Goal: Information Seeking & Learning: Learn about a topic

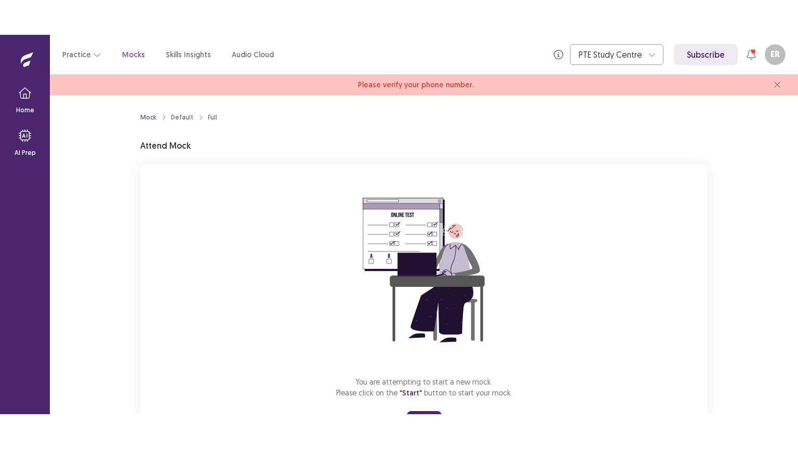
scroll to position [52, 0]
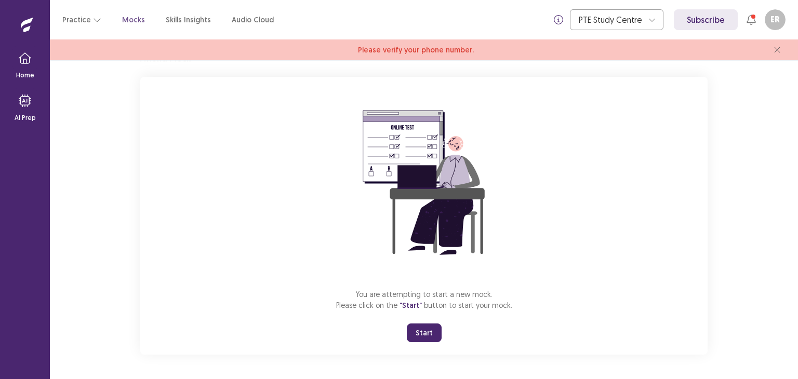
click at [421, 340] on button "Start" at bounding box center [424, 333] width 35 height 19
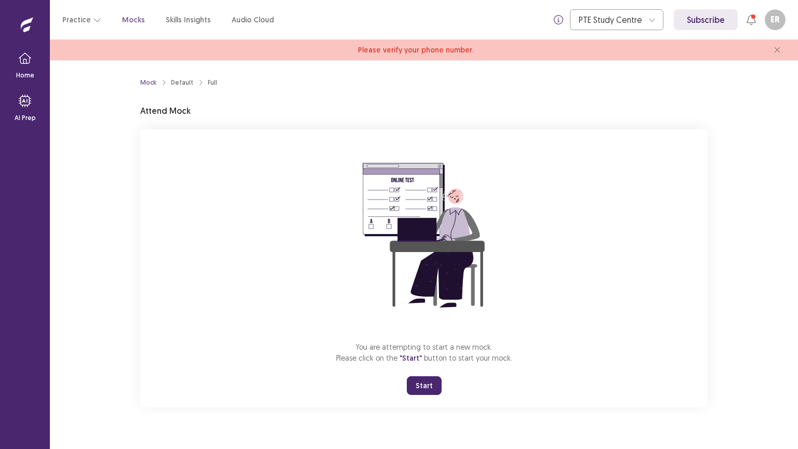
scroll to position [0, 0]
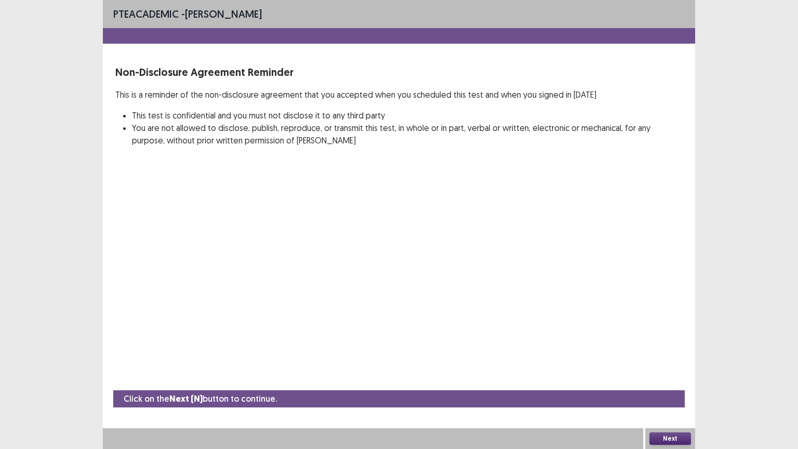
click at [662, 379] on button "Next" at bounding box center [670, 438] width 42 height 12
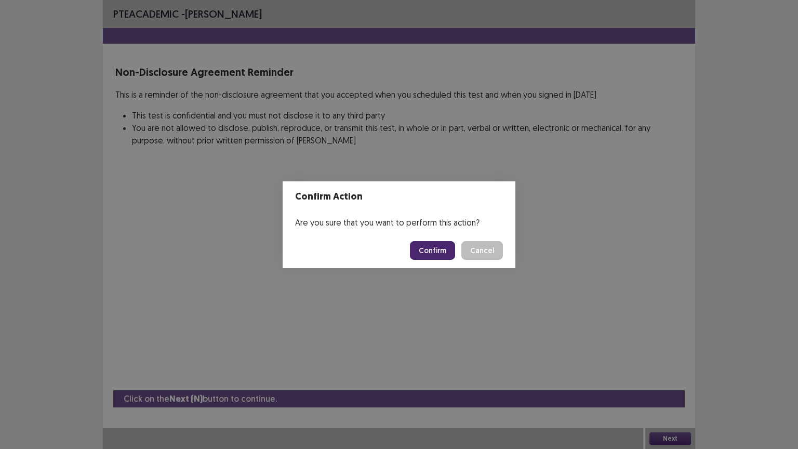
click at [430, 248] on button "Confirm" at bounding box center [432, 250] width 45 height 19
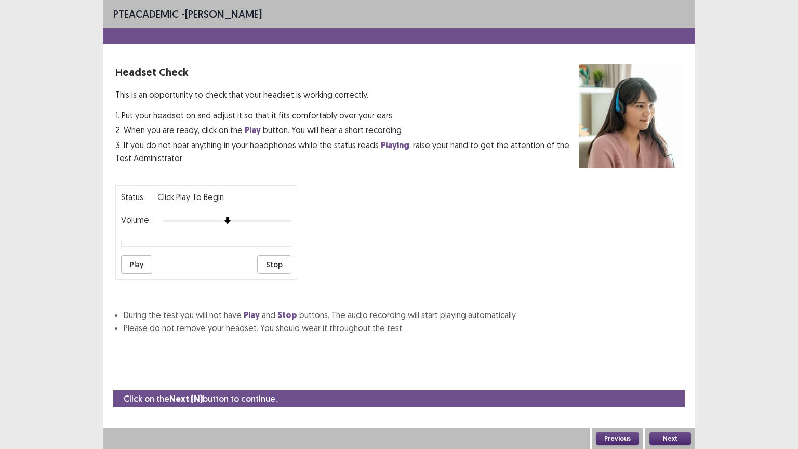
click at [667, 379] on button "Next" at bounding box center [670, 438] width 42 height 12
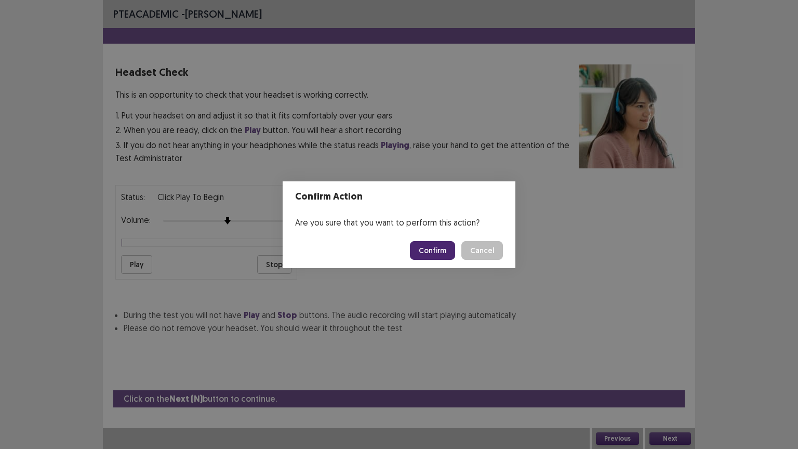
click at [432, 247] on button "Confirm" at bounding box center [432, 250] width 45 height 19
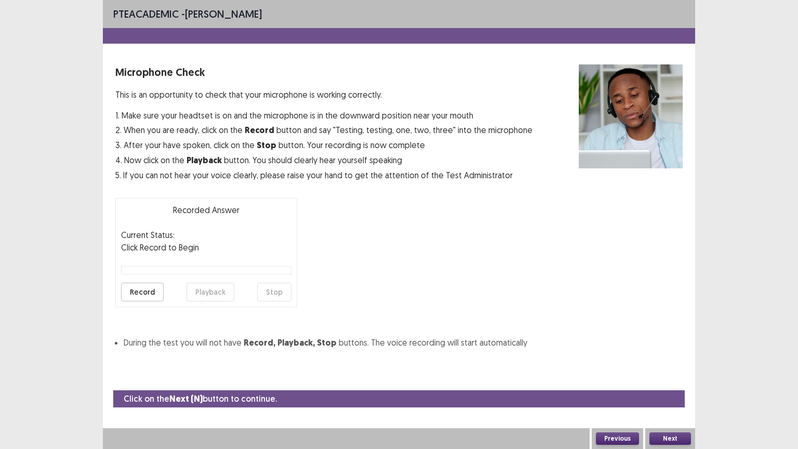
click at [679, 379] on button "Next" at bounding box center [670, 438] width 42 height 12
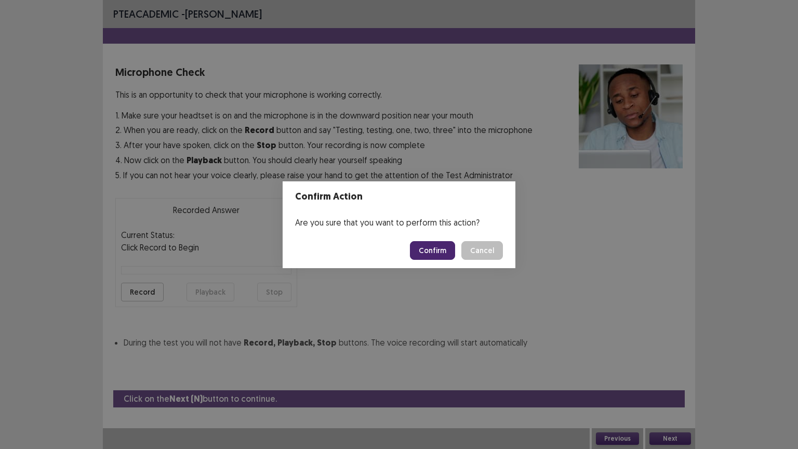
click at [434, 244] on button "Confirm" at bounding box center [432, 250] width 45 height 19
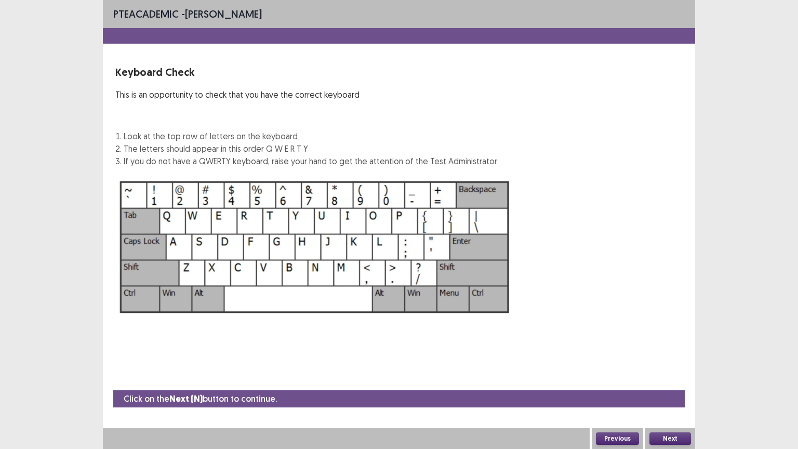
click at [684, 379] on button "Next" at bounding box center [670, 438] width 42 height 12
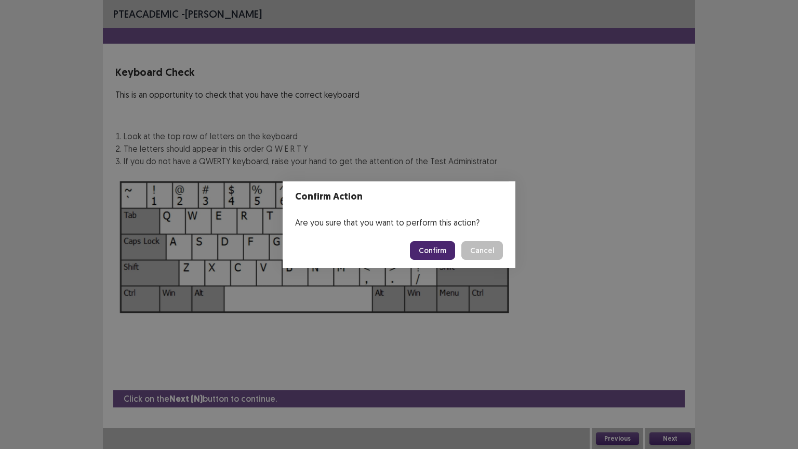
click at [441, 250] on button "Confirm" at bounding box center [432, 250] width 45 height 19
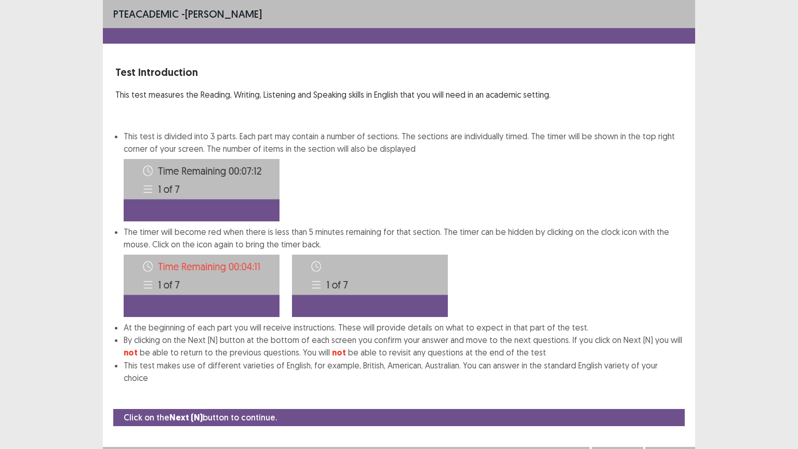
scroll to position [1, 0]
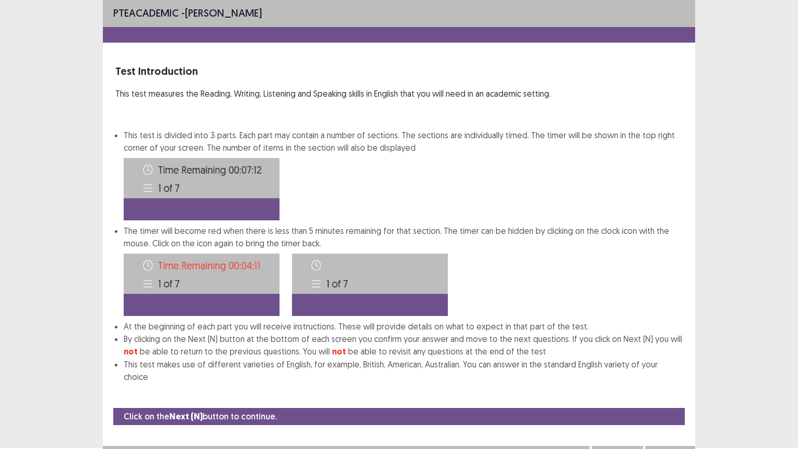
click at [663, 379] on button "Next" at bounding box center [670, 456] width 42 height 12
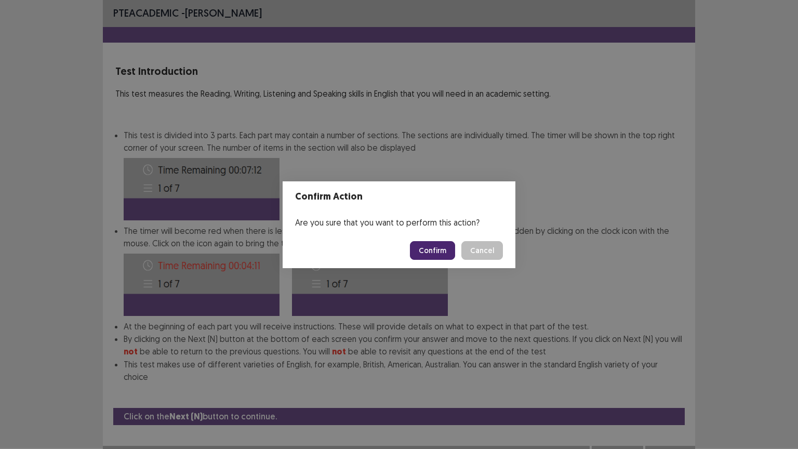
click at [435, 246] on button "Confirm" at bounding box center [432, 250] width 45 height 19
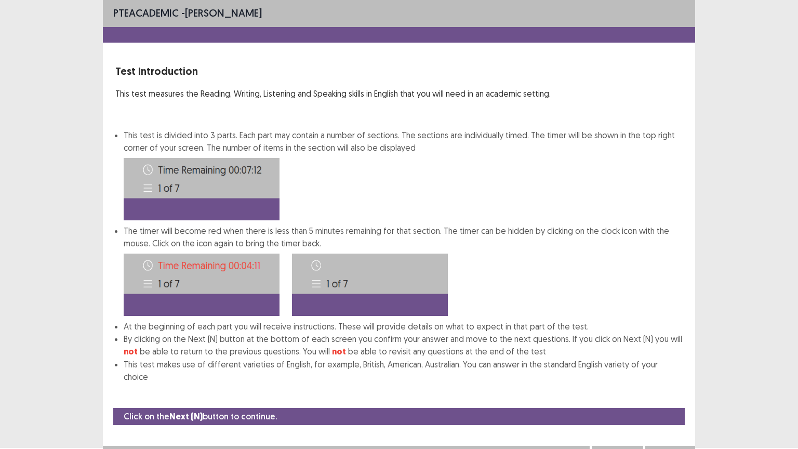
scroll to position [0, 0]
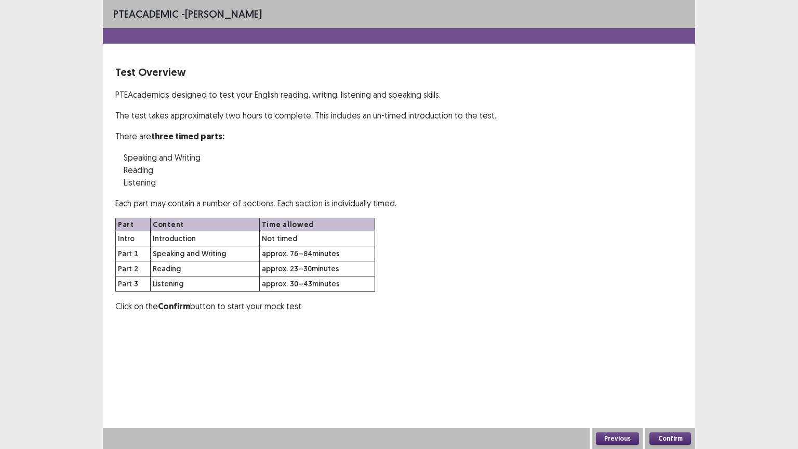
click at [673, 379] on button "Confirm" at bounding box center [670, 438] width 42 height 12
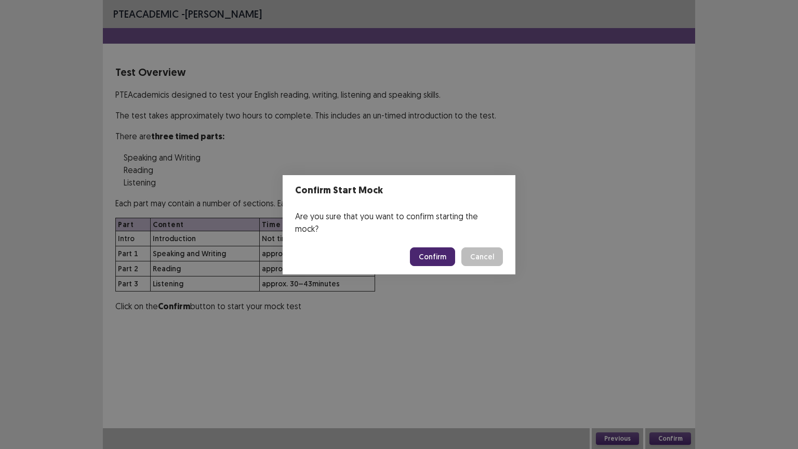
click at [438, 249] on button "Confirm" at bounding box center [432, 256] width 45 height 19
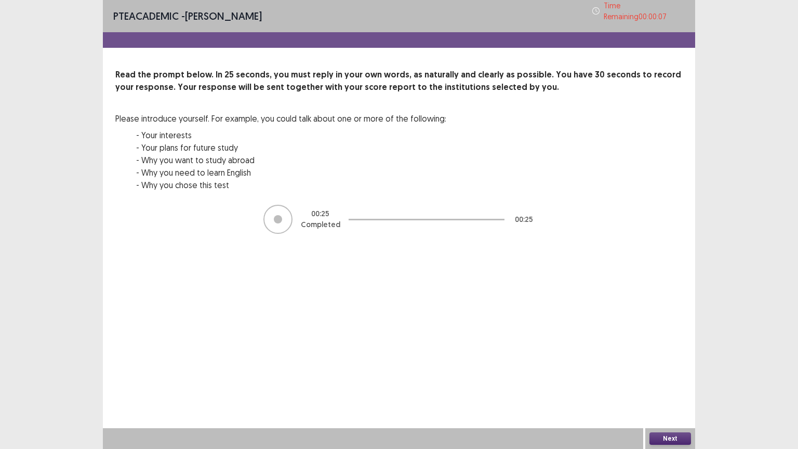
click at [659, 379] on button "Next" at bounding box center [670, 438] width 42 height 12
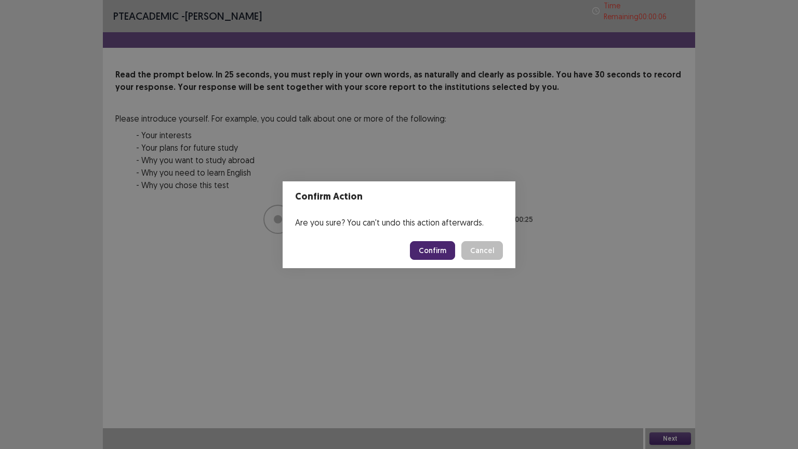
click at [443, 259] on button "Confirm" at bounding box center [432, 250] width 45 height 19
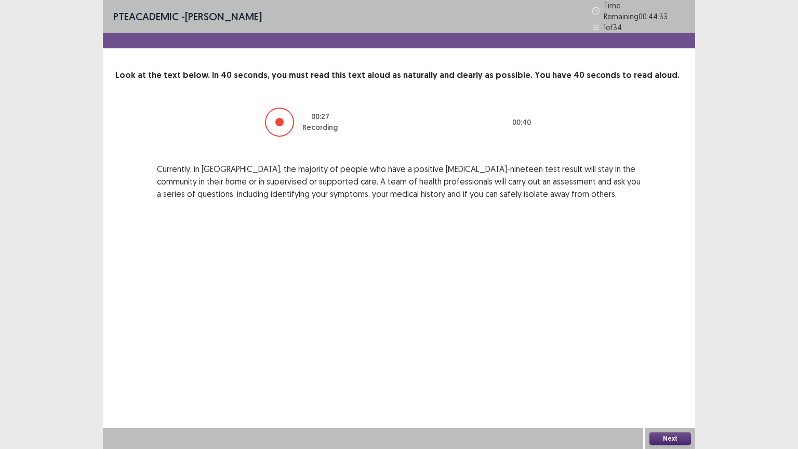
click at [674, 379] on button "Next" at bounding box center [670, 438] width 42 height 12
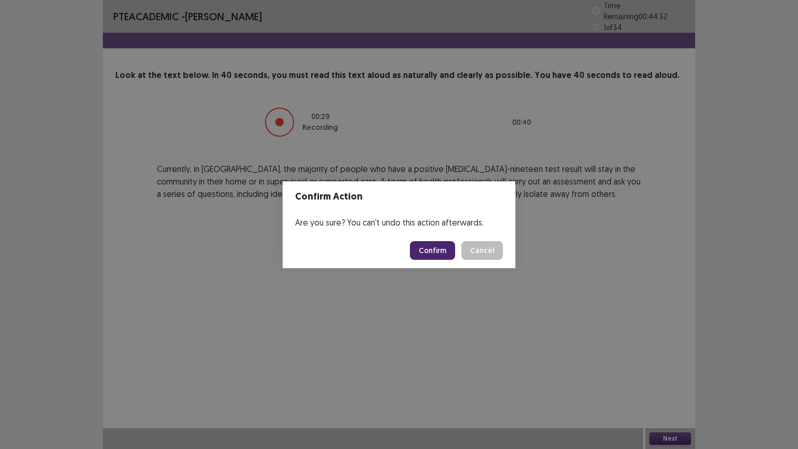
click at [443, 253] on button "Confirm" at bounding box center [432, 250] width 45 height 19
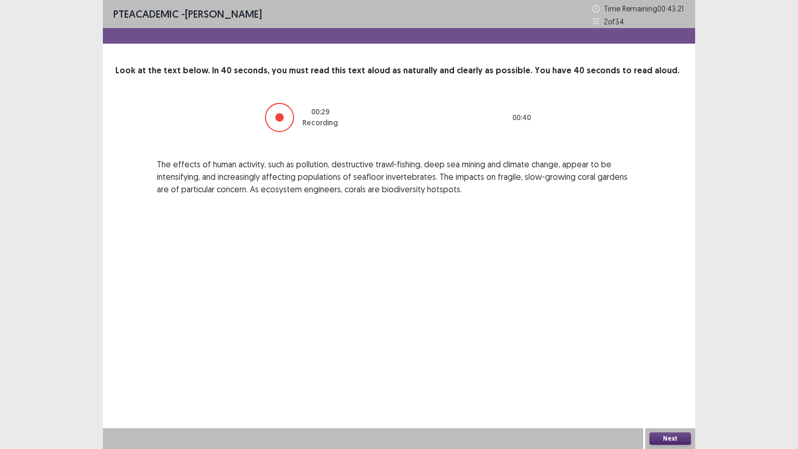
click at [672, 379] on button "Next" at bounding box center [670, 438] width 42 height 12
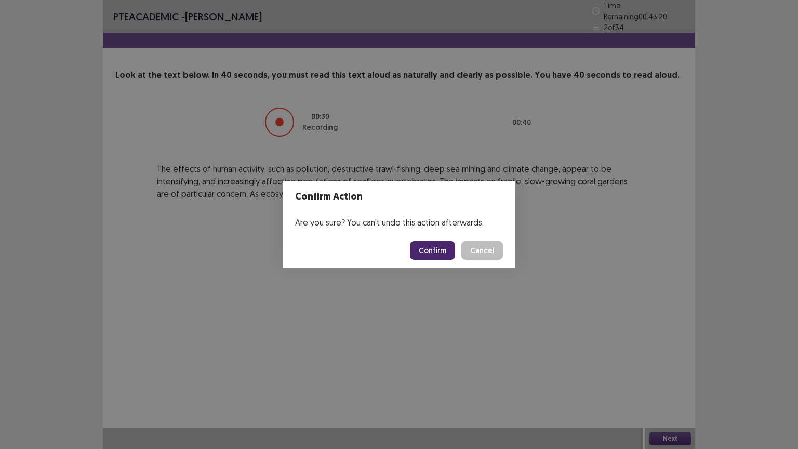
click at [434, 253] on button "Confirm" at bounding box center [432, 250] width 45 height 19
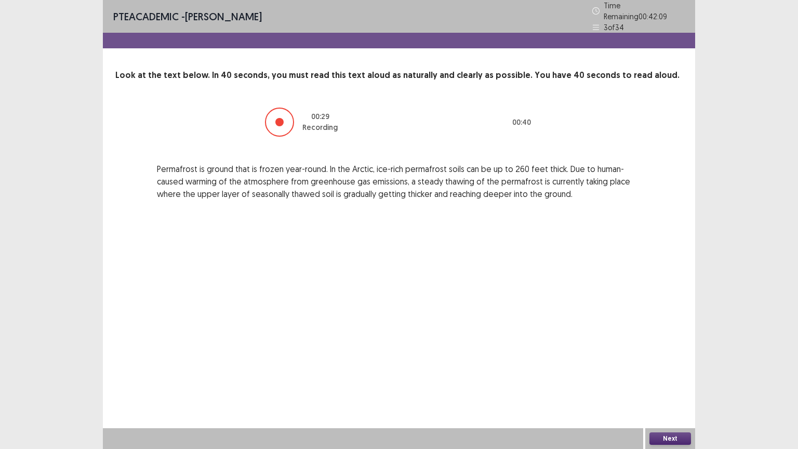
click at [517, 370] on div "PTE academic - [PERSON_NAME] Time Remaining 00 : 42 : 09 3 of 34 Look at the te…" at bounding box center [399, 224] width 592 height 449
click at [670, 379] on button "Next" at bounding box center [670, 438] width 42 height 12
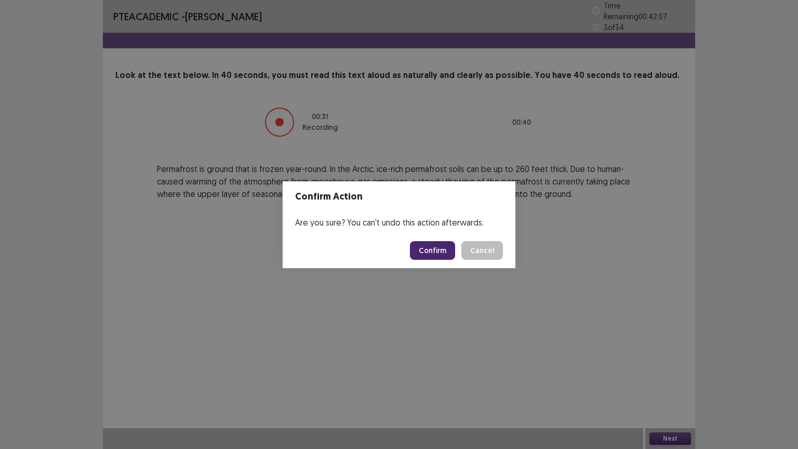
click at [441, 251] on button "Confirm" at bounding box center [432, 250] width 45 height 19
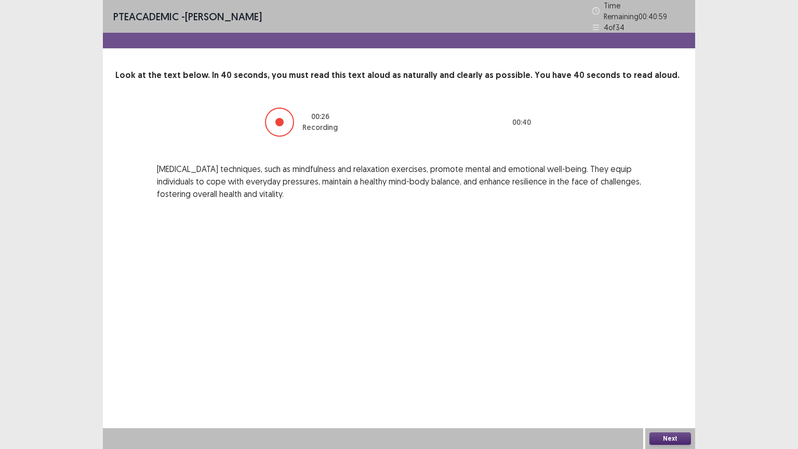
click at [680, 379] on button "Next" at bounding box center [670, 438] width 42 height 12
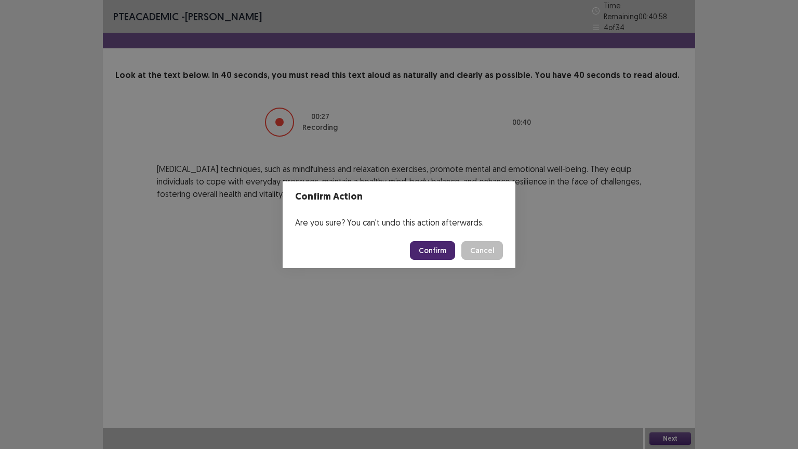
click at [435, 246] on button "Confirm" at bounding box center [432, 250] width 45 height 19
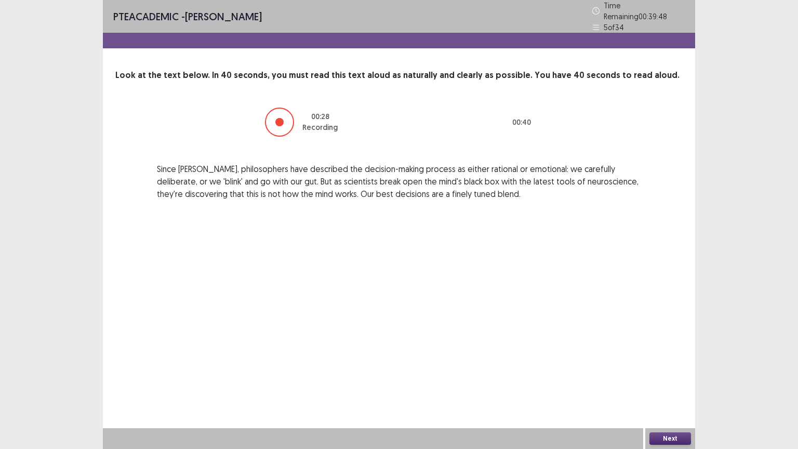
click at [679, 379] on button "Next" at bounding box center [670, 438] width 42 height 12
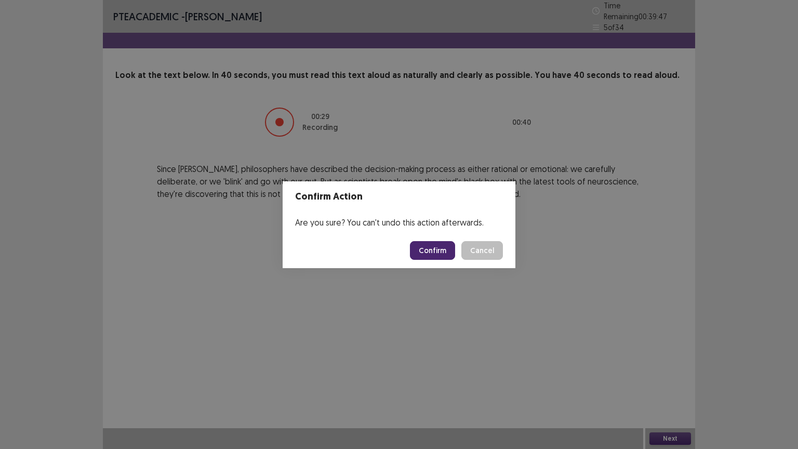
click at [428, 256] on button "Confirm" at bounding box center [432, 250] width 45 height 19
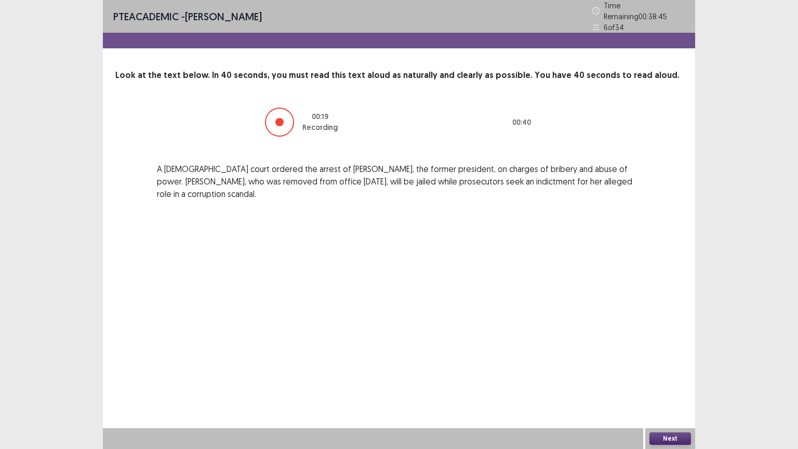
click at [672, 379] on button "Next" at bounding box center [670, 438] width 42 height 12
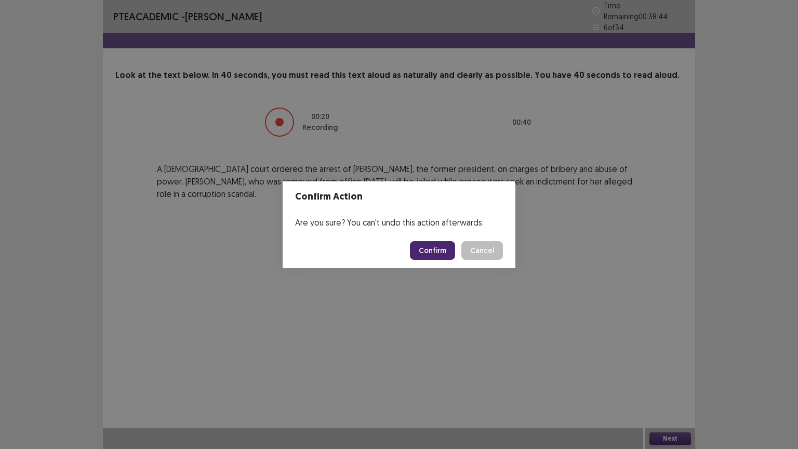
click at [440, 258] on button "Confirm" at bounding box center [432, 250] width 45 height 19
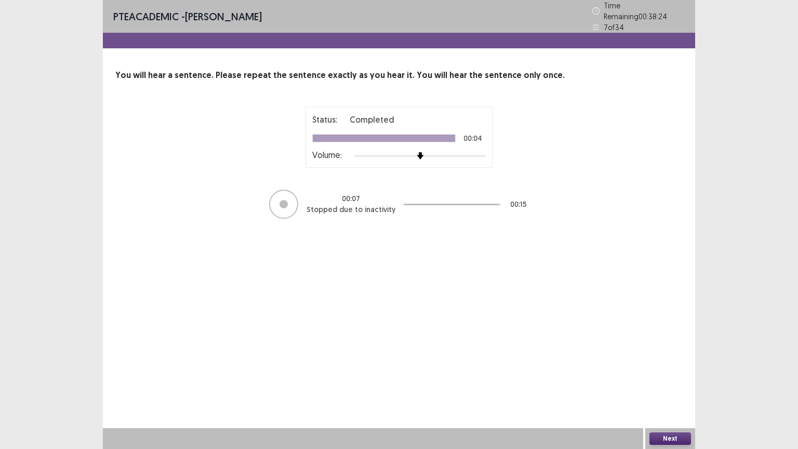
click at [677, 379] on button "Next" at bounding box center [670, 438] width 42 height 12
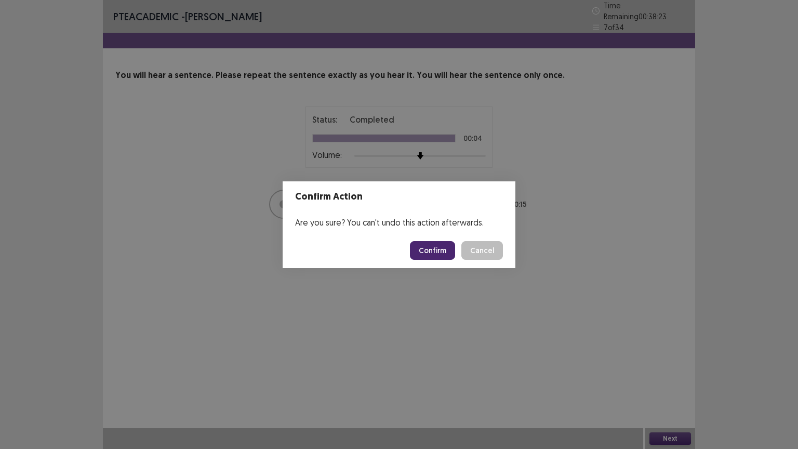
click at [425, 243] on button "Confirm" at bounding box center [432, 250] width 45 height 19
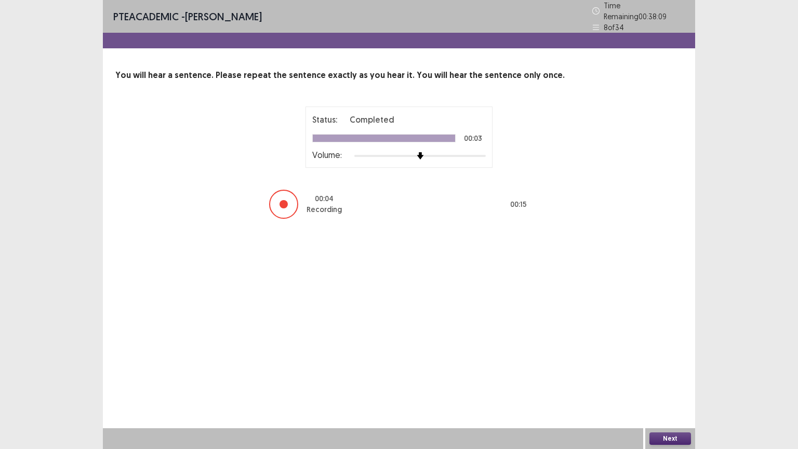
click at [668, 379] on button "Next" at bounding box center [670, 438] width 42 height 12
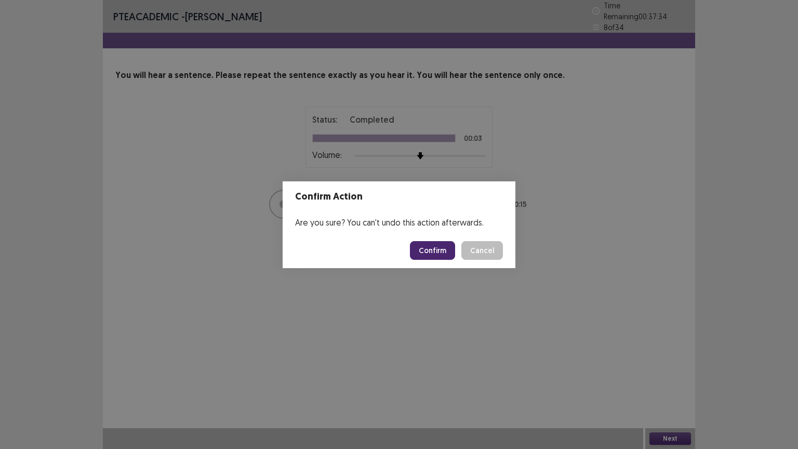
click at [436, 253] on button "Confirm" at bounding box center [432, 250] width 45 height 19
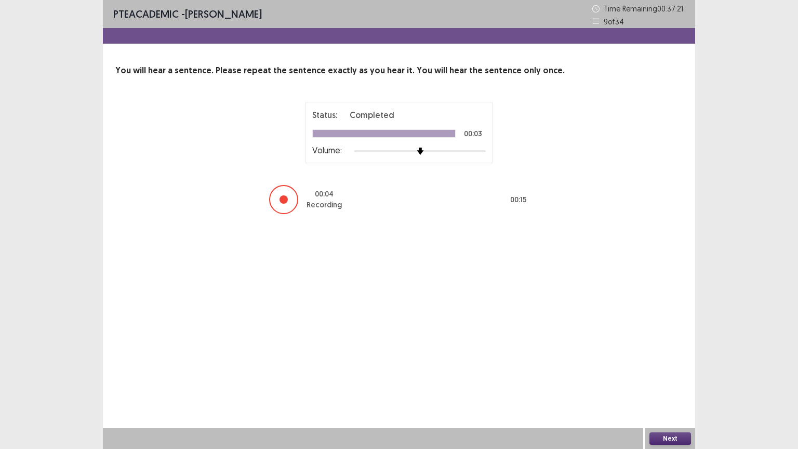
click at [673, 379] on button "Next" at bounding box center [670, 438] width 42 height 12
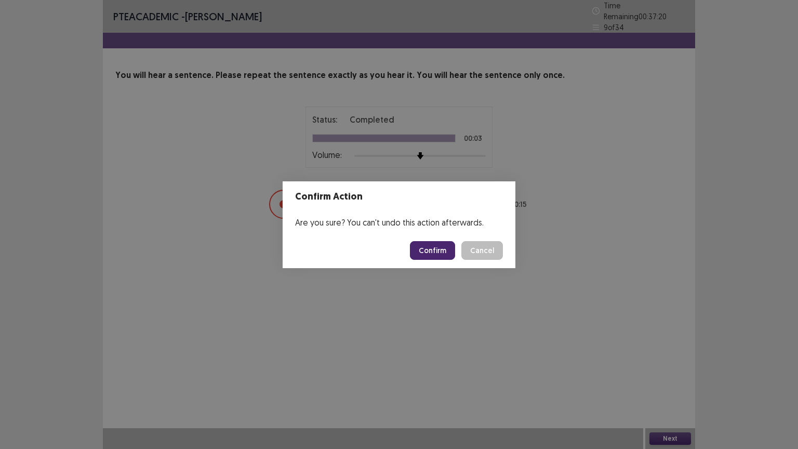
click at [452, 247] on button "Confirm" at bounding box center [432, 250] width 45 height 19
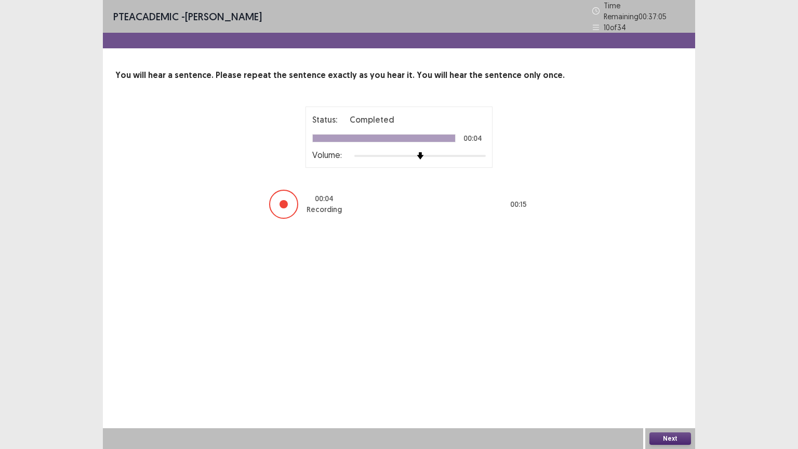
click at [660, 379] on button "Next" at bounding box center [670, 438] width 42 height 12
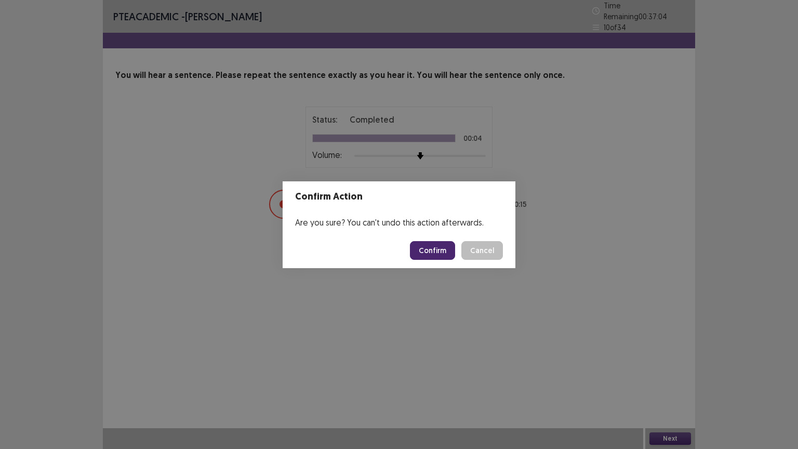
click at [438, 244] on button "Confirm" at bounding box center [432, 250] width 45 height 19
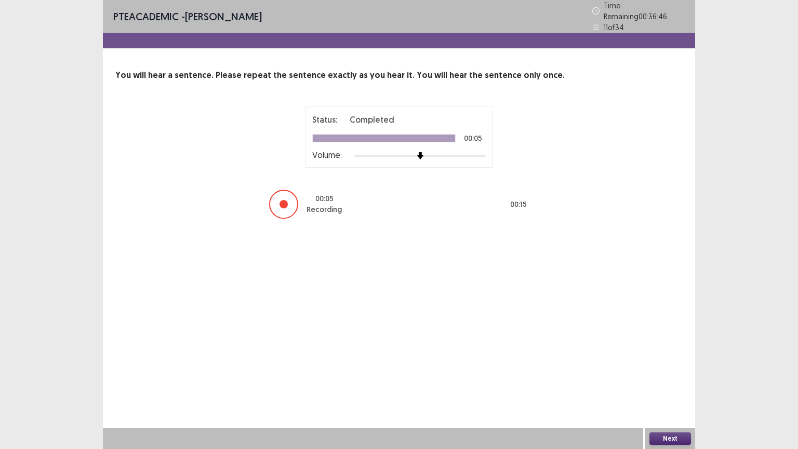
click at [669, 379] on button "Next" at bounding box center [670, 438] width 42 height 12
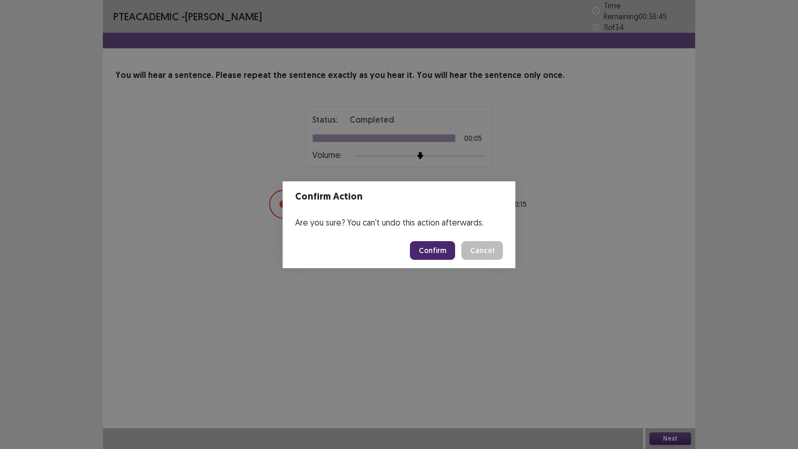
click at [434, 246] on button "Confirm" at bounding box center [432, 250] width 45 height 19
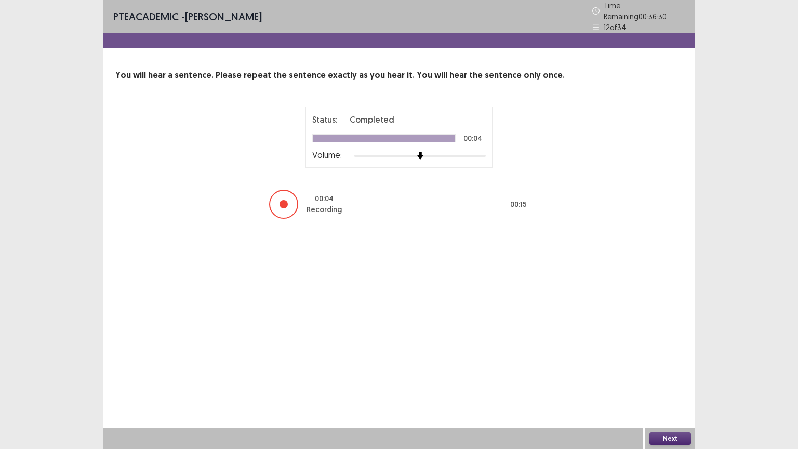
click at [668, 379] on button "Next" at bounding box center [670, 438] width 42 height 12
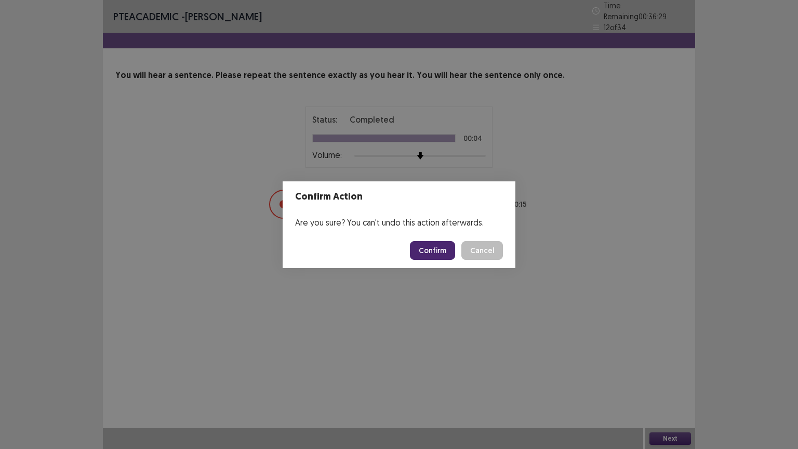
click at [429, 251] on button "Confirm" at bounding box center [432, 250] width 45 height 19
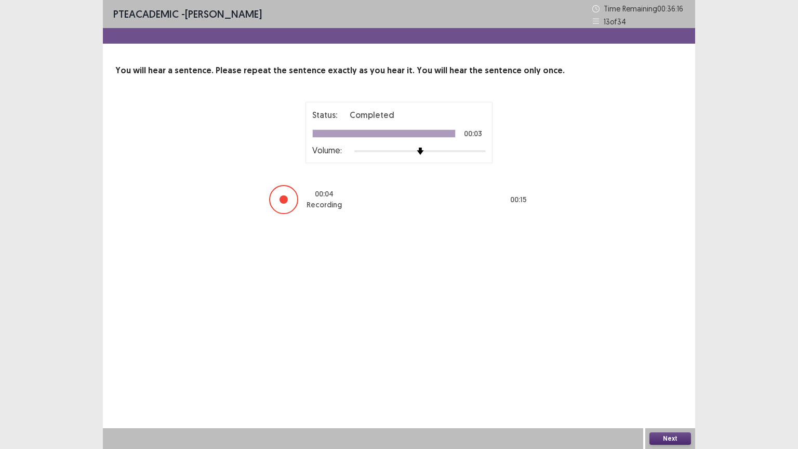
click at [678, 379] on button "Next" at bounding box center [670, 438] width 42 height 12
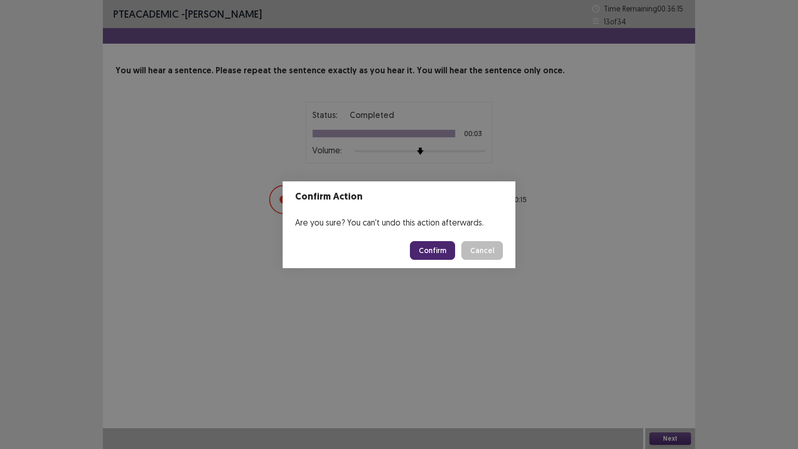
click at [426, 253] on button "Confirm" at bounding box center [432, 250] width 45 height 19
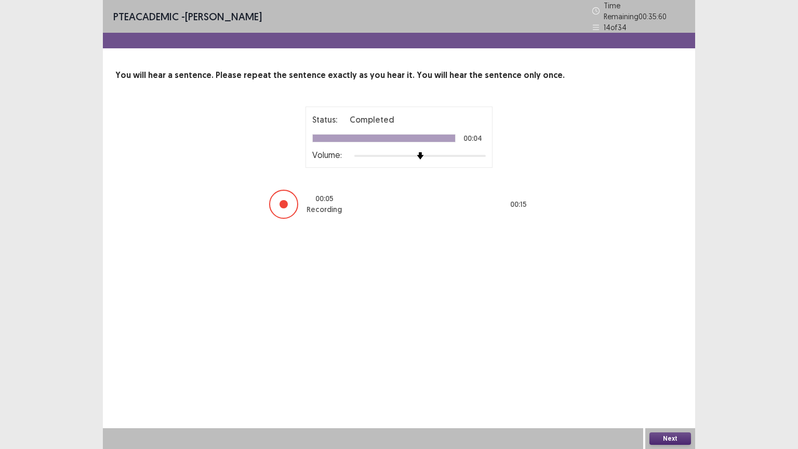
click at [669, 379] on button "Next" at bounding box center [670, 438] width 42 height 12
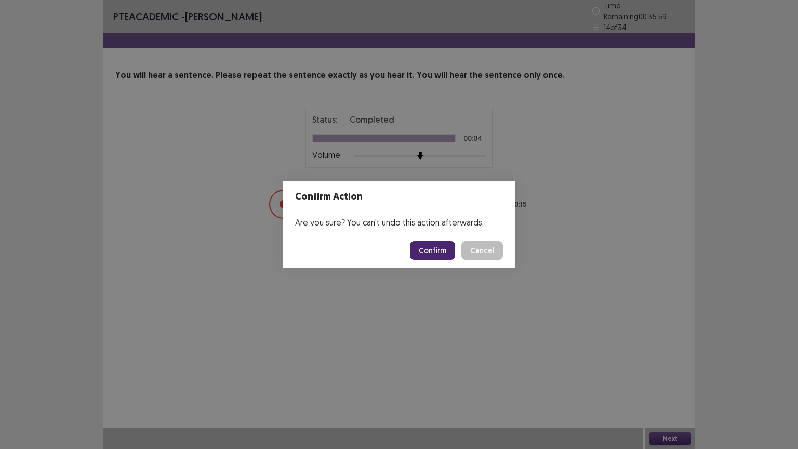
click at [425, 251] on button "Confirm" at bounding box center [432, 250] width 45 height 19
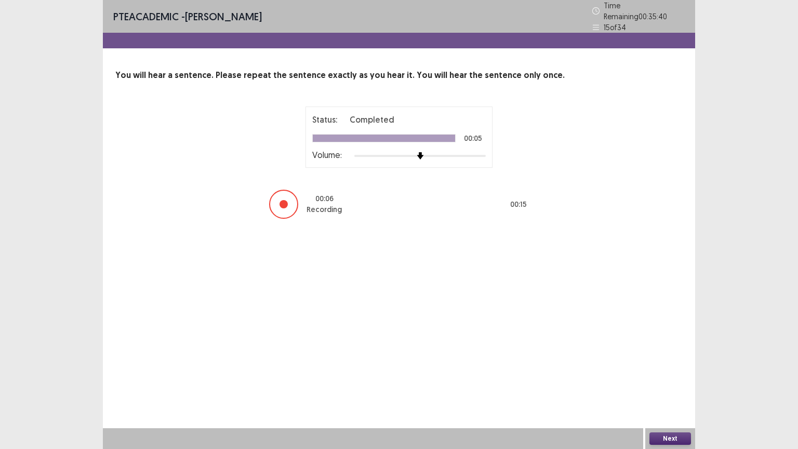
click at [677, 379] on button "Next" at bounding box center [670, 438] width 42 height 12
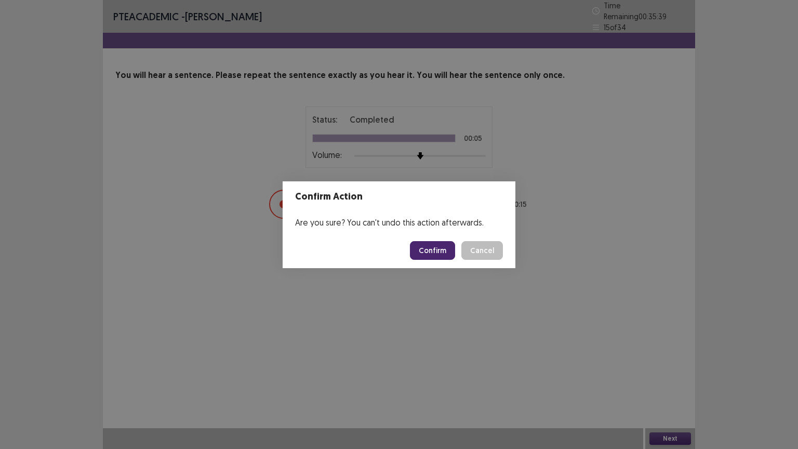
click at [445, 256] on button "Confirm" at bounding box center [432, 250] width 45 height 19
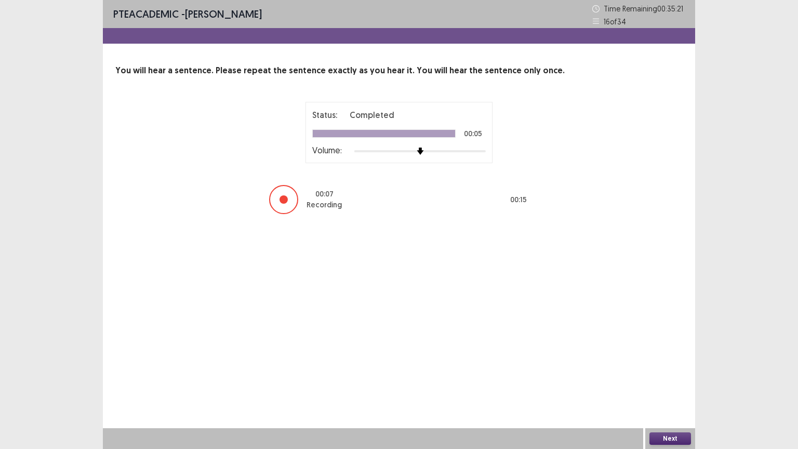
click at [664, 379] on button "Next" at bounding box center [670, 438] width 42 height 12
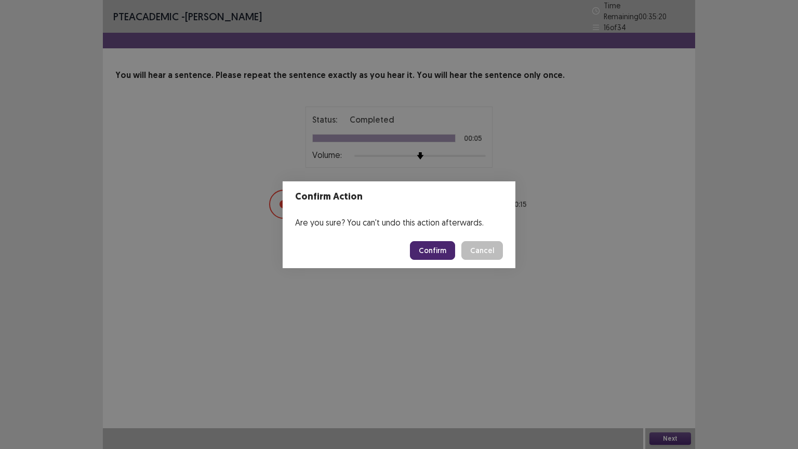
click at [432, 252] on button "Confirm" at bounding box center [432, 250] width 45 height 19
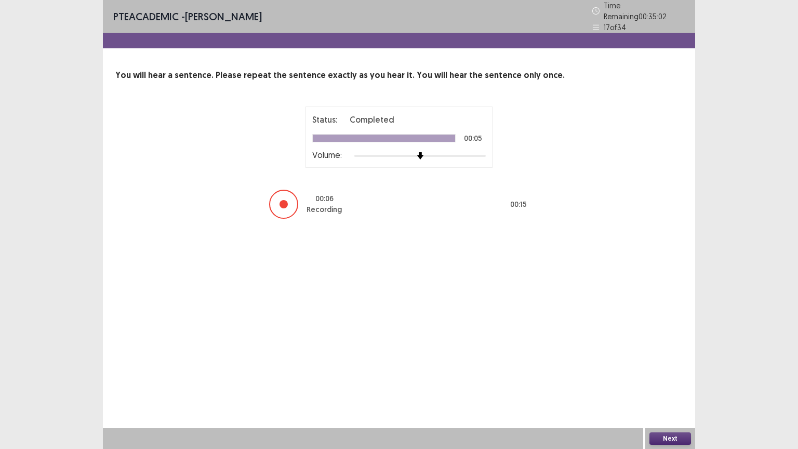
click at [675, 379] on button "Next" at bounding box center [670, 438] width 42 height 12
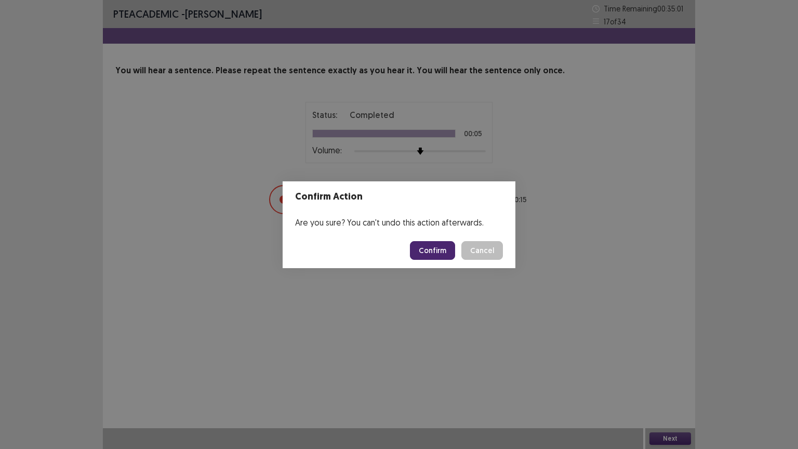
click at [440, 253] on button "Confirm" at bounding box center [432, 250] width 45 height 19
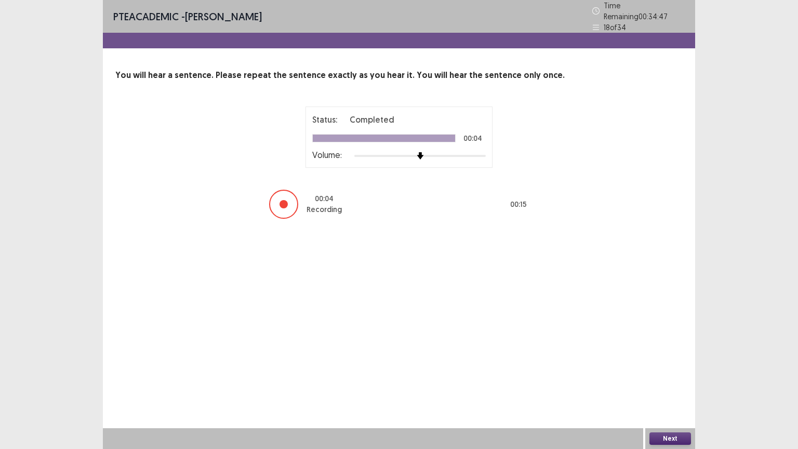
click at [667, 379] on button "Next" at bounding box center [670, 438] width 42 height 12
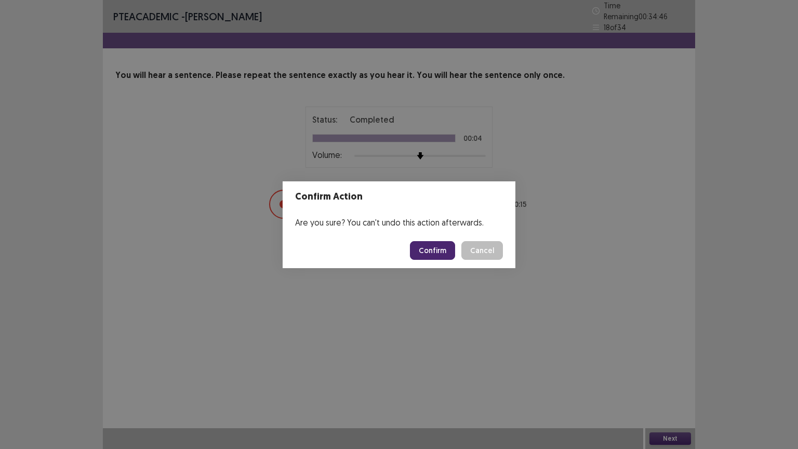
click at [430, 250] on button "Confirm" at bounding box center [432, 250] width 45 height 19
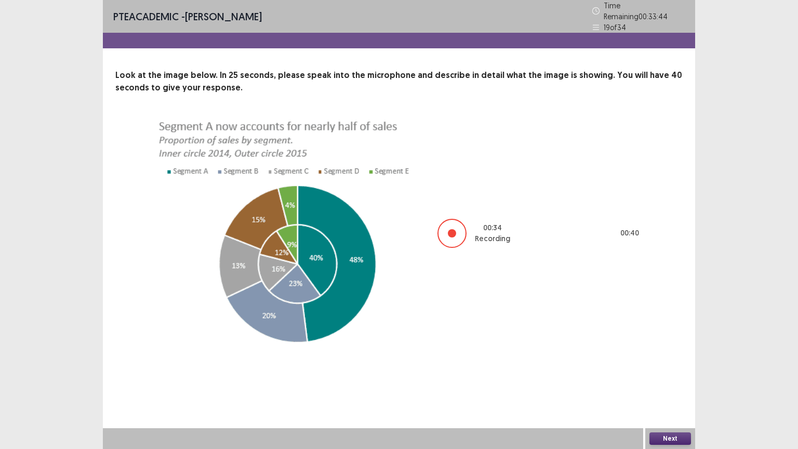
click at [671, 379] on button "Next" at bounding box center [670, 438] width 42 height 12
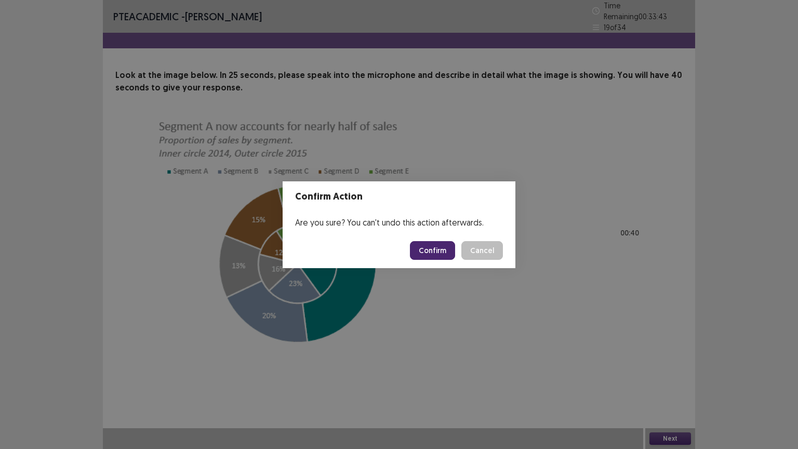
click at [438, 247] on button "Confirm" at bounding box center [432, 250] width 45 height 19
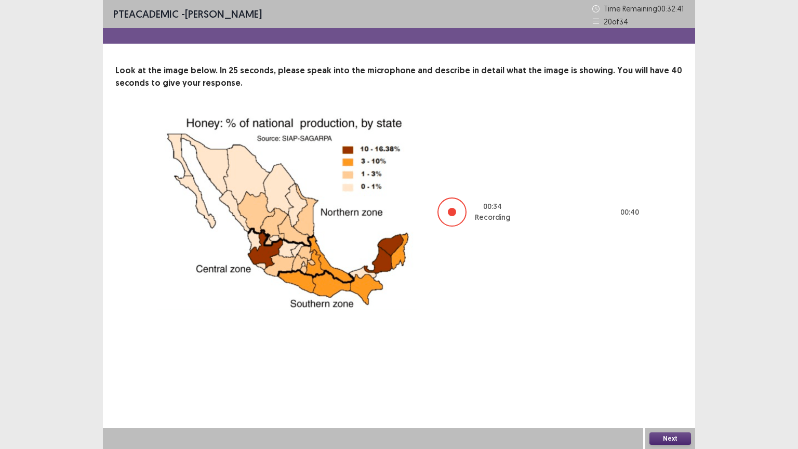
click at [672, 379] on button "Next" at bounding box center [670, 438] width 42 height 12
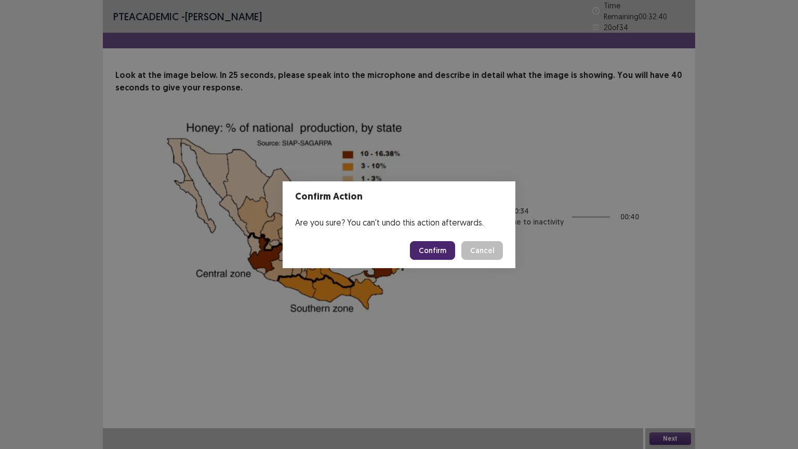
click at [435, 241] on button "Confirm" at bounding box center [432, 250] width 45 height 19
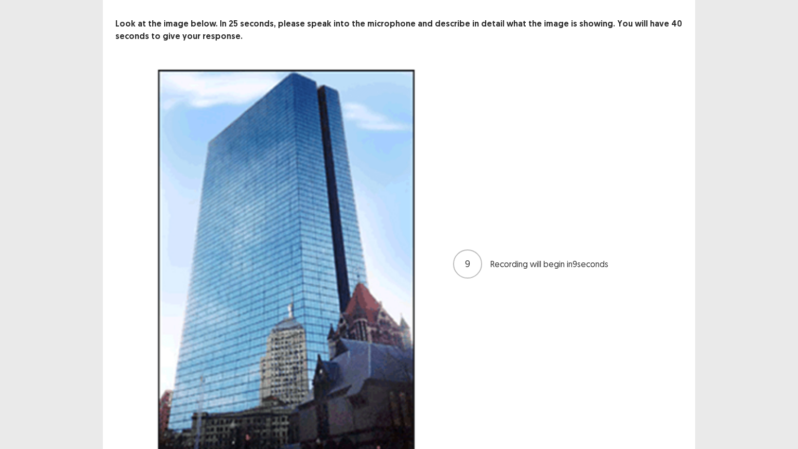
scroll to position [103, 0]
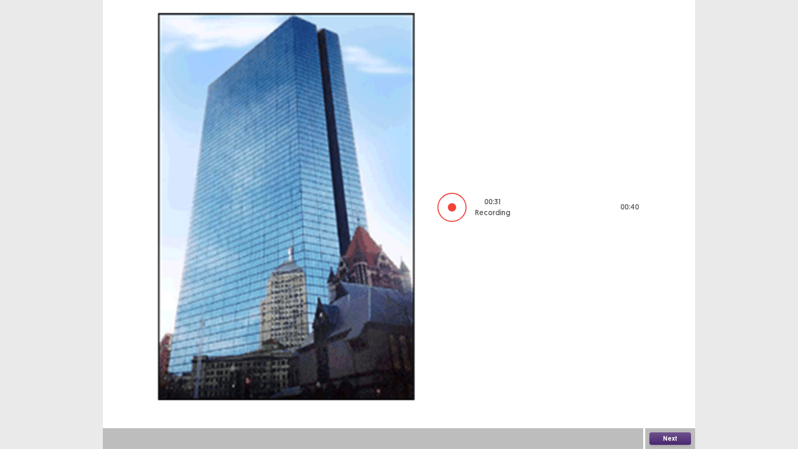
click at [665, 379] on button "Next" at bounding box center [670, 438] width 42 height 12
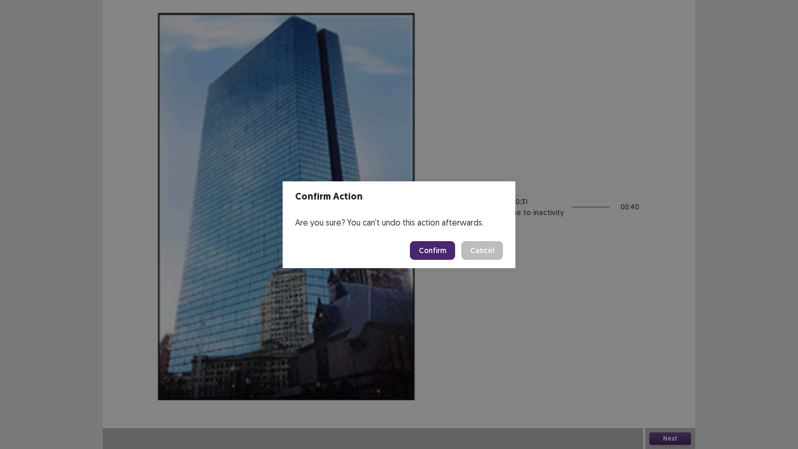
click at [426, 253] on button "Confirm" at bounding box center [432, 250] width 45 height 19
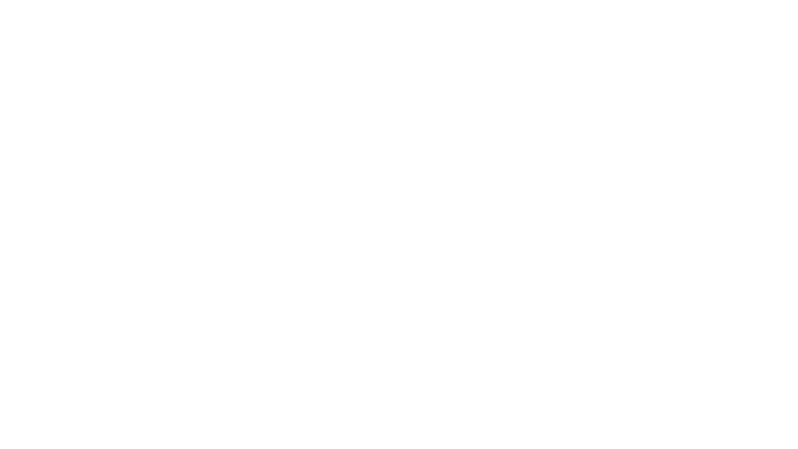
scroll to position [0, 0]
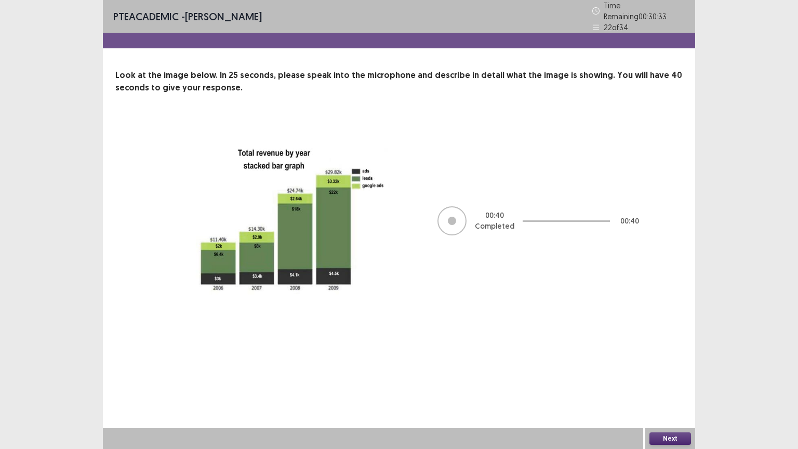
click at [667, 379] on button "Next" at bounding box center [670, 438] width 42 height 12
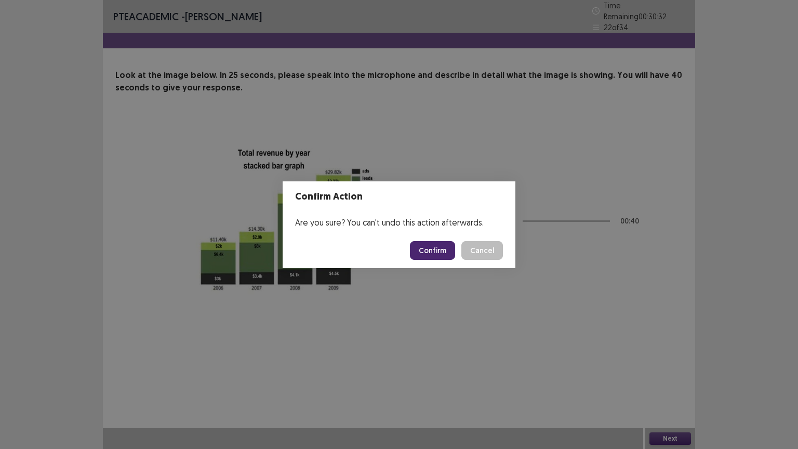
click at [438, 244] on button "Confirm" at bounding box center [432, 250] width 45 height 19
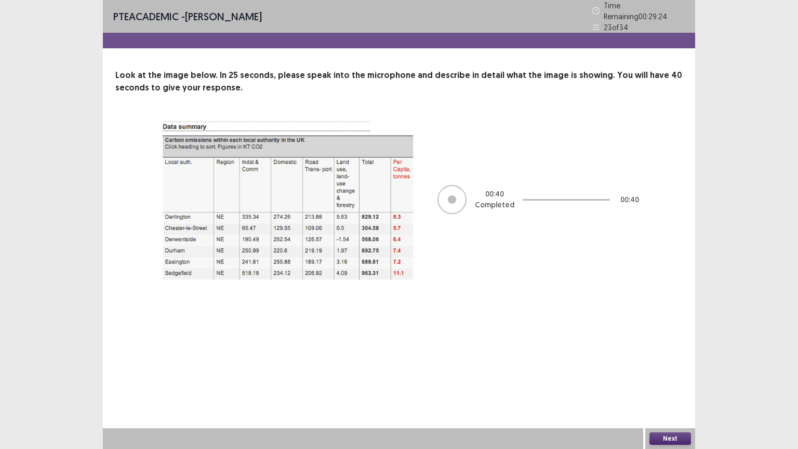
click at [668, 379] on button "Next" at bounding box center [670, 438] width 42 height 12
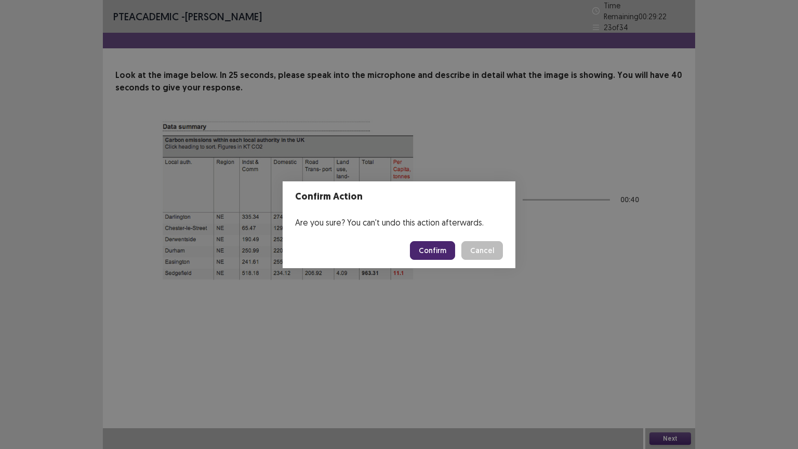
click at [432, 254] on button "Confirm" at bounding box center [432, 250] width 45 height 19
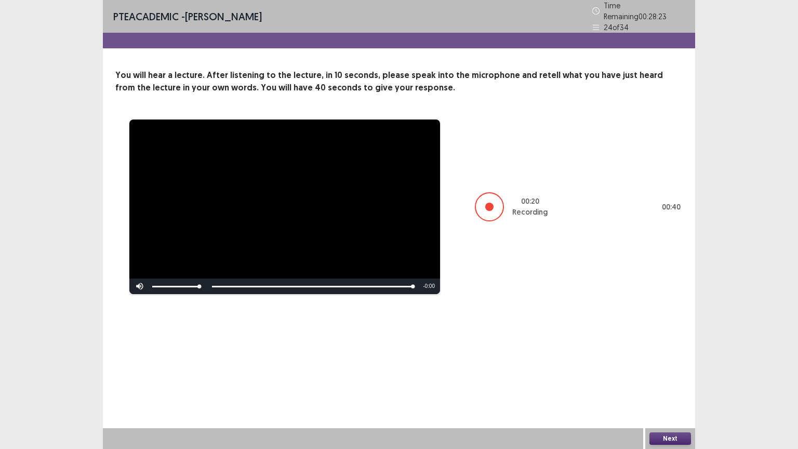
click at [661, 379] on button "Next" at bounding box center [670, 438] width 42 height 12
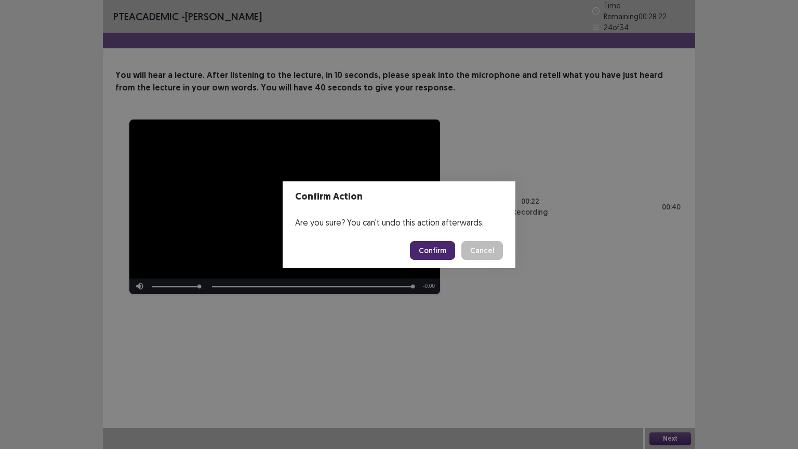
click at [435, 254] on button "Confirm" at bounding box center [432, 250] width 45 height 19
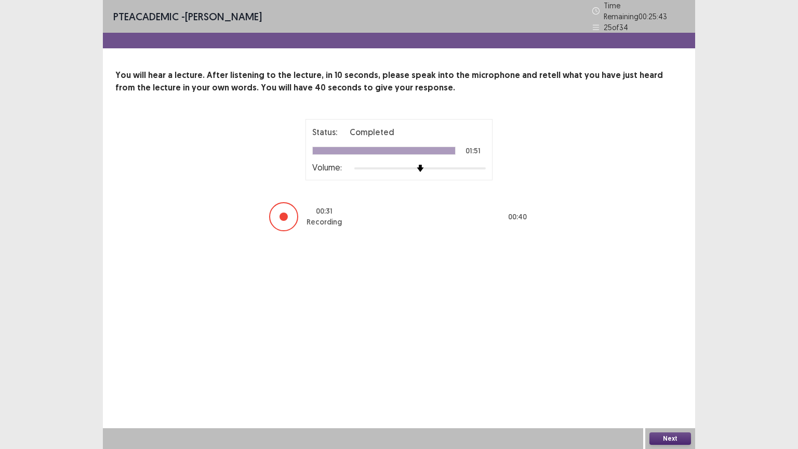
click at [679, 379] on button "Next" at bounding box center [670, 438] width 42 height 12
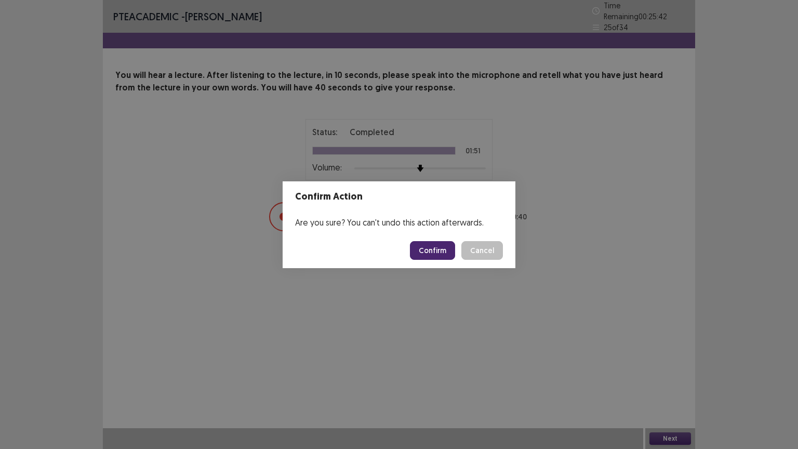
click at [424, 248] on button "Confirm" at bounding box center [432, 250] width 45 height 19
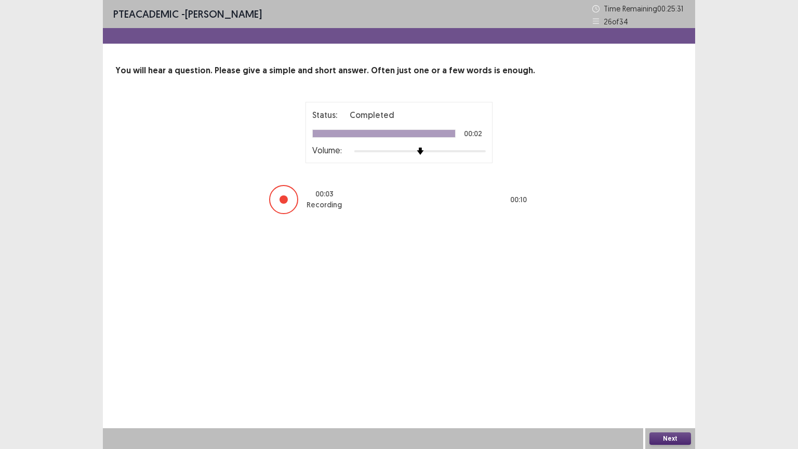
click at [671, 379] on button "Next" at bounding box center [670, 438] width 42 height 12
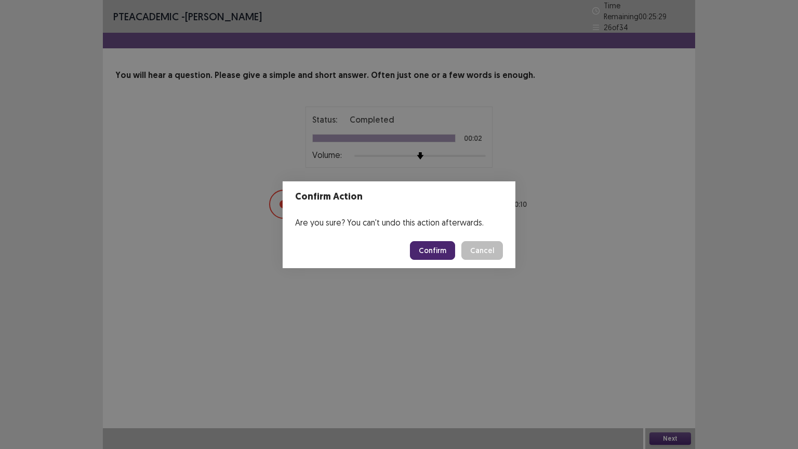
click at [438, 252] on button "Confirm" at bounding box center [432, 250] width 45 height 19
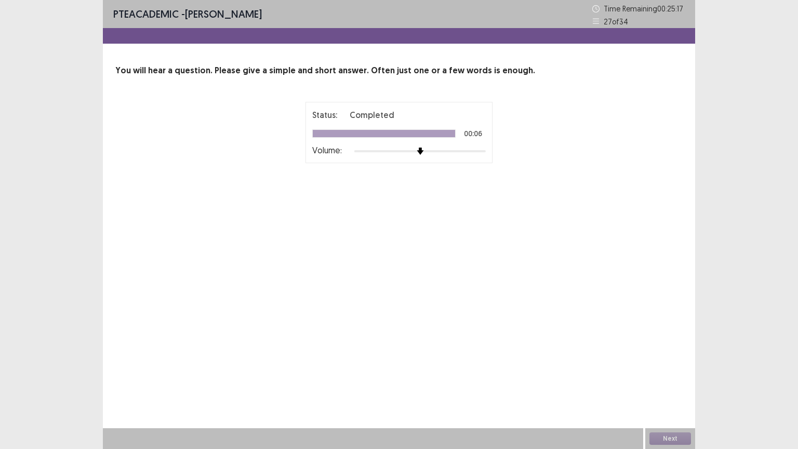
click at [670, 379] on div "Next" at bounding box center [670, 438] width 50 height 21
click at [668, 379] on button "Next" at bounding box center [670, 438] width 42 height 12
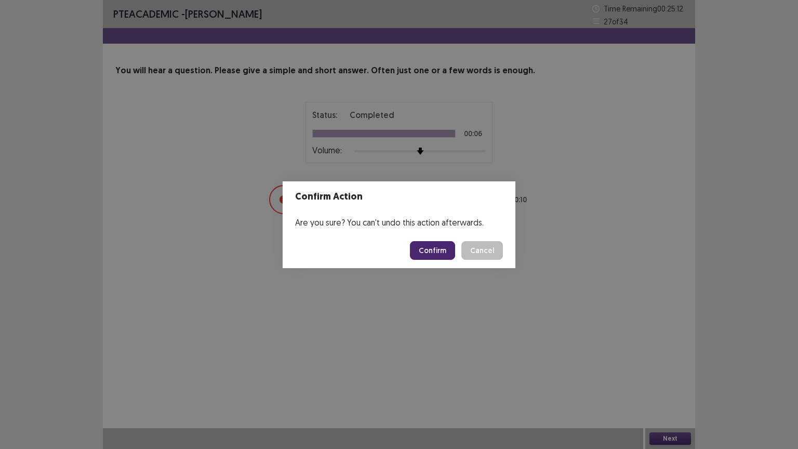
click at [426, 241] on button "Confirm" at bounding box center [432, 250] width 45 height 19
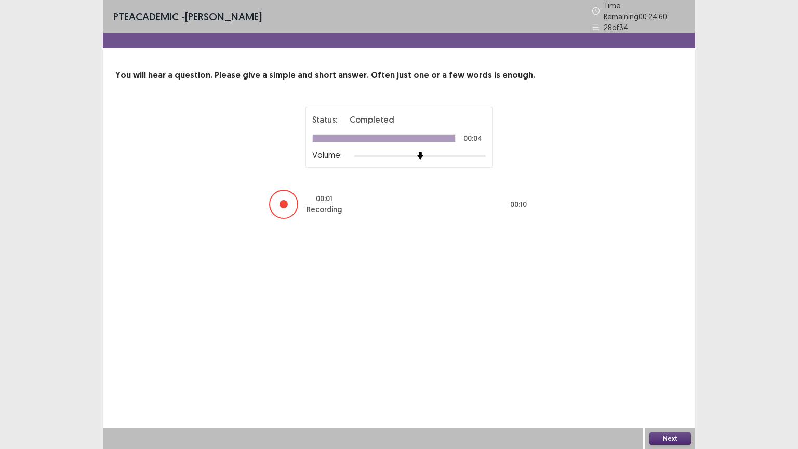
click at [667, 379] on button "Next" at bounding box center [670, 438] width 42 height 12
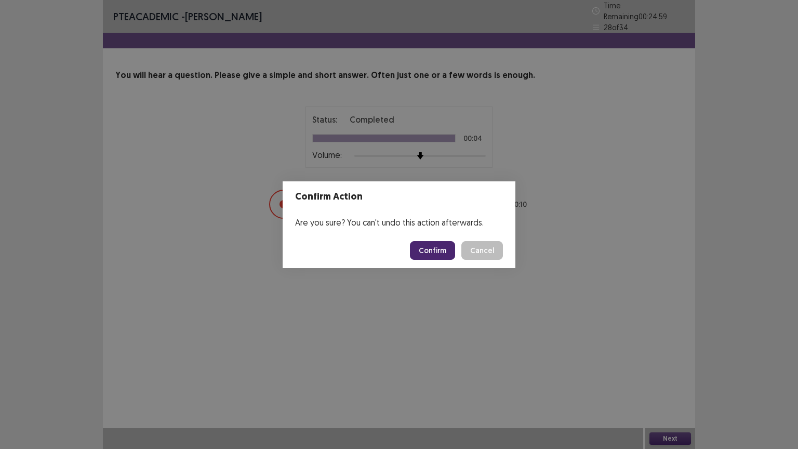
click at [437, 245] on button "Confirm" at bounding box center [432, 250] width 45 height 19
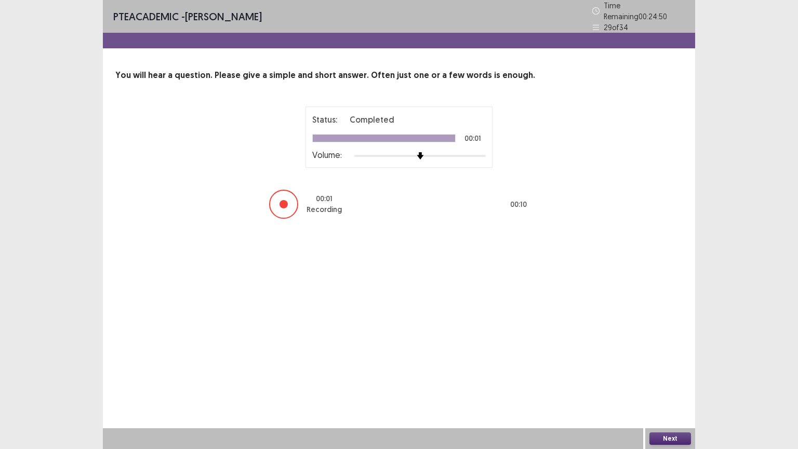
click at [668, 379] on button "Next" at bounding box center [670, 438] width 42 height 12
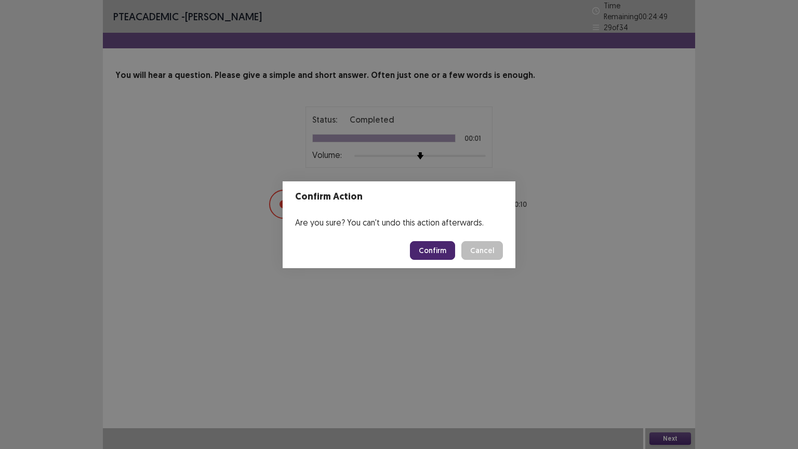
click at [442, 247] on button "Confirm" at bounding box center [432, 250] width 45 height 19
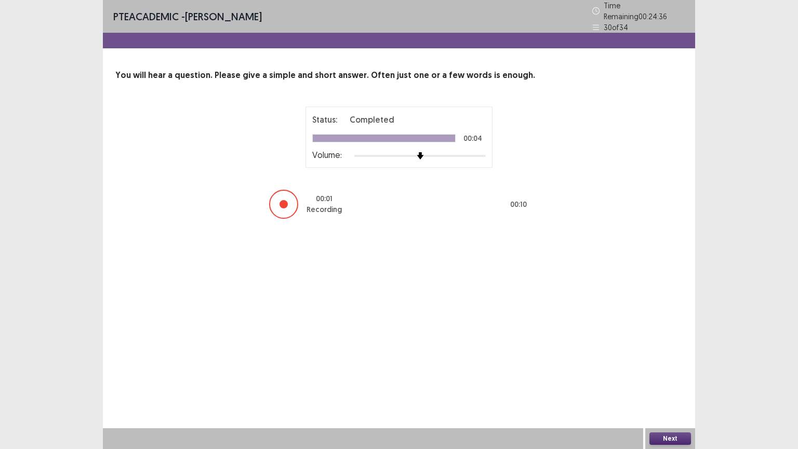
click at [665, 379] on button "Next" at bounding box center [670, 438] width 42 height 12
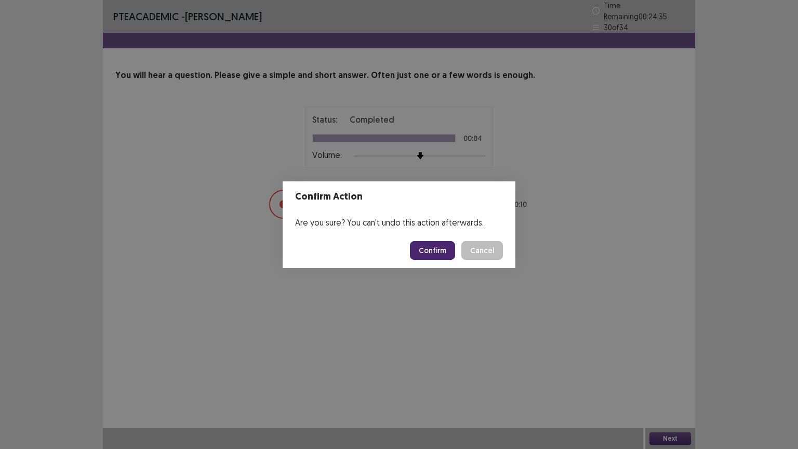
click at [427, 246] on button "Confirm" at bounding box center [432, 250] width 45 height 19
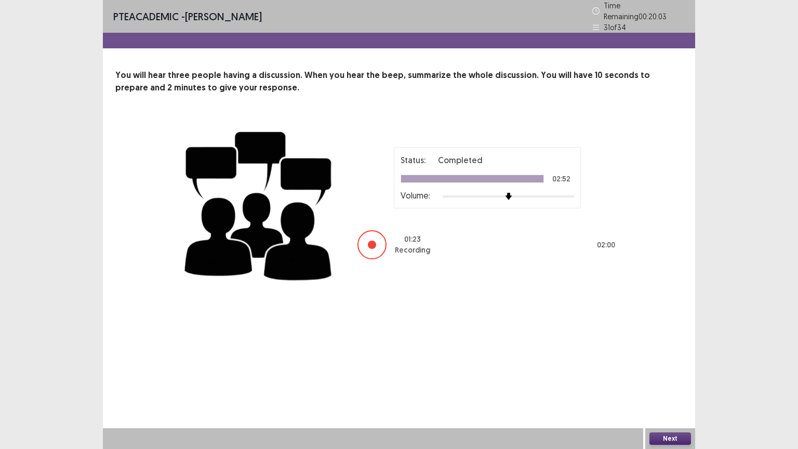
click at [660, 379] on button "Next" at bounding box center [670, 438] width 42 height 12
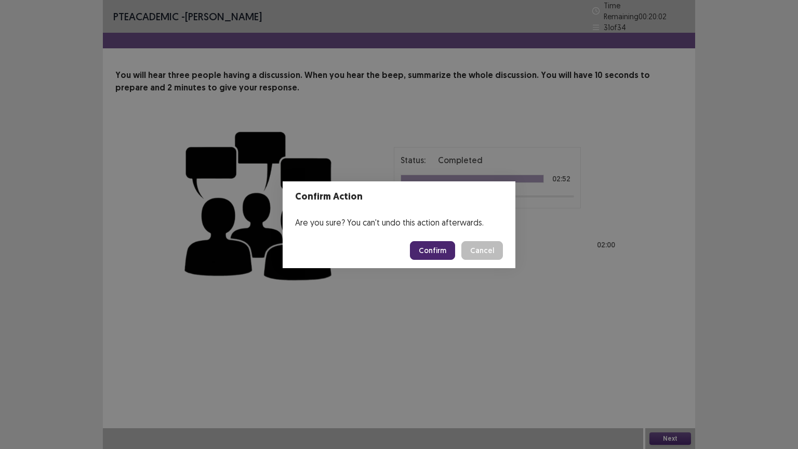
click at [432, 249] on button "Confirm" at bounding box center [432, 250] width 45 height 19
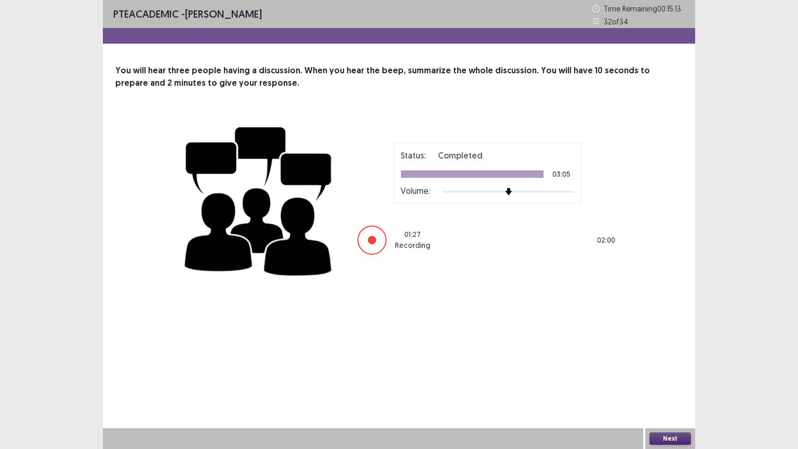
click at [659, 379] on button "Next" at bounding box center [670, 438] width 42 height 12
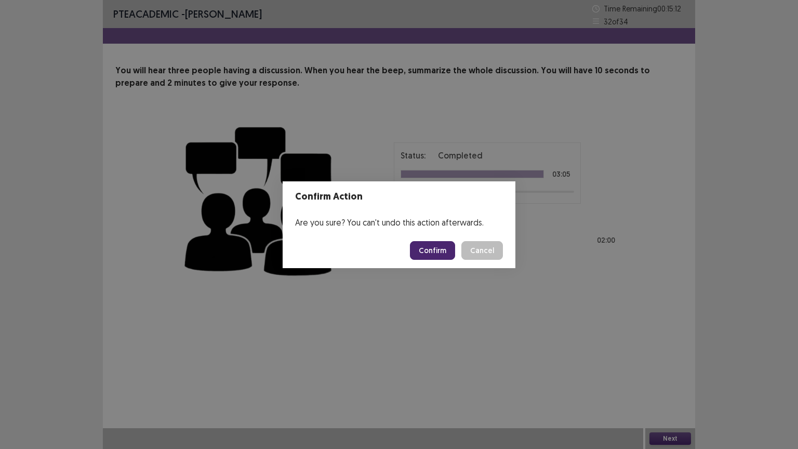
click at [430, 247] on button "Confirm" at bounding box center [432, 250] width 45 height 19
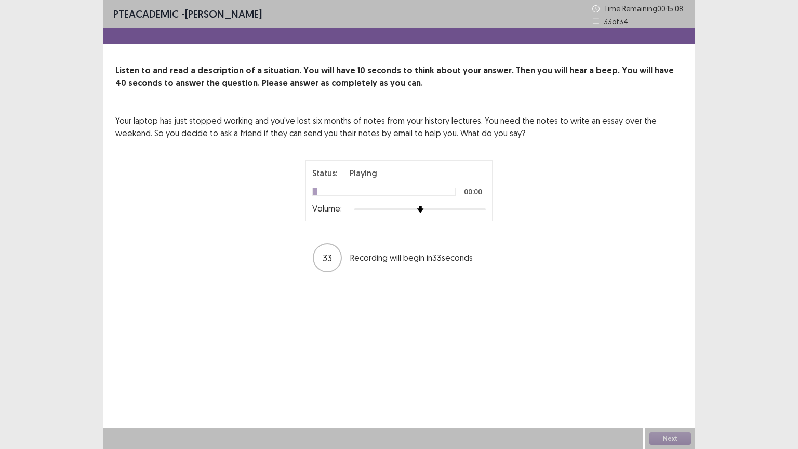
drag, startPoint x: 176, startPoint y: 121, endPoint x: 211, endPoint y: 123, distance: 35.4
click at [211, 123] on p "Your laptop has just stopped working and you've lost six months of notes from y…" at bounding box center [398, 126] width 567 height 25
drag, startPoint x: 318, startPoint y: 120, endPoint x: 387, endPoint y: 125, distance: 69.7
click at [387, 125] on p "Your laptop has just stopped working and you've lost six months of notes from y…" at bounding box center [398, 126] width 567 height 25
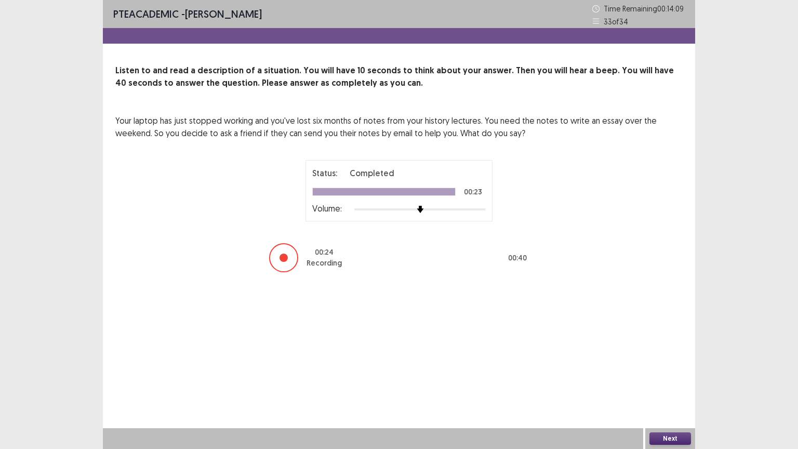
click at [663, 379] on button "Next" at bounding box center [670, 438] width 42 height 12
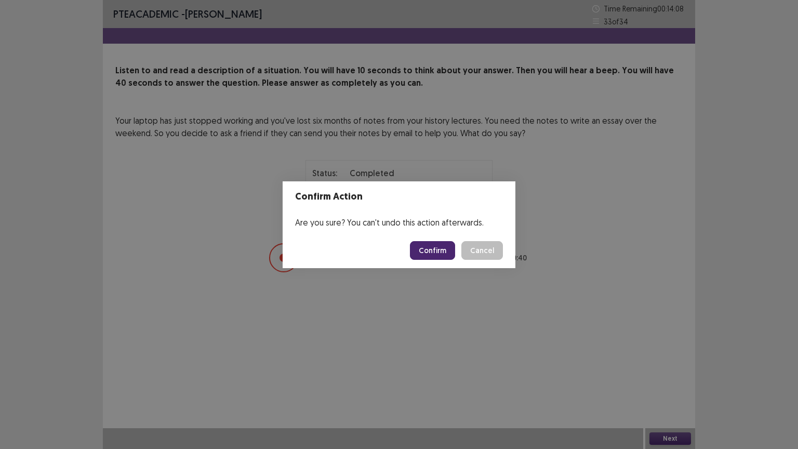
click at [443, 256] on button "Confirm" at bounding box center [432, 250] width 45 height 19
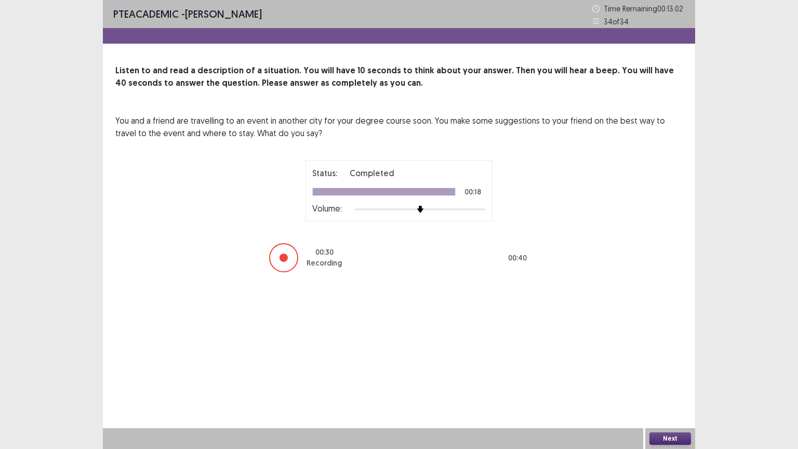
click at [667, 379] on button "Next" at bounding box center [670, 438] width 42 height 12
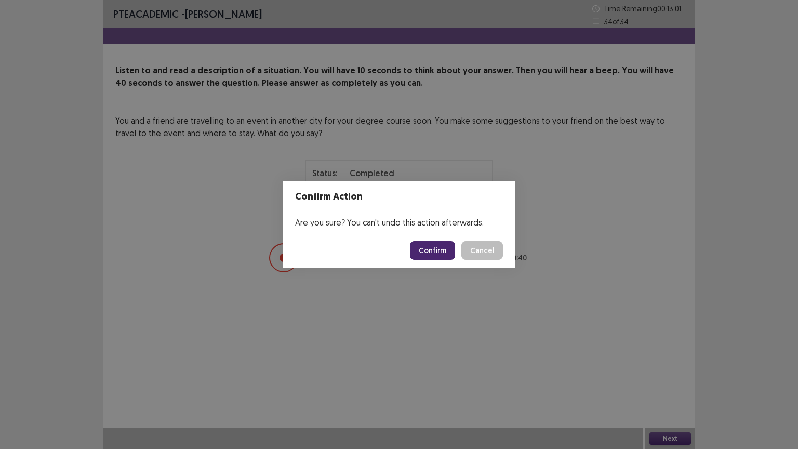
click at [427, 247] on button "Confirm" at bounding box center [432, 250] width 45 height 19
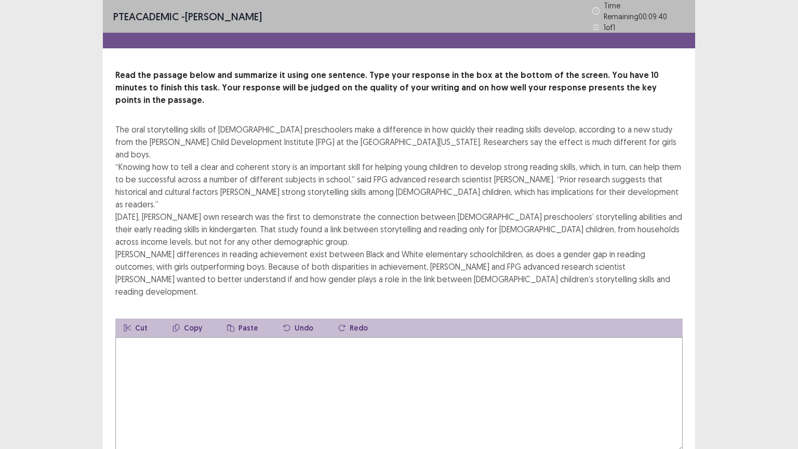
click at [332, 341] on textarea at bounding box center [398, 394] width 567 height 114
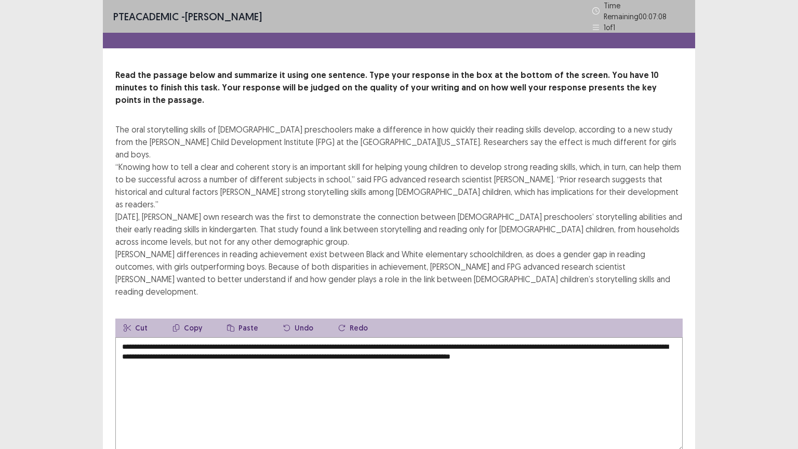
click at [338, 337] on textarea "**********" at bounding box center [398, 394] width 567 height 114
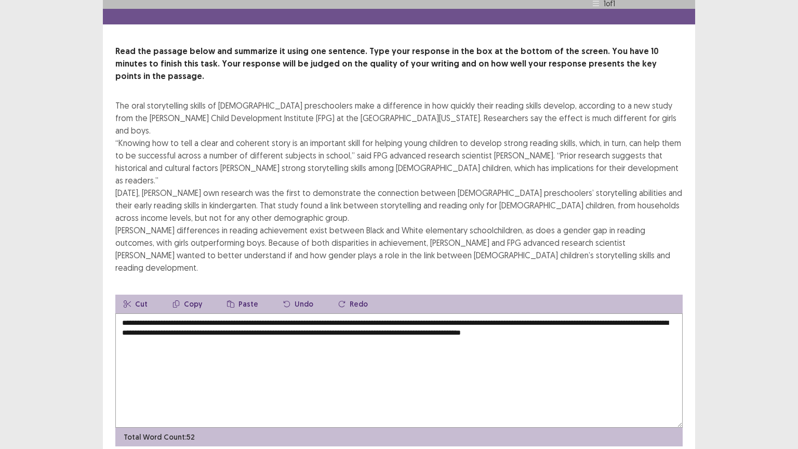
scroll to position [37, 0]
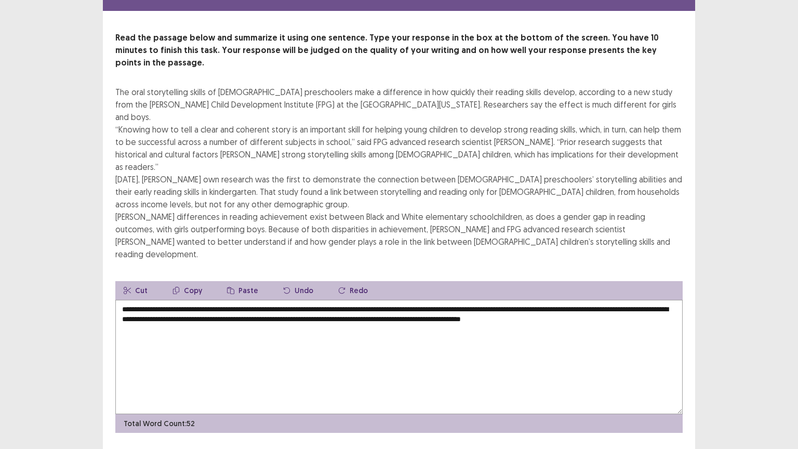
type textarea "**********"
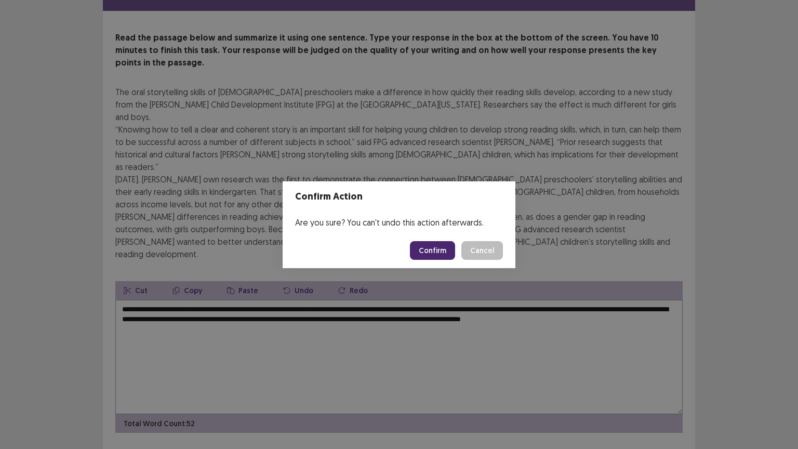
click at [438, 248] on button "Confirm" at bounding box center [432, 250] width 45 height 19
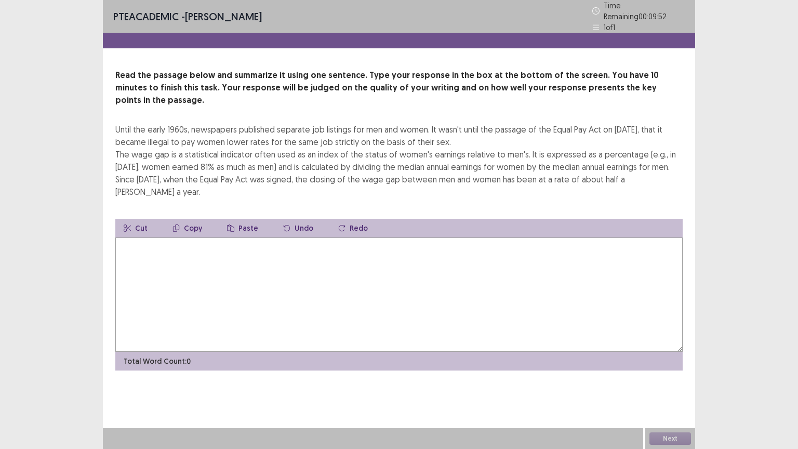
click at [266, 242] on textarea at bounding box center [398, 294] width 567 height 114
click at [391, 237] on textarea at bounding box center [398, 294] width 567 height 114
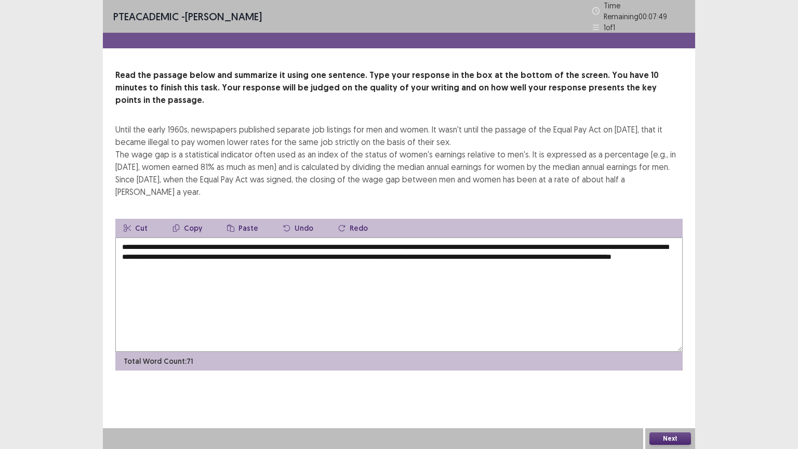
type textarea "**********"
click at [673, 379] on button "Next" at bounding box center [670, 438] width 42 height 12
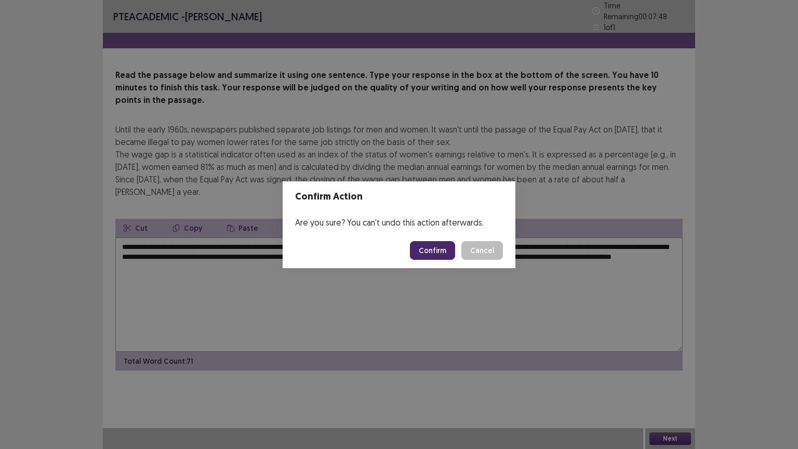
click at [434, 250] on button "Confirm" at bounding box center [432, 250] width 45 height 19
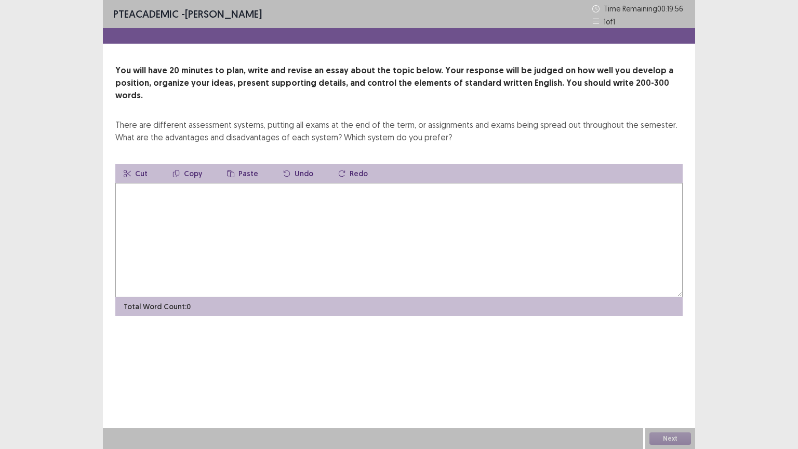
click at [182, 187] on textarea at bounding box center [398, 240] width 567 height 114
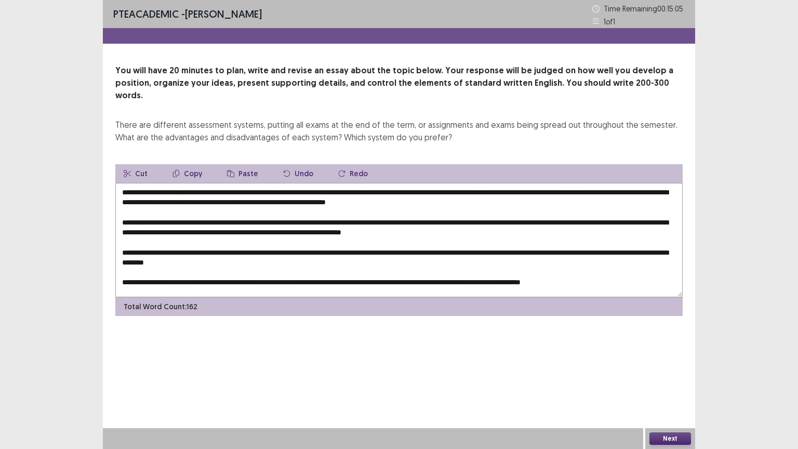
drag, startPoint x: 272, startPoint y: 114, endPoint x: 370, endPoint y: 114, distance: 97.6
click at [370, 118] on div "There are different assessment systems, putting all exams at the end of the ter…" at bounding box center [398, 130] width 567 height 25
drag, startPoint x: 152, startPoint y: 111, endPoint x: 160, endPoint y: 113, distance: 8.5
click at [160, 118] on div "There are different assessment systems, putting all exams at the end of the ter…" at bounding box center [398, 130] width 567 height 25
click at [193, 183] on textarea "**********" at bounding box center [398, 240] width 567 height 114
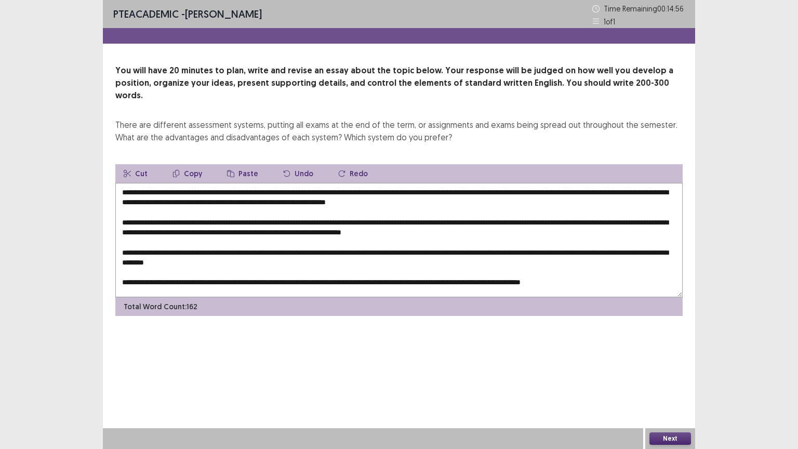
click at [189, 183] on textarea "**********" at bounding box center [398, 240] width 567 height 114
drag, startPoint x: 270, startPoint y: 178, endPoint x: 183, endPoint y: 182, distance: 87.3
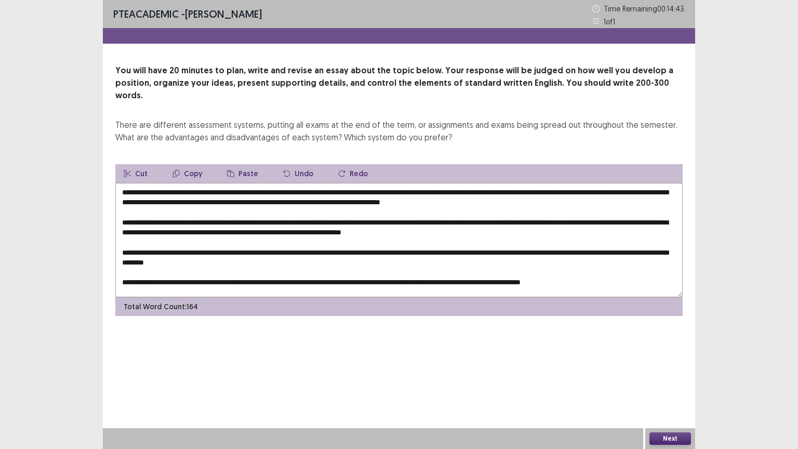
click at [183, 183] on textarea "**********" at bounding box center [398, 240] width 567 height 114
click at [278, 208] on textarea "**********" at bounding box center [398, 240] width 567 height 114
paste textarea "**********"
click at [281, 239] on textarea "**********" at bounding box center [398, 240] width 567 height 114
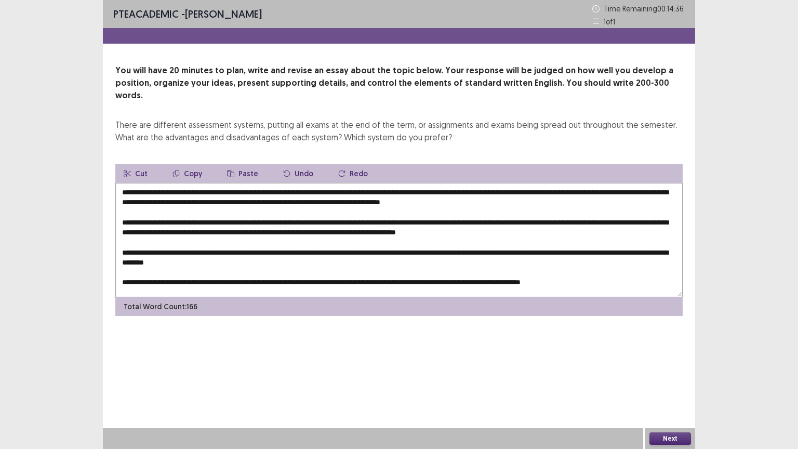
click at [281, 239] on textarea "**********" at bounding box center [398, 240] width 567 height 114
paste textarea "**********"
click at [375, 268] on textarea "**********" at bounding box center [398, 240] width 567 height 114
paste textarea "**********"
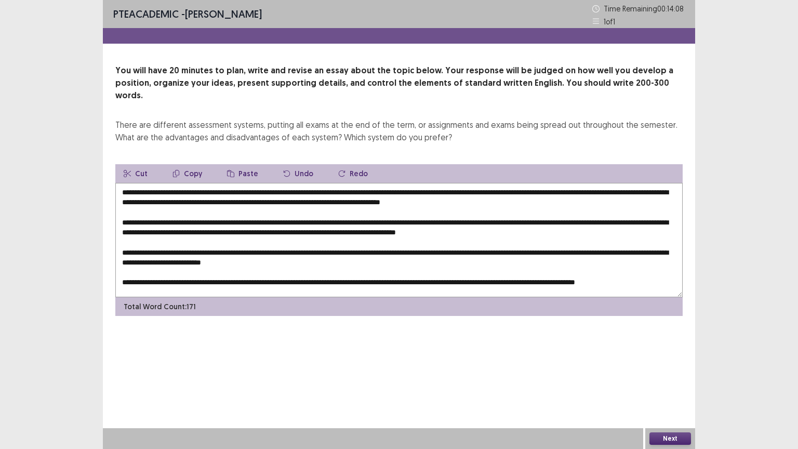
drag, startPoint x: 384, startPoint y: 189, endPoint x: 402, endPoint y: 187, distance: 17.7
click at [402, 187] on textarea at bounding box center [398, 240] width 567 height 114
drag, startPoint x: 528, startPoint y: 187, endPoint x: 543, endPoint y: 187, distance: 15.1
click at [543, 187] on textarea at bounding box center [398, 240] width 567 height 114
drag, startPoint x: 544, startPoint y: 190, endPoint x: 525, endPoint y: 194, distance: 19.7
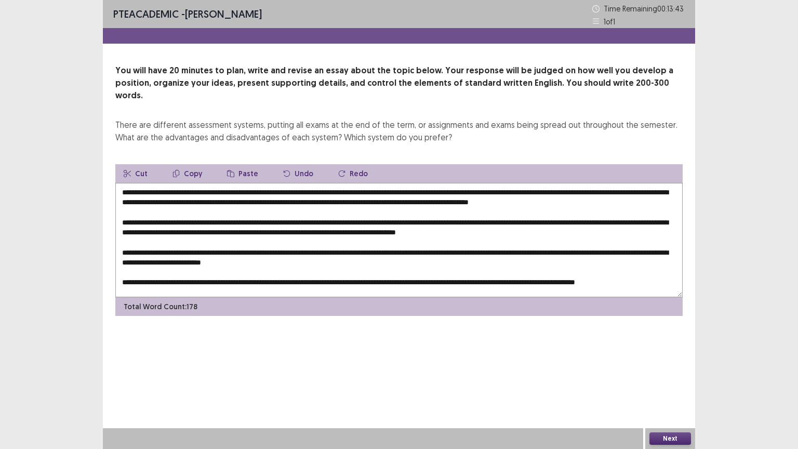
click at [525, 194] on textarea at bounding box center [398, 240] width 567 height 114
drag, startPoint x: 383, startPoint y: 190, endPoint x: 199, endPoint y: 199, distance: 184.1
click at [199, 199] on textarea at bounding box center [398, 240] width 567 height 114
drag, startPoint x: 590, startPoint y: 218, endPoint x: 609, endPoint y: 218, distance: 18.7
click at [609, 218] on textarea at bounding box center [398, 240] width 567 height 114
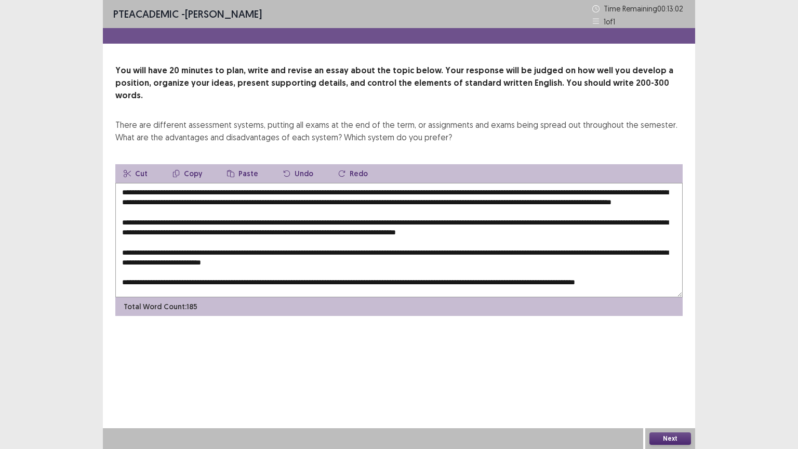
paste textarea "**********"
click at [502, 230] on textarea at bounding box center [398, 240] width 567 height 114
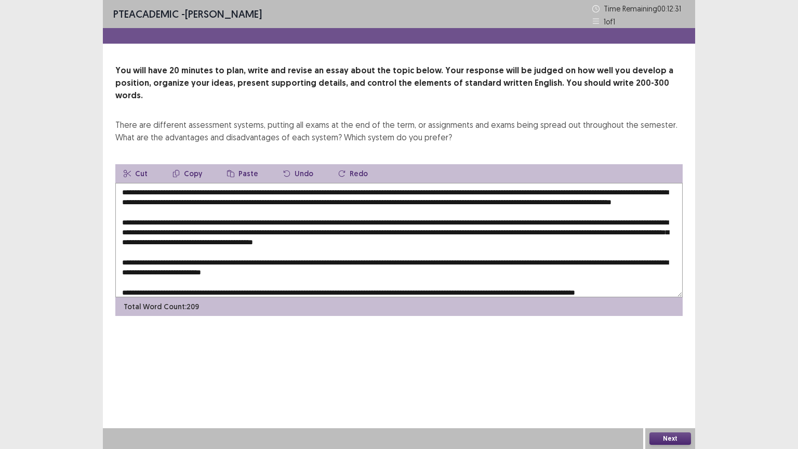
click at [320, 240] on textarea at bounding box center [398, 240] width 567 height 114
drag, startPoint x: 568, startPoint y: 241, endPoint x: 560, endPoint y: 241, distance: 7.3
click at [560, 241] on textarea at bounding box center [398, 240] width 567 height 114
click at [565, 243] on textarea at bounding box center [398, 240] width 567 height 114
click at [561, 240] on textarea at bounding box center [398, 240] width 567 height 114
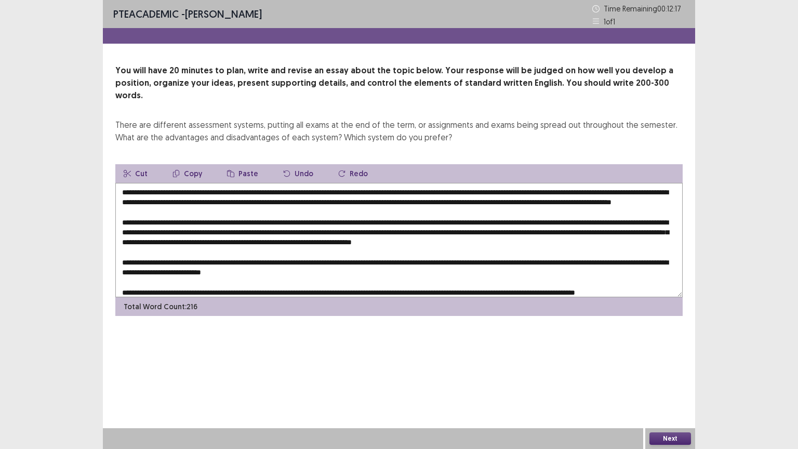
paste textarea "**********"
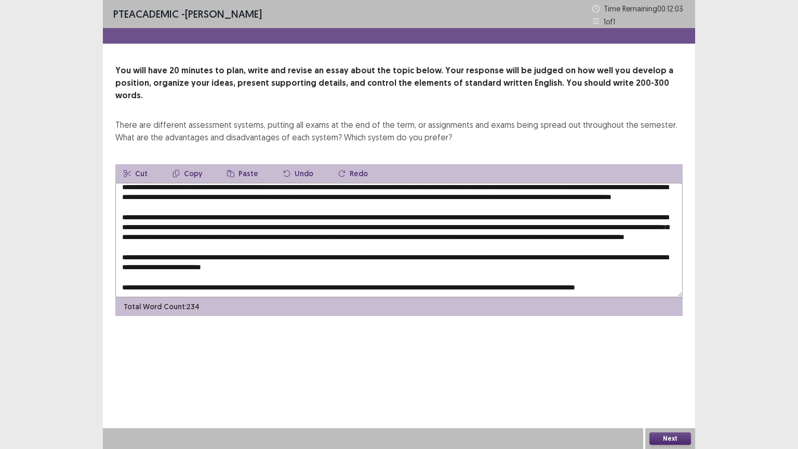
drag, startPoint x: 402, startPoint y: 249, endPoint x: 411, endPoint y: 249, distance: 8.8
click at [411, 249] on textarea at bounding box center [398, 240] width 567 height 114
click at [203, 257] on textarea at bounding box center [398, 240] width 567 height 114
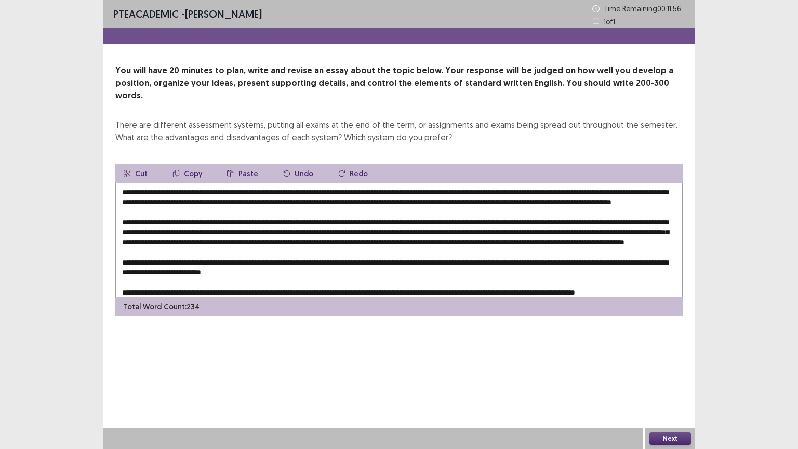
click at [391, 197] on textarea at bounding box center [398, 240] width 567 height 114
drag, startPoint x: 384, startPoint y: 189, endPoint x: 508, endPoint y: 189, distance: 124.1
click at [508, 189] on textarea at bounding box center [398, 240] width 567 height 114
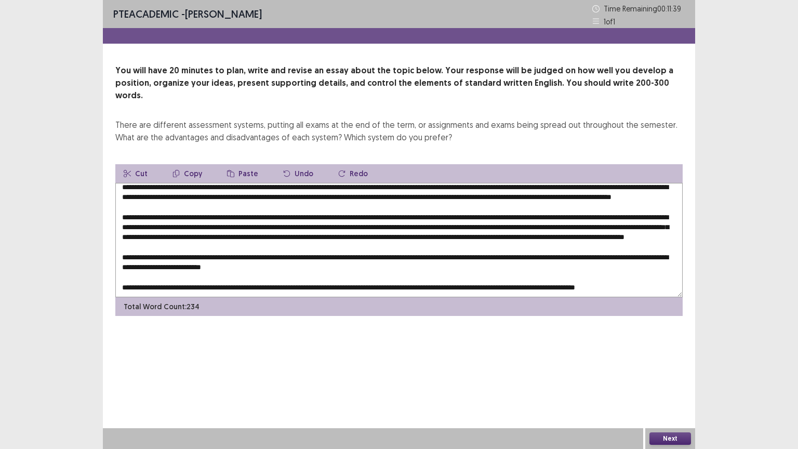
scroll to position [25, 0]
click at [201, 255] on textarea at bounding box center [398, 240] width 567 height 114
click at [203, 254] on textarea at bounding box center [398, 240] width 567 height 114
paste textarea "**********"
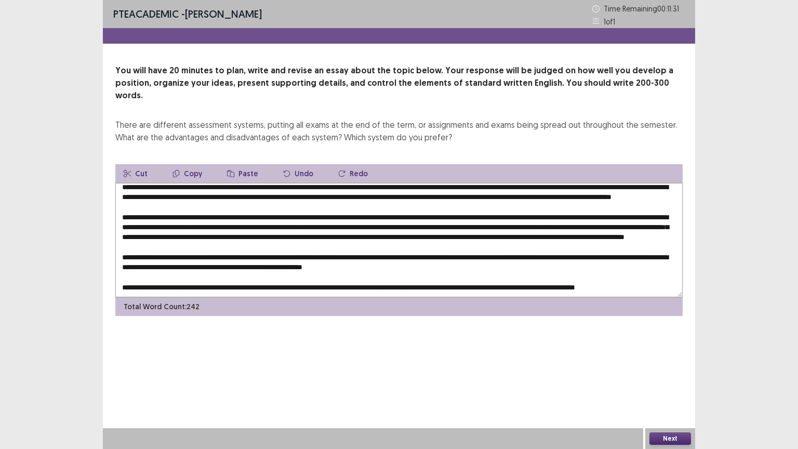
click at [496, 258] on textarea at bounding box center [398, 240] width 567 height 114
paste textarea "**********"
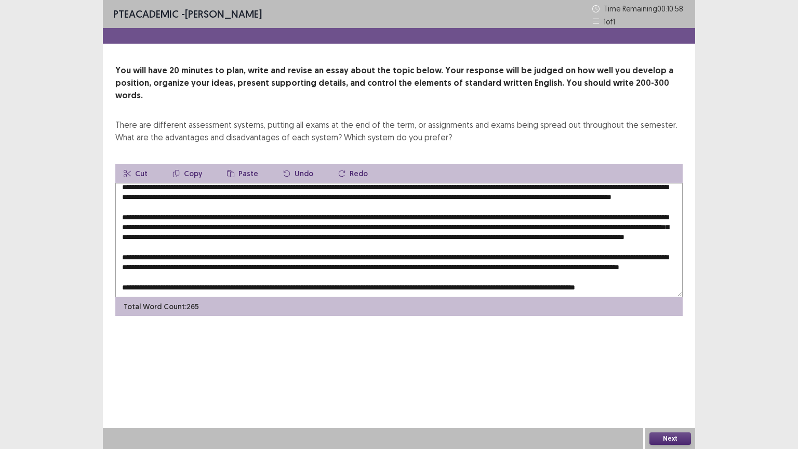
click at [178, 268] on textarea at bounding box center [398, 240] width 567 height 114
click at [337, 264] on textarea at bounding box center [398, 240] width 567 height 114
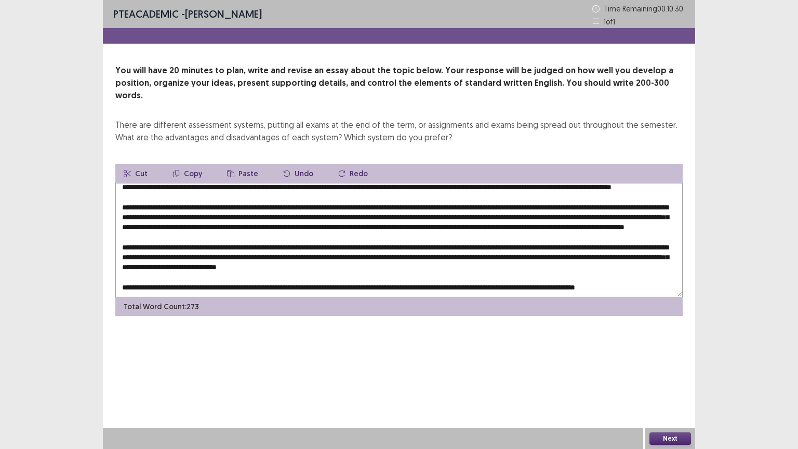
paste textarea "**********"
click at [572, 273] on textarea at bounding box center [398, 240] width 567 height 114
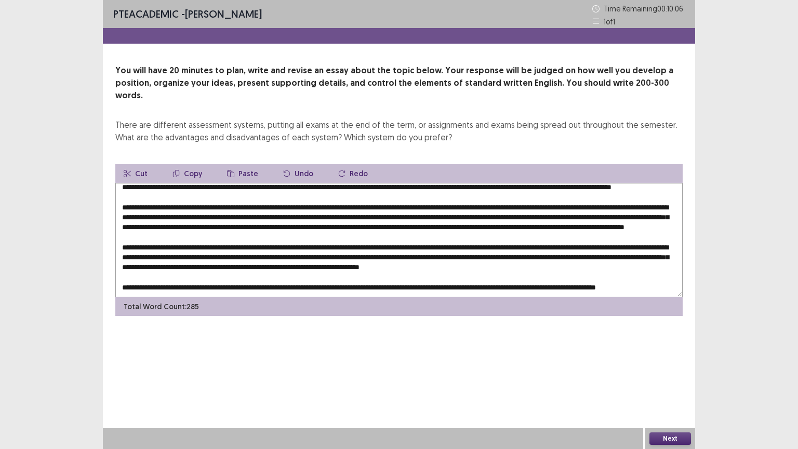
type textarea "**********"
click at [672, 379] on button "Next" at bounding box center [670, 438] width 42 height 12
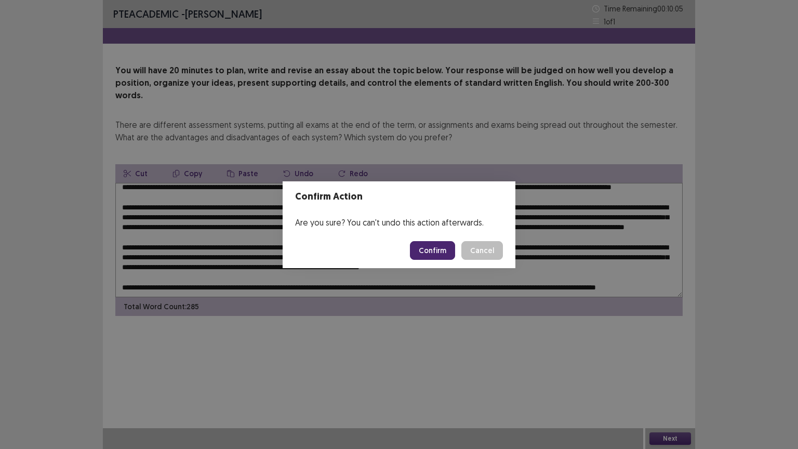
click at [437, 252] on button "Confirm" at bounding box center [432, 250] width 45 height 19
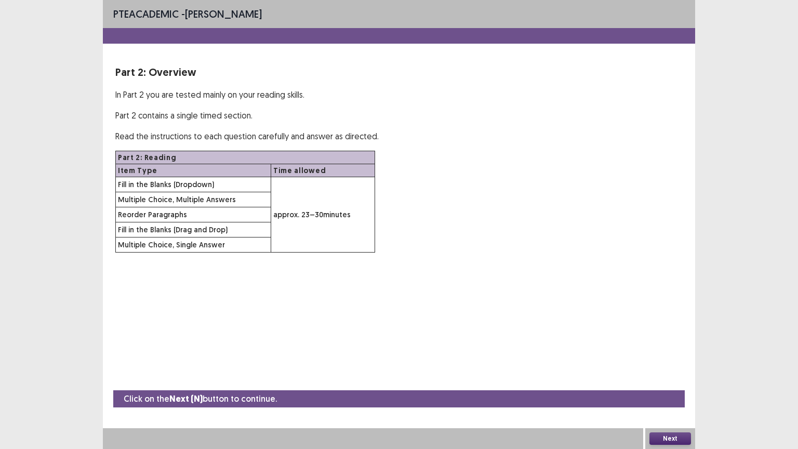
click at [683, 379] on button "Next" at bounding box center [670, 438] width 42 height 12
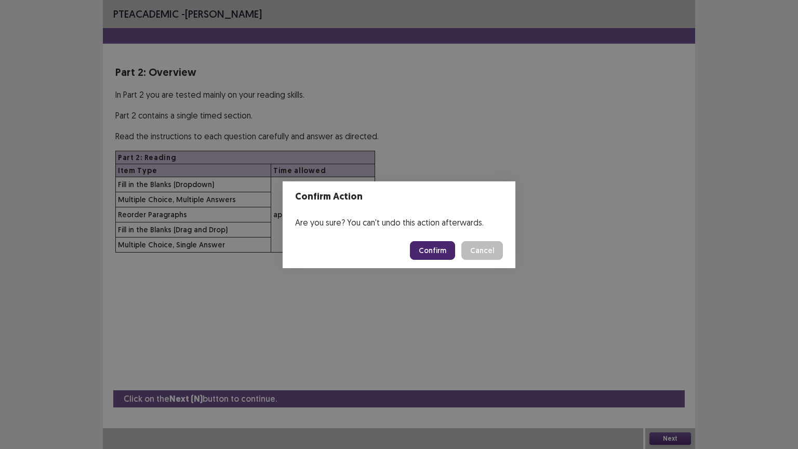
click at [418, 247] on button "Confirm" at bounding box center [432, 250] width 45 height 19
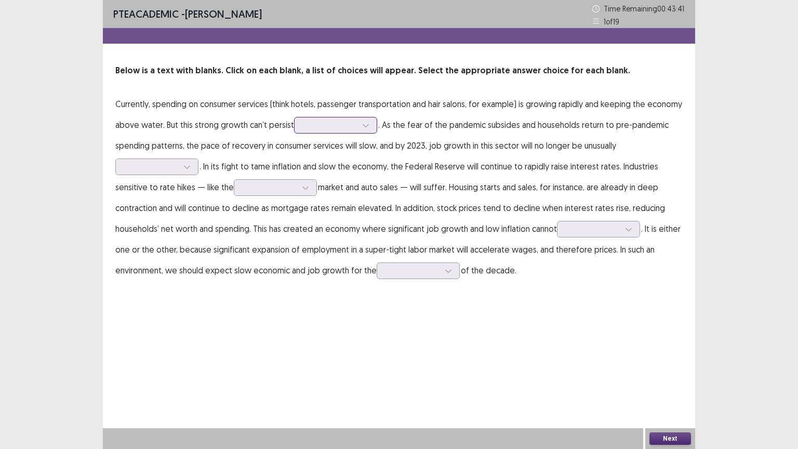
click at [314, 127] on div at bounding box center [330, 125] width 54 height 10
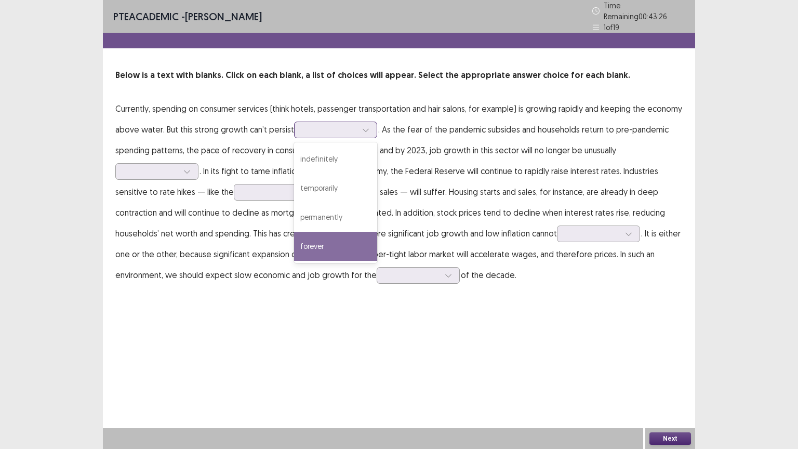
click at [326, 233] on div "forever" at bounding box center [335, 246] width 83 height 29
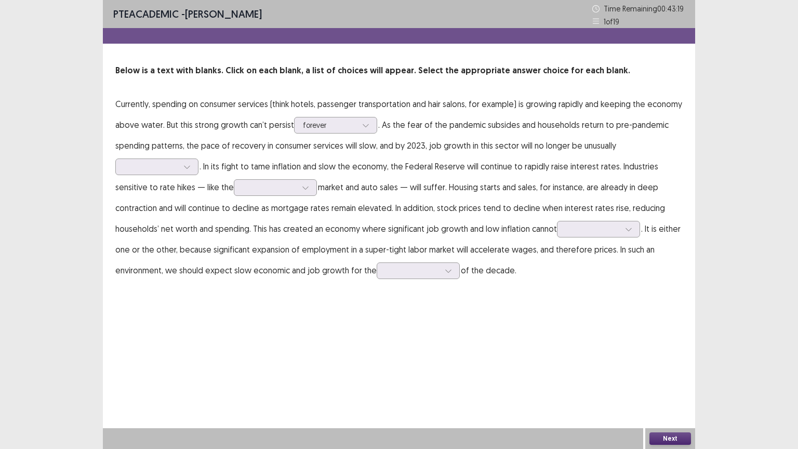
drag, startPoint x: 226, startPoint y: 149, endPoint x: 322, endPoint y: 150, distance: 96.1
click at [322, 150] on p "Currently, spending on consumer services (think hotels, passenger transportatio…" at bounding box center [398, 186] width 567 height 187
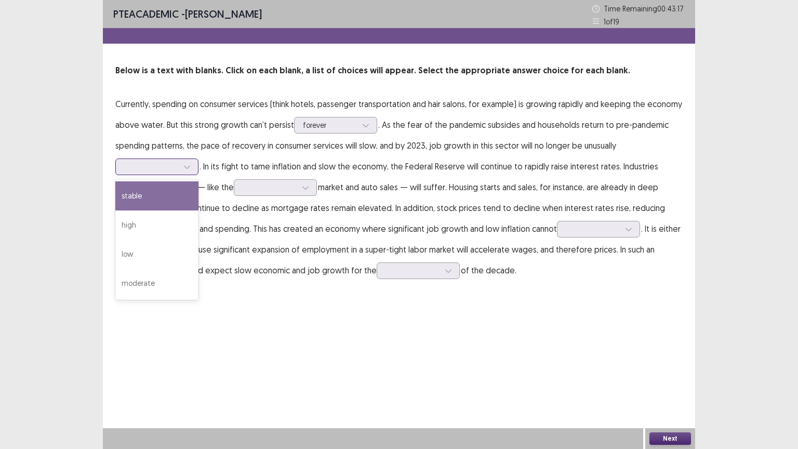
click at [166, 166] on div at bounding box center [151, 167] width 54 height 10
click at [154, 196] on div "stable" at bounding box center [156, 195] width 83 height 29
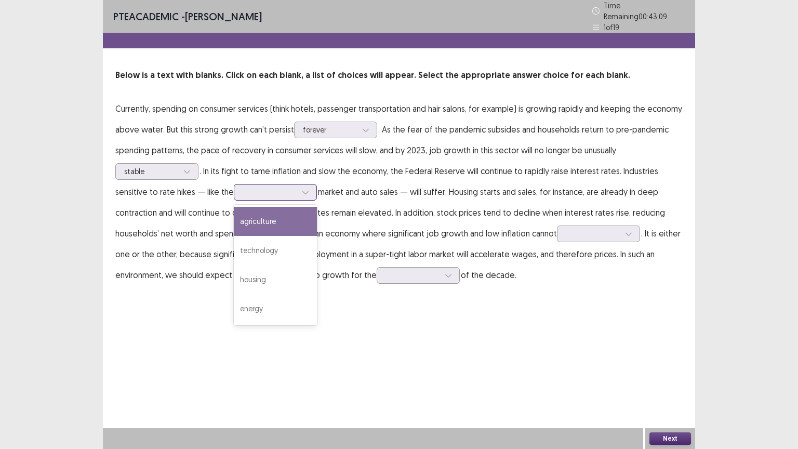
click at [258, 190] on div at bounding box center [270, 192] width 54 height 10
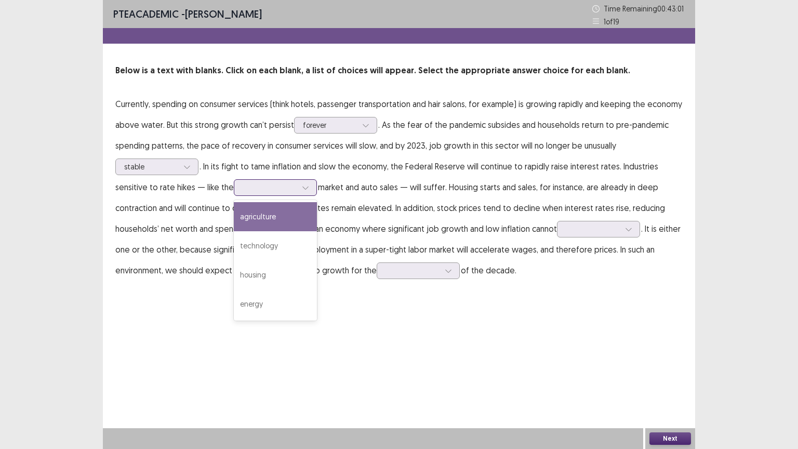
click at [257, 222] on div "agriculture" at bounding box center [275, 216] width 83 height 29
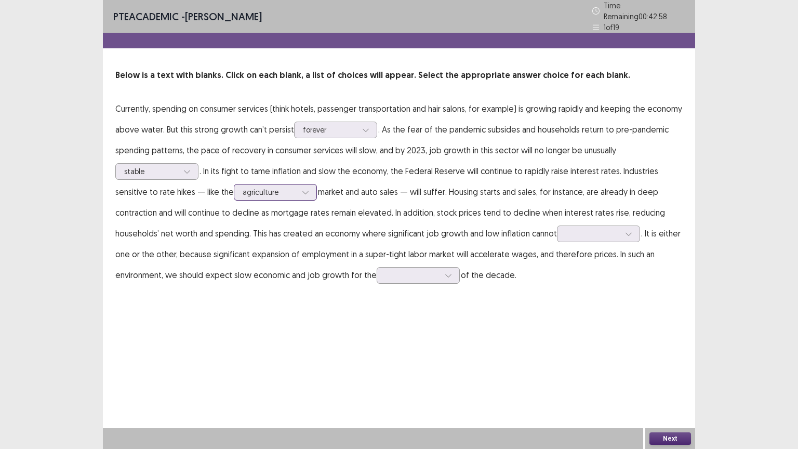
click at [289, 187] on div at bounding box center [270, 192] width 54 height 10
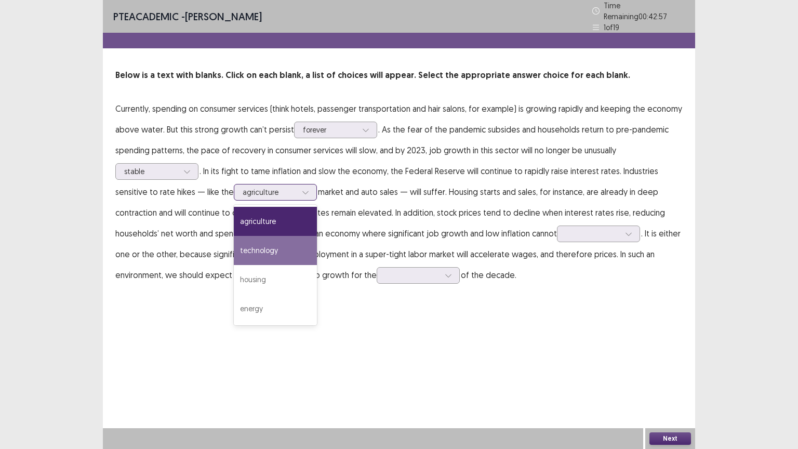
click at [266, 240] on div "technology" at bounding box center [275, 250] width 83 height 29
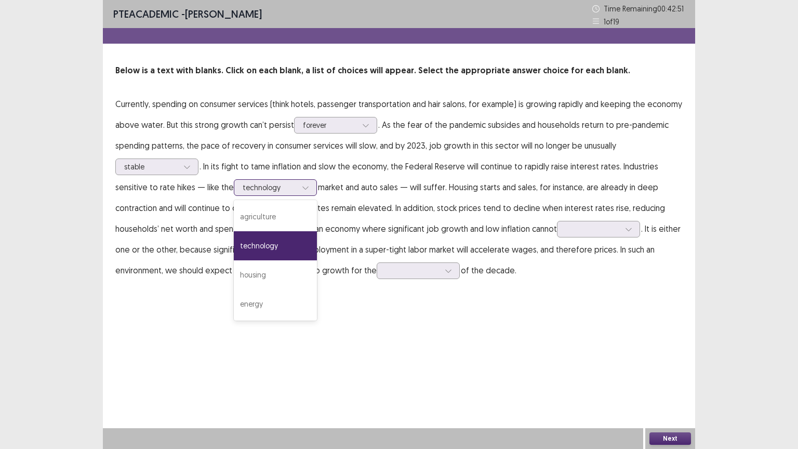
click at [263, 184] on div at bounding box center [270, 187] width 54 height 10
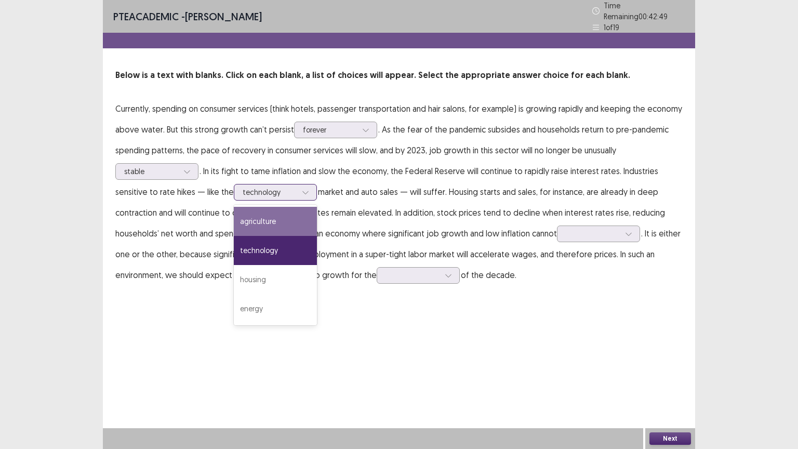
click at [256, 212] on div "agriculture" at bounding box center [275, 221] width 83 height 29
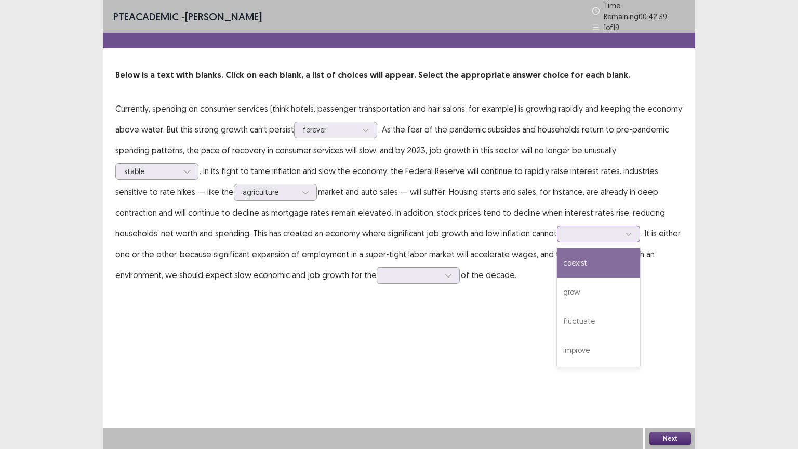
click at [580, 233] on div at bounding box center [593, 234] width 54 height 10
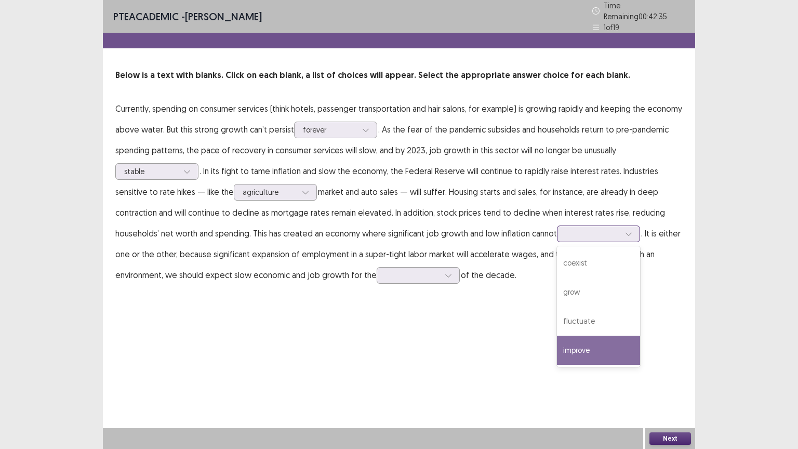
click at [585, 337] on div "improve" at bounding box center [598, 349] width 83 height 29
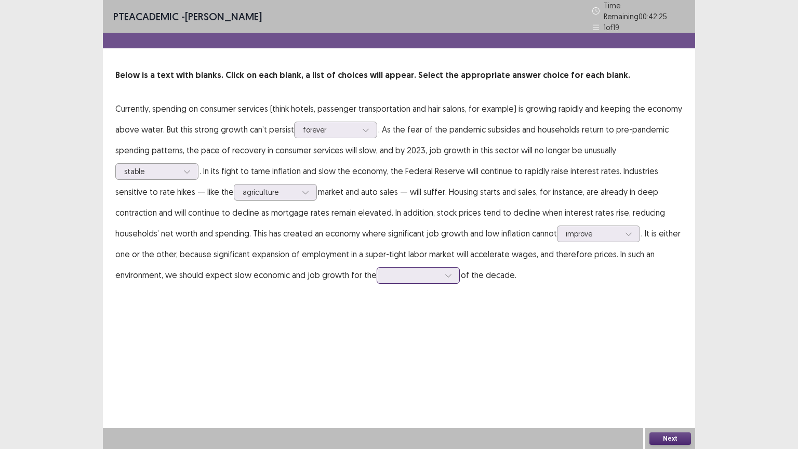
click at [414, 272] on div at bounding box center [412, 275] width 54 height 10
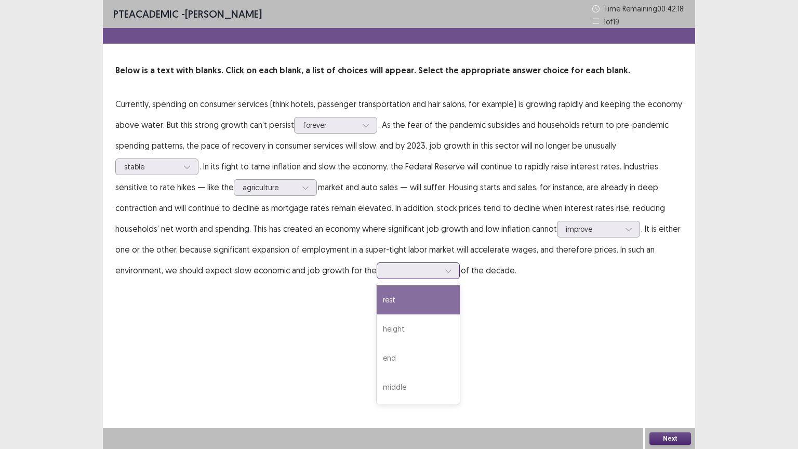
click at [401, 302] on div "rest" at bounding box center [418, 299] width 83 height 29
click at [662, 379] on button "Next" at bounding box center [670, 438] width 42 height 12
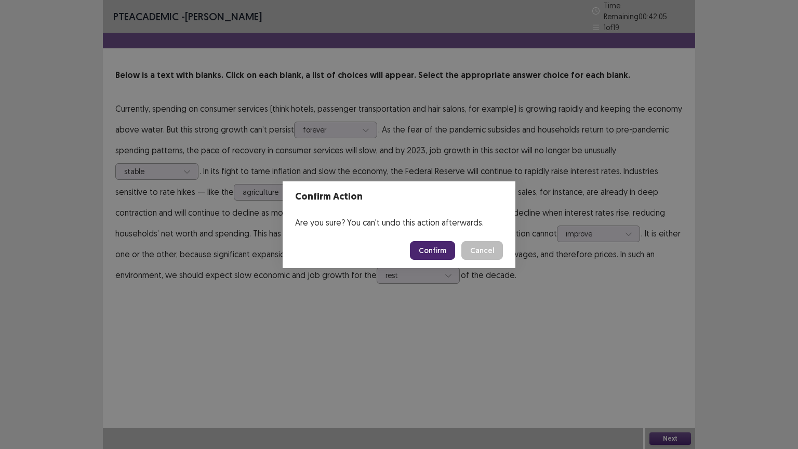
click at [426, 247] on button "Confirm" at bounding box center [432, 250] width 45 height 19
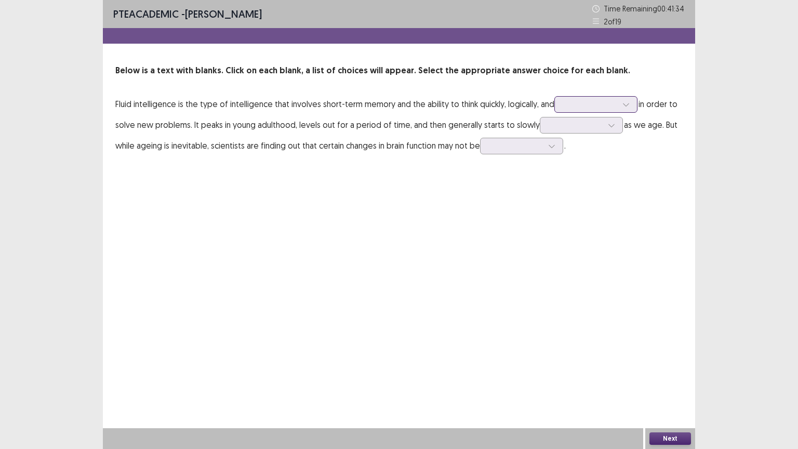
click at [591, 105] on div at bounding box center [590, 104] width 54 height 10
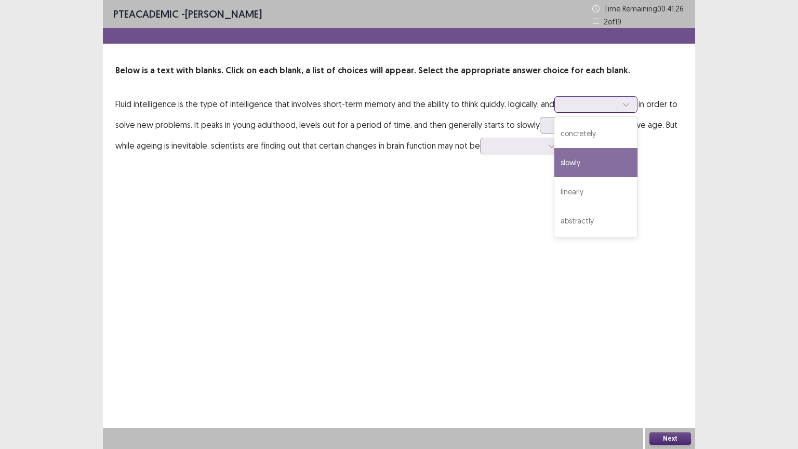
click at [594, 162] on div "slowly" at bounding box center [595, 162] width 83 height 29
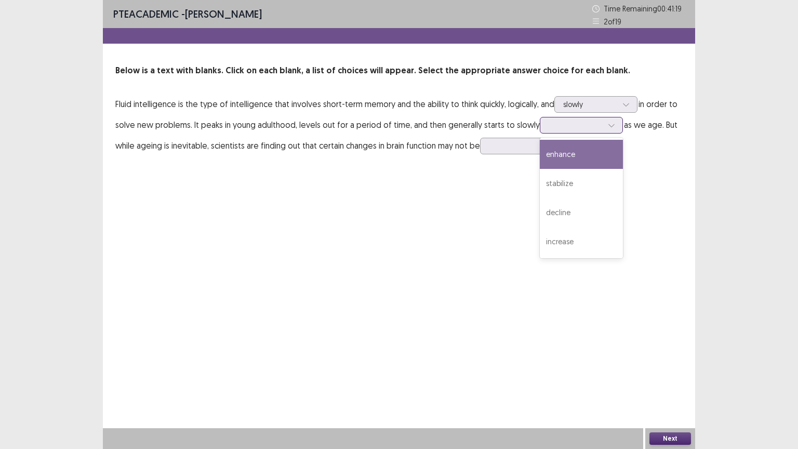
click at [569, 130] on div at bounding box center [575, 125] width 56 height 12
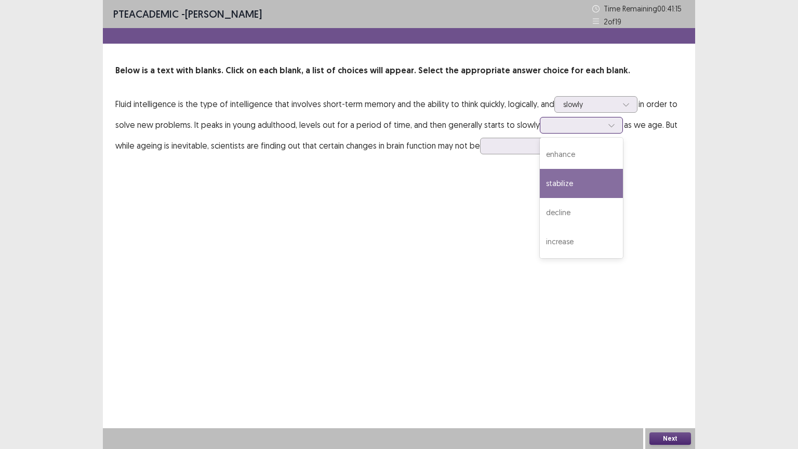
click at [578, 177] on div "stabilize" at bounding box center [581, 183] width 83 height 29
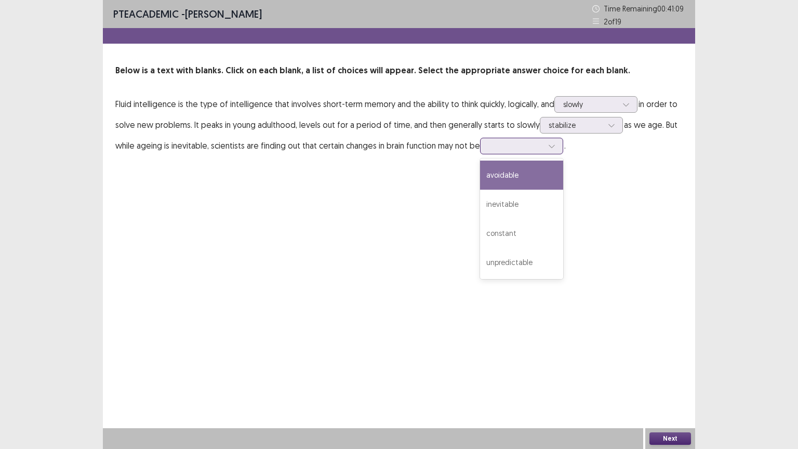
click at [511, 146] on div at bounding box center [516, 146] width 54 height 10
click at [490, 173] on div "avoidable" at bounding box center [521, 174] width 83 height 29
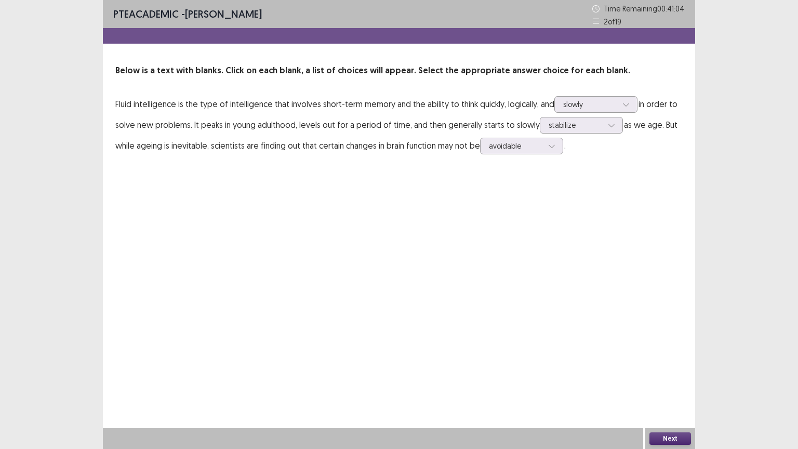
click at [651, 379] on button "Next" at bounding box center [670, 438] width 42 height 12
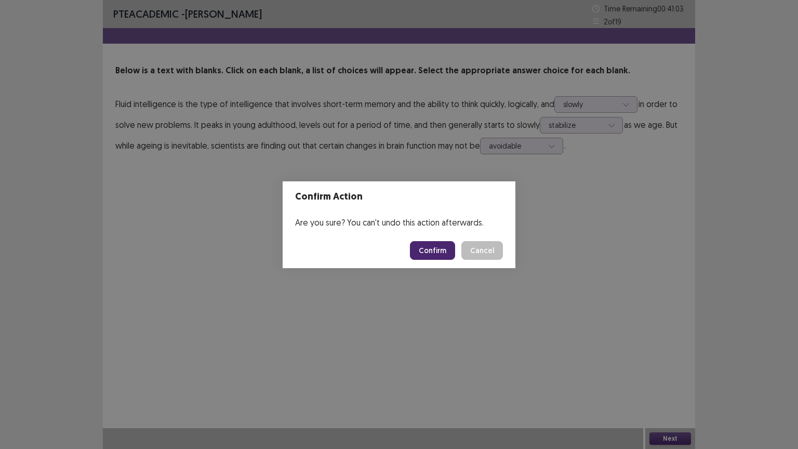
click at [440, 250] on button "Confirm" at bounding box center [432, 250] width 45 height 19
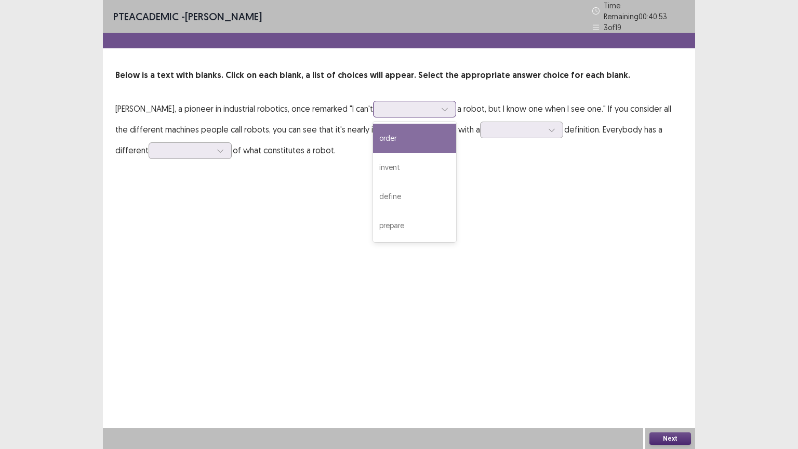
click at [406, 106] on div at bounding box center [409, 109] width 54 height 10
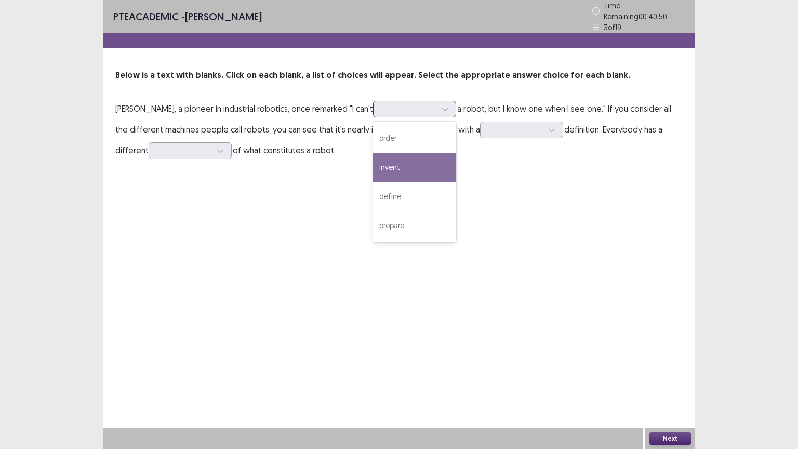
click at [410, 168] on div "invent" at bounding box center [414, 167] width 83 height 29
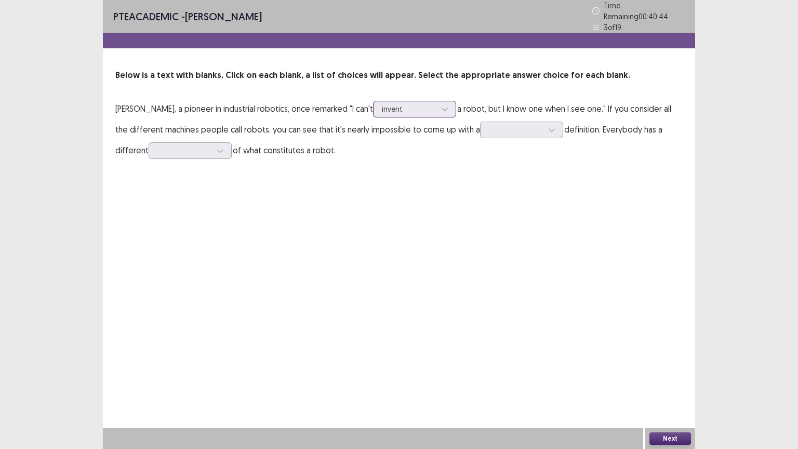
click at [430, 108] on div at bounding box center [409, 109] width 54 height 10
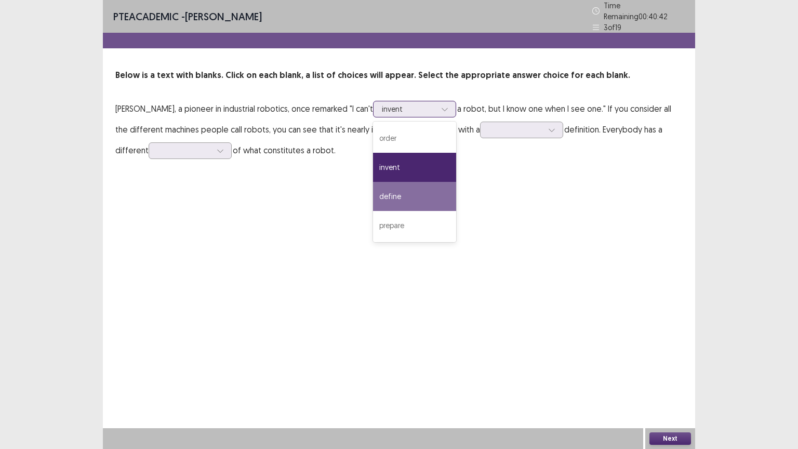
click at [439, 196] on div "define" at bounding box center [414, 196] width 83 height 29
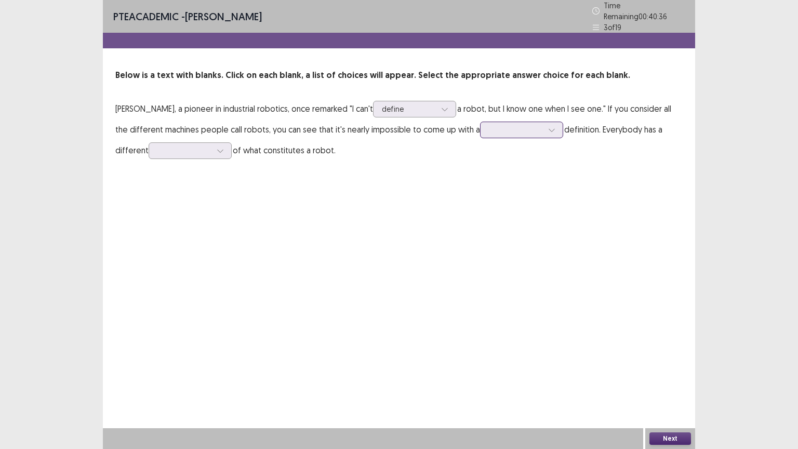
click at [496, 125] on div at bounding box center [516, 130] width 54 height 10
click at [521, 213] on div "radical" at bounding box center [521, 217] width 83 height 29
click at [210, 148] on div at bounding box center [184, 150] width 54 height 10
click at [202, 259] on div "idea" at bounding box center [190, 266] width 83 height 29
click at [662, 379] on button "Next" at bounding box center [670, 438] width 42 height 12
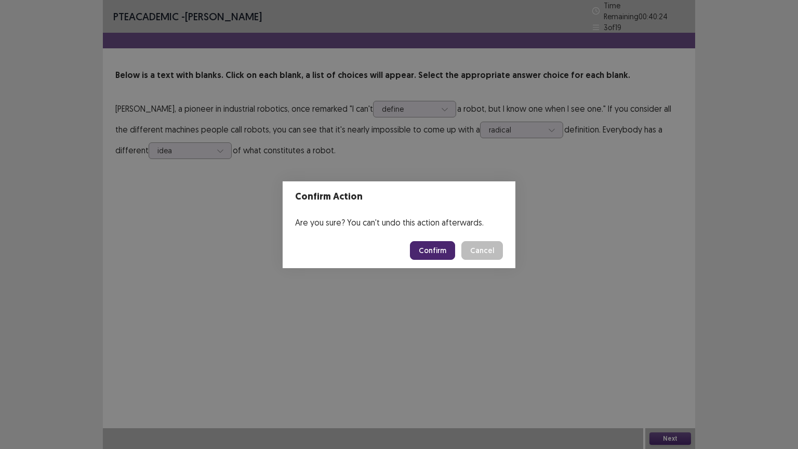
click at [439, 241] on button "Confirm" at bounding box center [432, 250] width 45 height 19
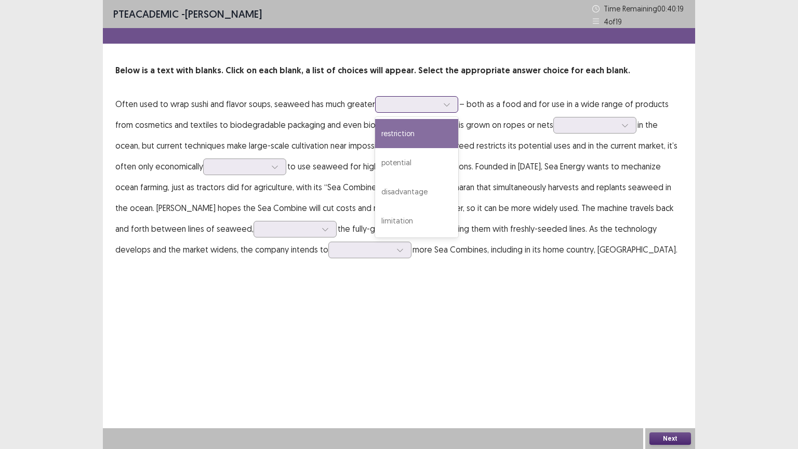
click at [396, 105] on div at bounding box center [411, 104] width 54 height 10
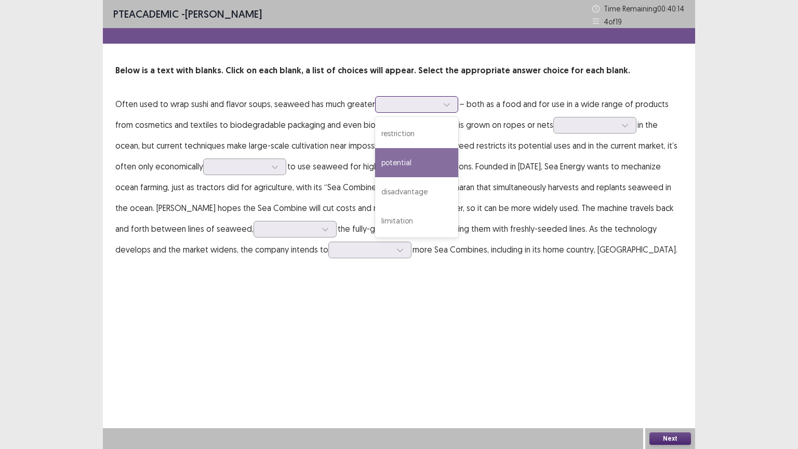
click at [407, 154] on div "potential" at bounding box center [416, 162] width 83 height 29
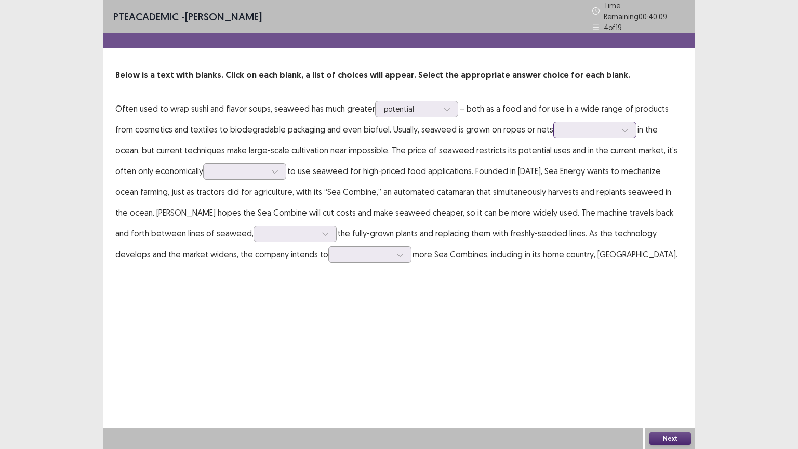
click at [566, 125] on div at bounding box center [589, 130] width 54 height 10
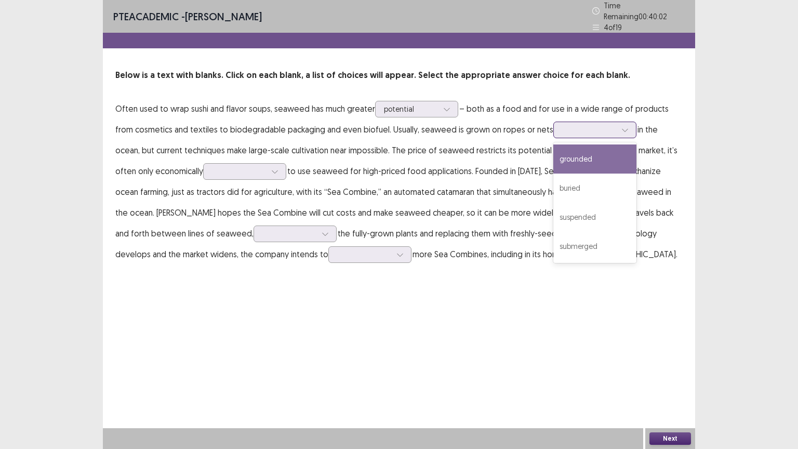
click at [573, 158] on div "grounded" at bounding box center [594, 158] width 83 height 29
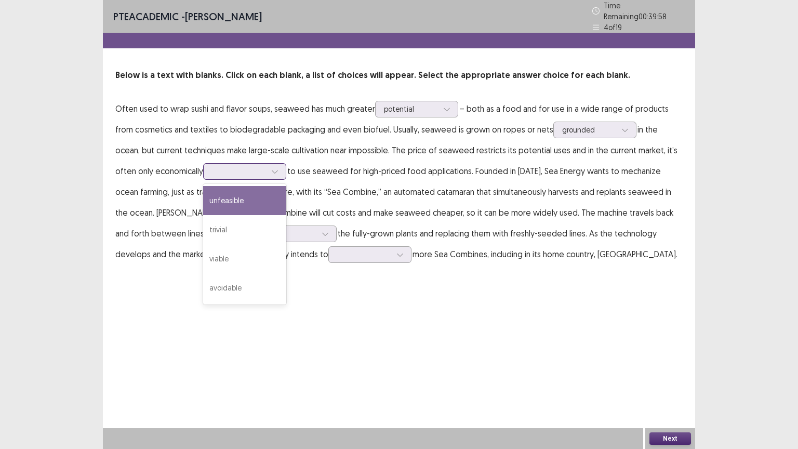
click at [211, 172] on div at bounding box center [239, 171] width 56 height 12
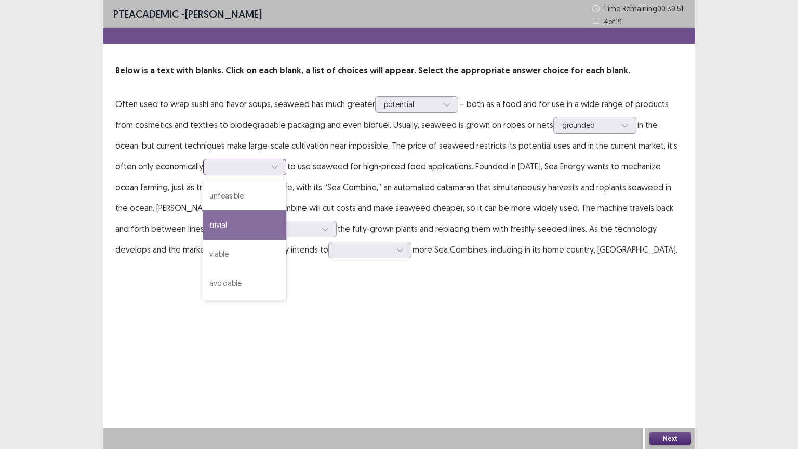
click at [203, 228] on div "trivial" at bounding box center [244, 224] width 83 height 29
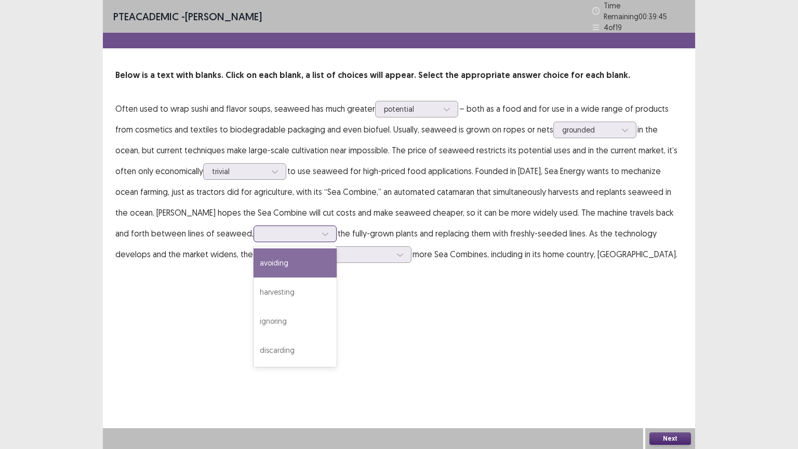
click at [262, 231] on div at bounding box center [289, 234] width 54 height 10
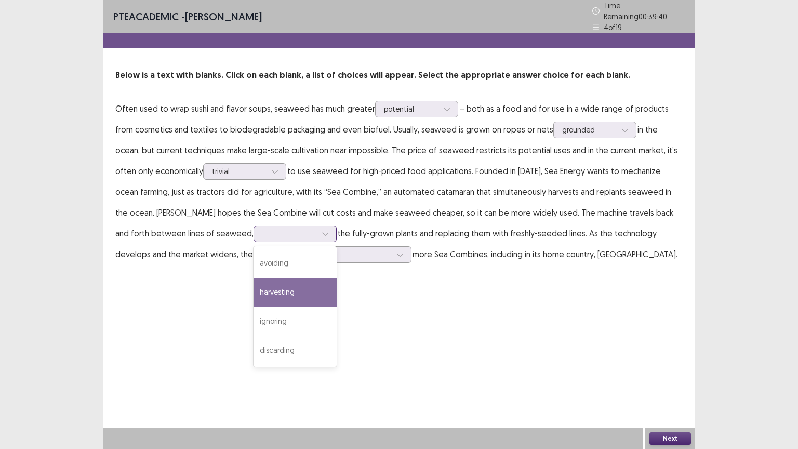
click at [256, 287] on div "harvesting" at bounding box center [294, 291] width 83 height 29
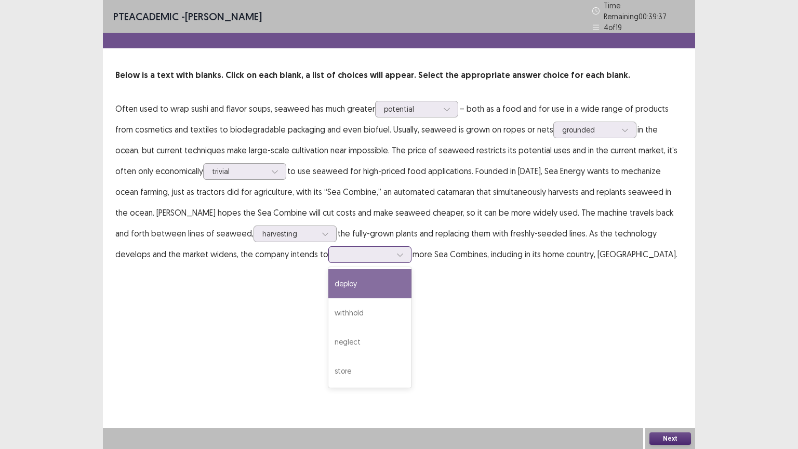
click at [337, 251] on div at bounding box center [364, 254] width 54 height 10
click at [328, 285] on div "deploy" at bounding box center [369, 283] width 83 height 29
click at [672, 379] on button "Next" at bounding box center [670, 438] width 42 height 12
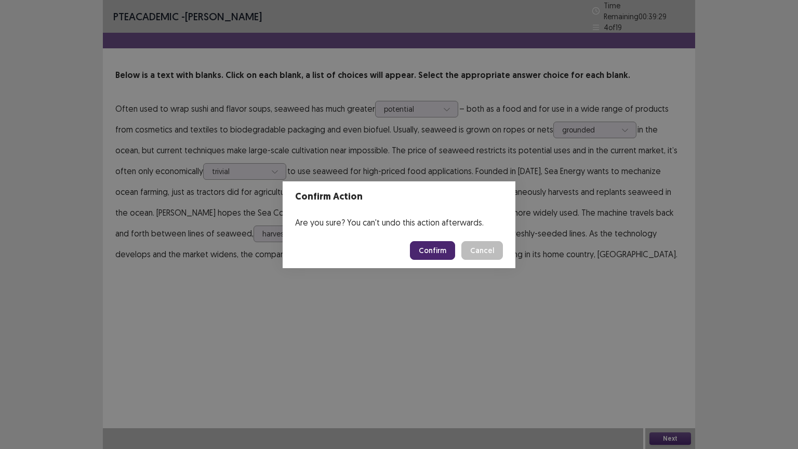
click at [445, 251] on button "Confirm" at bounding box center [432, 250] width 45 height 19
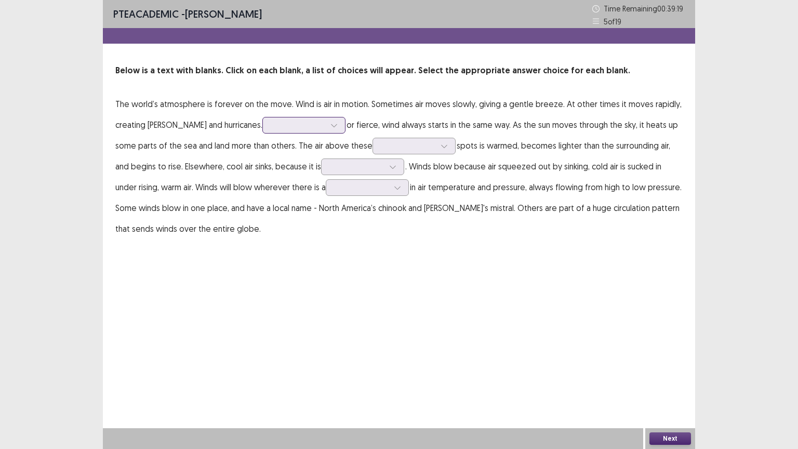
click at [271, 125] on div at bounding box center [298, 125] width 54 height 10
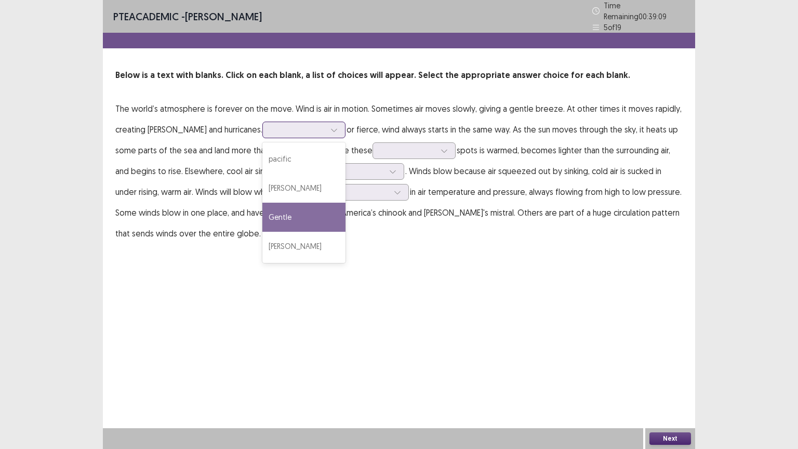
click at [278, 206] on div "Gentle" at bounding box center [303, 217] width 83 height 29
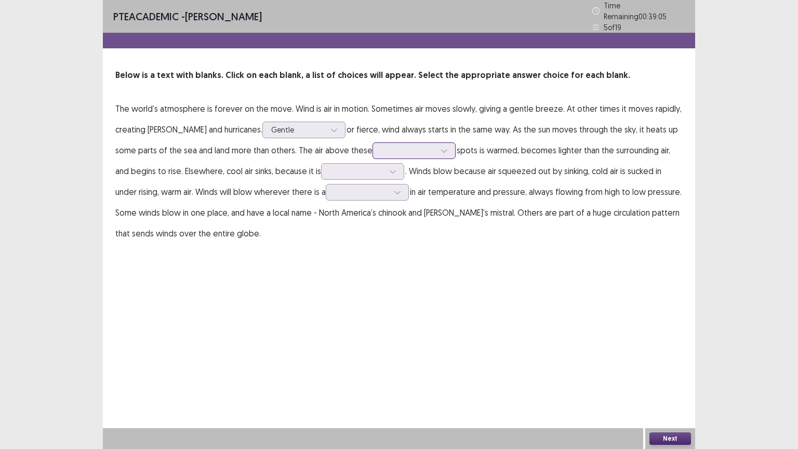
click at [395, 149] on div at bounding box center [408, 150] width 54 height 10
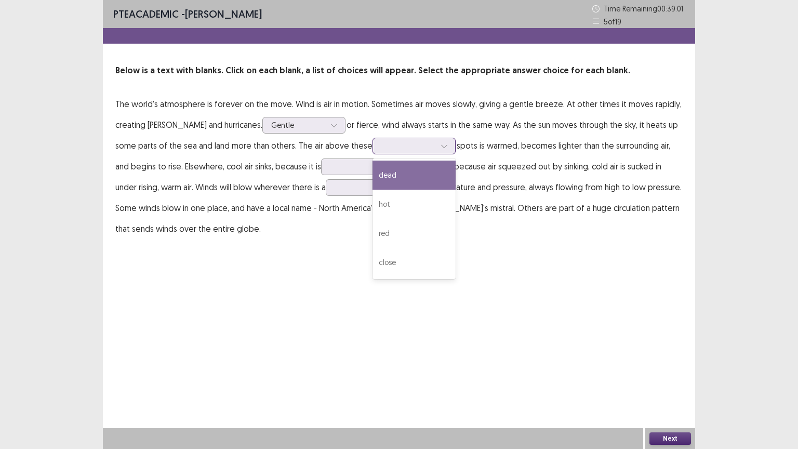
click at [390, 168] on div "dead" at bounding box center [413, 174] width 83 height 29
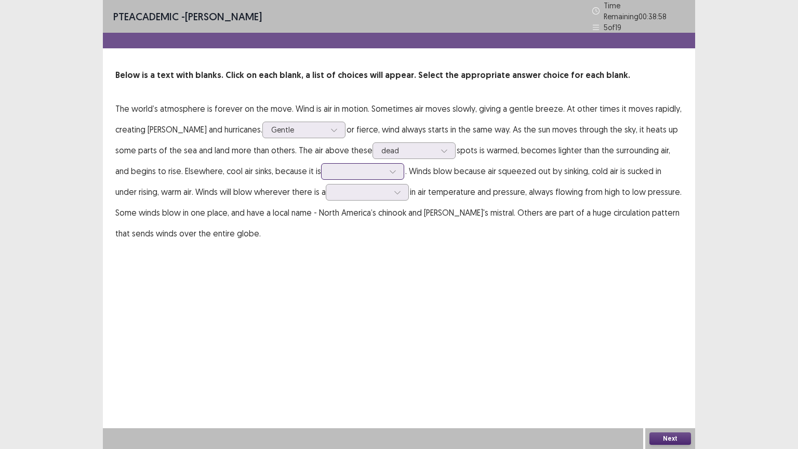
click at [335, 167] on div at bounding box center [357, 171] width 54 height 10
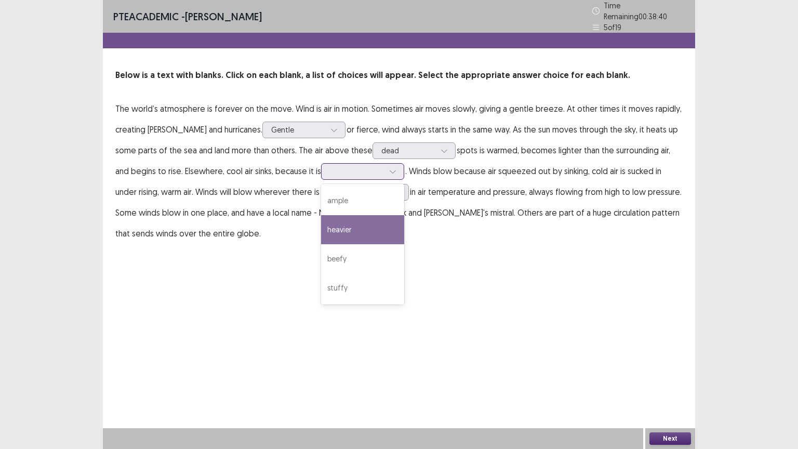
click at [328, 226] on div "heavier" at bounding box center [362, 229] width 83 height 29
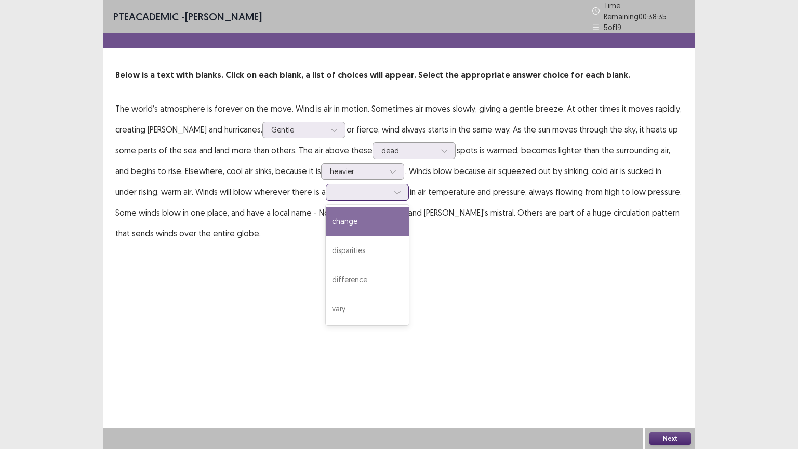
click at [347, 193] on div at bounding box center [361, 192] width 56 height 12
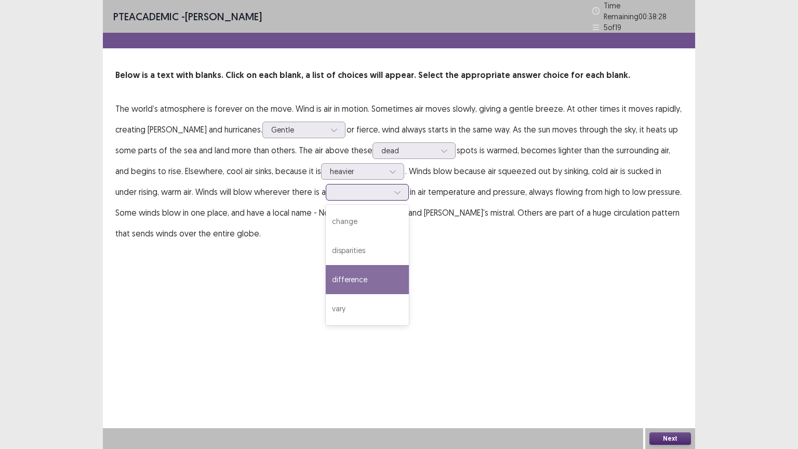
click at [342, 278] on div "difference" at bounding box center [367, 279] width 83 height 29
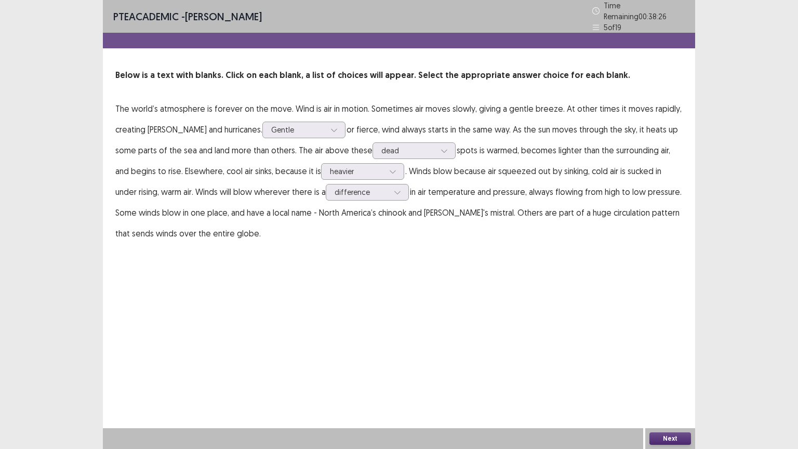
click at [668, 379] on button "Next" at bounding box center [670, 438] width 42 height 12
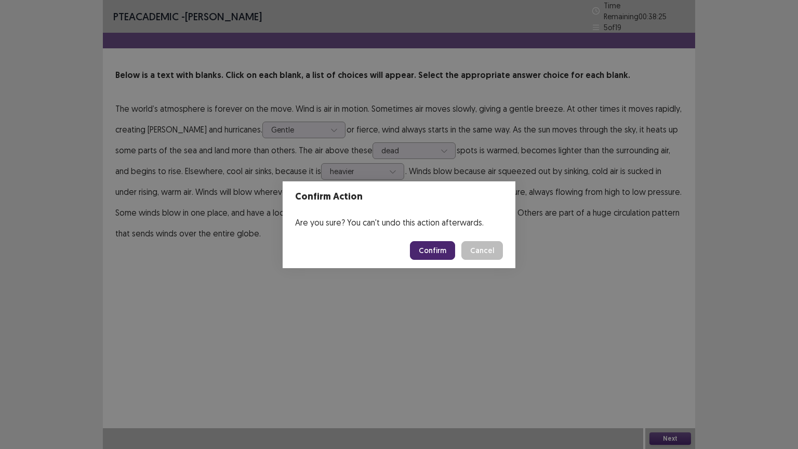
click at [440, 250] on button "Confirm" at bounding box center [432, 250] width 45 height 19
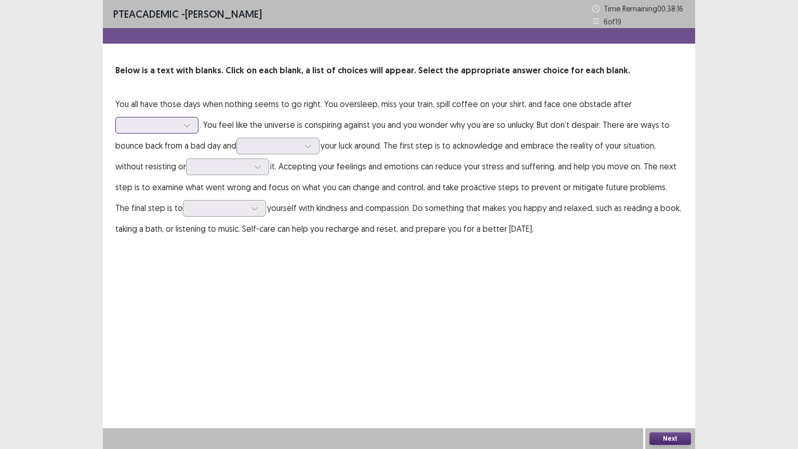
click at [177, 125] on div at bounding box center [151, 125] width 54 height 10
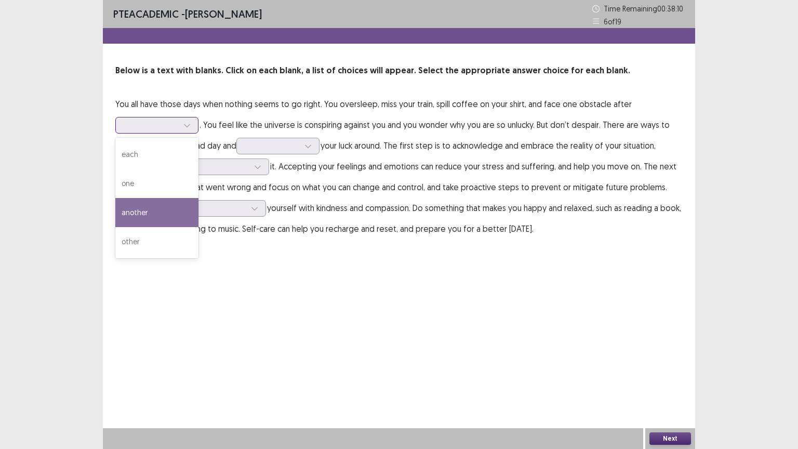
click at [185, 217] on div "another" at bounding box center [156, 212] width 83 height 29
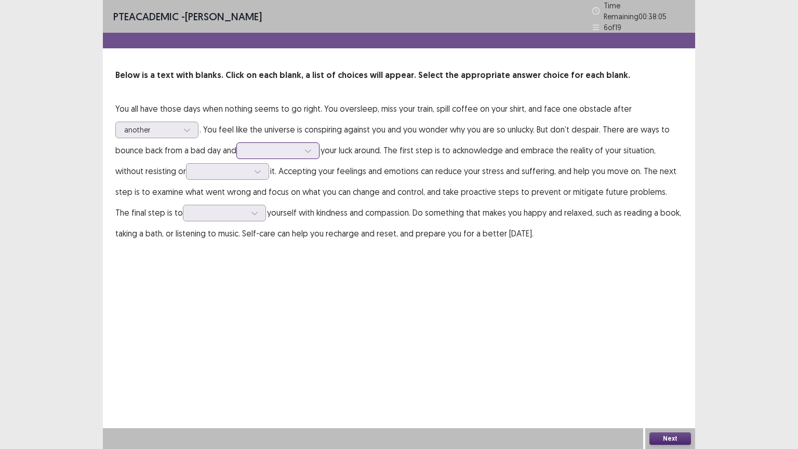
click at [264, 149] on div at bounding box center [272, 150] width 54 height 10
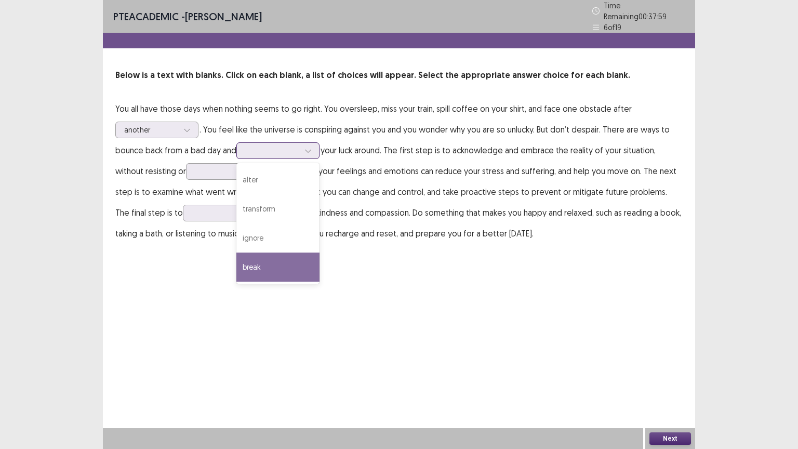
click at [276, 260] on div "break" at bounding box center [277, 266] width 83 height 29
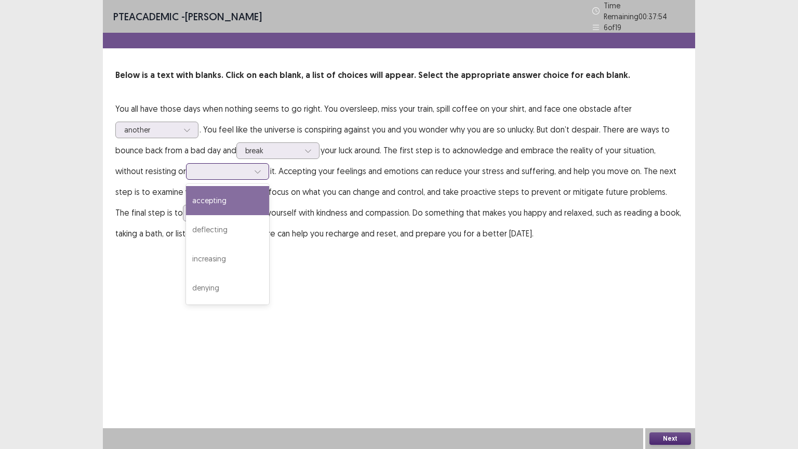
click at [208, 169] on div at bounding box center [222, 171] width 54 height 10
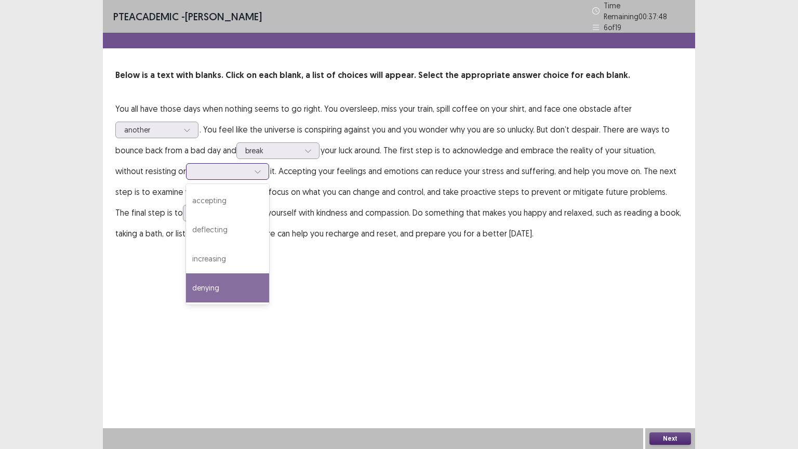
click at [225, 278] on div "denying" at bounding box center [227, 287] width 83 height 29
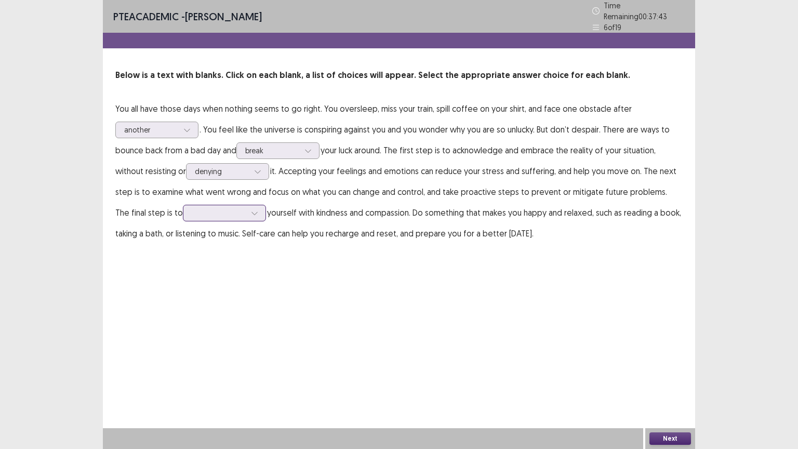
click at [192, 209] on div at bounding box center [219, 213] width 54 height 10
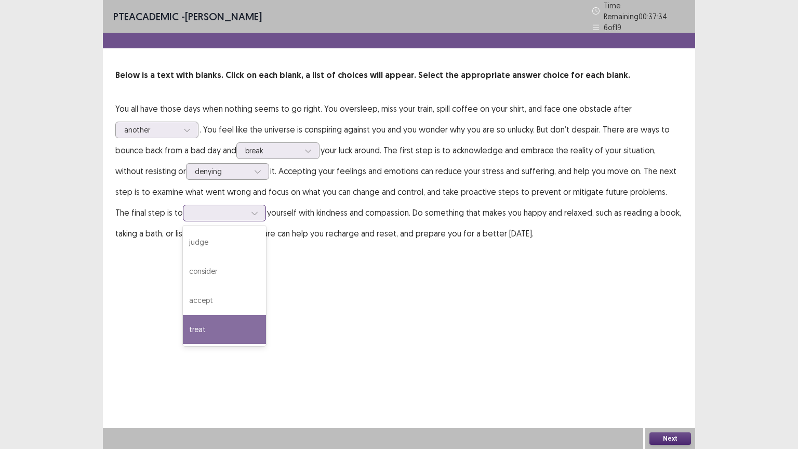
click at [199, 321] on div "treat" at bounding box center [224, 329] width 83 height 29
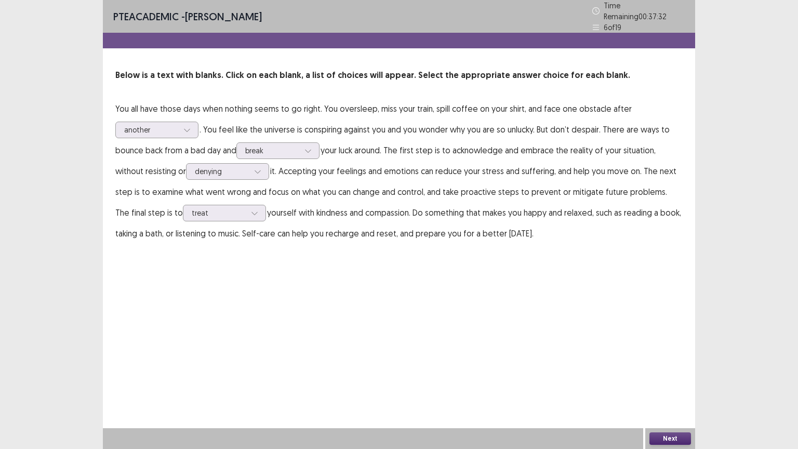
click at [661, 379] on button "Next" at bounding box center [670, 438] width 42 height 12
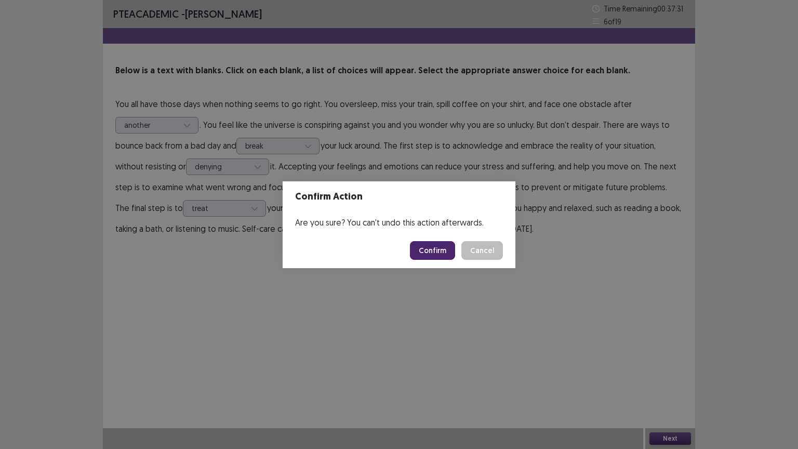
click at [440, 248] on button "Confirm" at bounding box center [432, 250] width 45 height 19
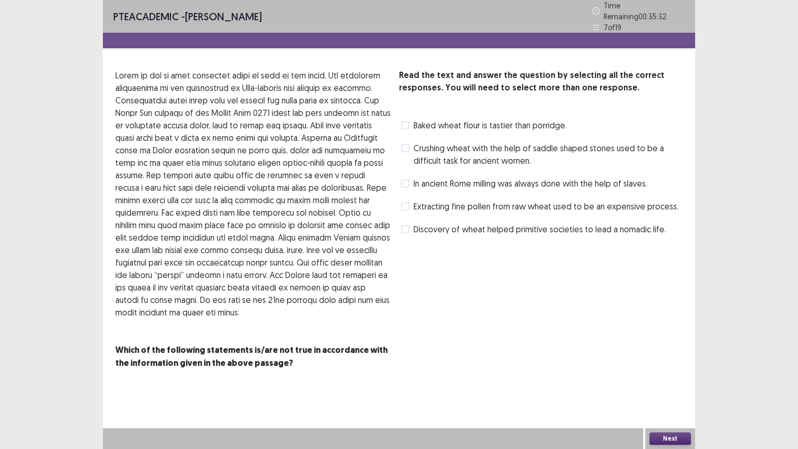
drag, startPoint x: 191, startPoint y: 218, endPoint x: 249, endPoint y: 222, distance: 57.8
click at [249, 222] on p at bounding box center [252, 193] width 275 height 249
click at [406, 202] on span at bounding box center [405, 206] width 8 height 8
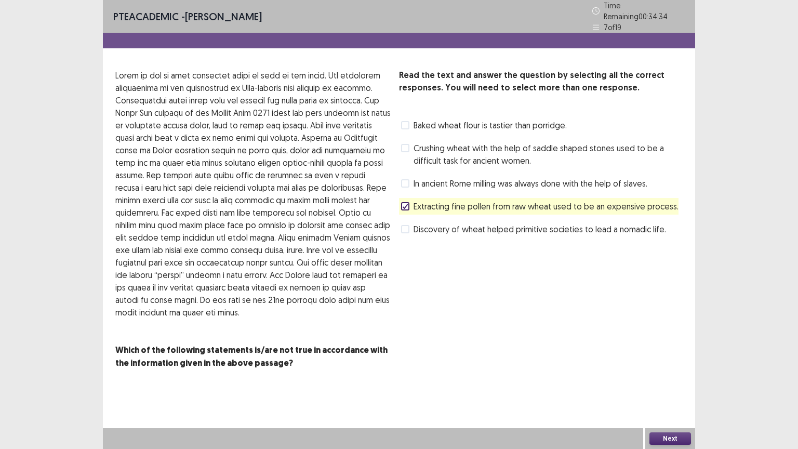
click at [664, 379] on button "Next" at bounding box center [670, 438] width 42 height 12
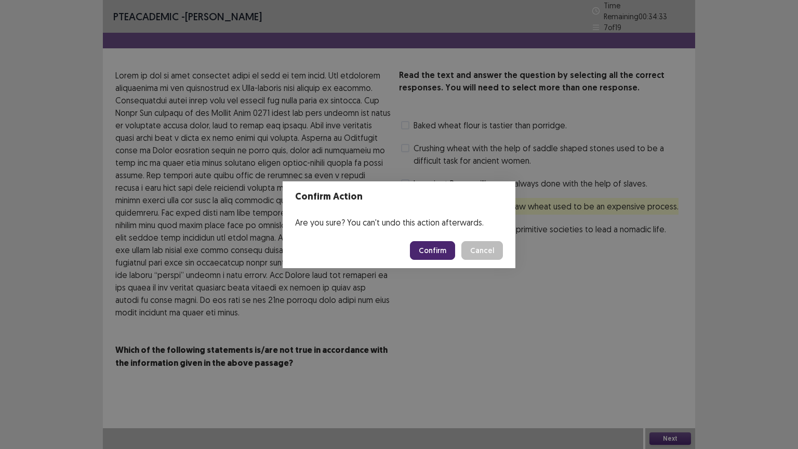
click at [447, 249] on button "Confirm" at bounding box center [432, 250] width 45 height 19
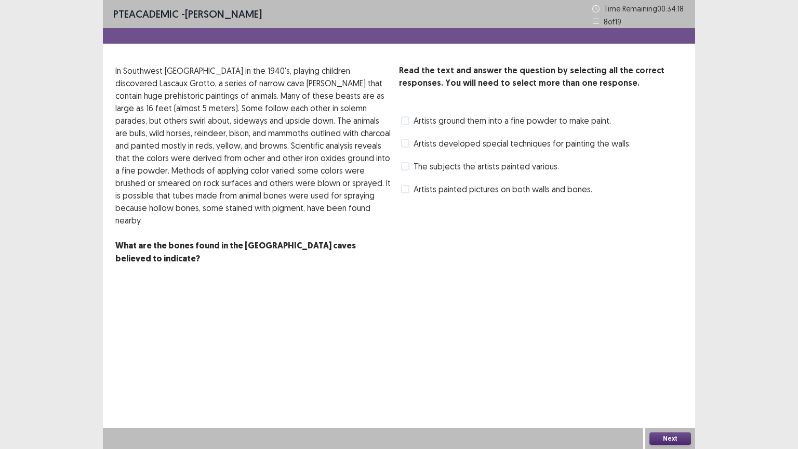
drag, startPoint x: 176, startPoint y: 85, endPoint x: 233, endPoint y: 85, distance: 56.6
click at [233, 85] on p "In Southwest [GEOGRAPHIC_DATA] in the 1940's, playing children discovered Lasca…" at bounding box center [252, 145] width 275 height 162
drag, startPoint x: 241, startPoint y: 84, endPoint x: 248, endPoint y: 84, distance: 7.3
click at [246, 84] on p "In Southwest [GEOGRAPHIC_DATA] in the 1940's, playing children discovered Lasca…" at bounding box center [252, 145] width 275 height 162
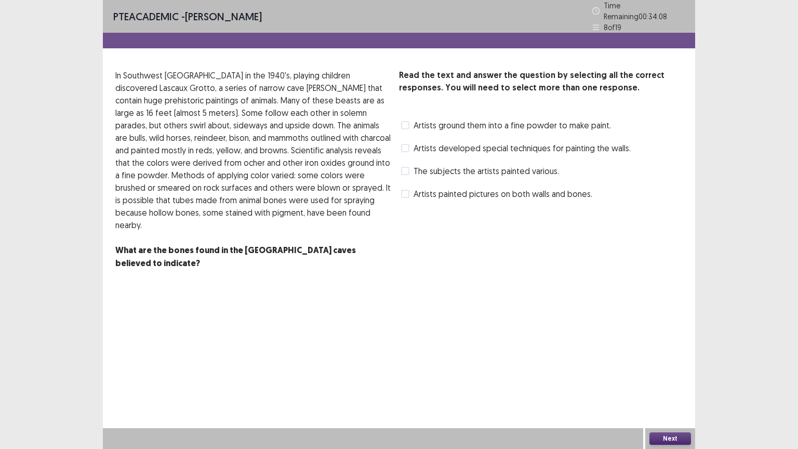
click at [196, 127] on p "In Southwest [GEOGRAPHIC_DATA] in the 1940's, playing children discovered Lasca…" at bounding box center [252, 150] width 275 height 162
drag, startPoint x: 241, startPoint y: 125, endPoint x: 286, endPoint y: 128, distance: 44.8
click at [286, 128] on p "In Southwest [GEOGRAPHIC_DATA] in the 1940's, playing children discovered Lasca…" at bounding box center [252, 150] width 275 height 162
drag, startPoint x: 138, startPoint y: 137, endPoint x: 204, endPoint y: 136, distance: 66.0
click at [204, 136] on p "In Southwest [GEOGRAPHIC_DATA] in the 1940's, playing children discovered Lasca…" at bounding box center [252, 150] width 275 height 162
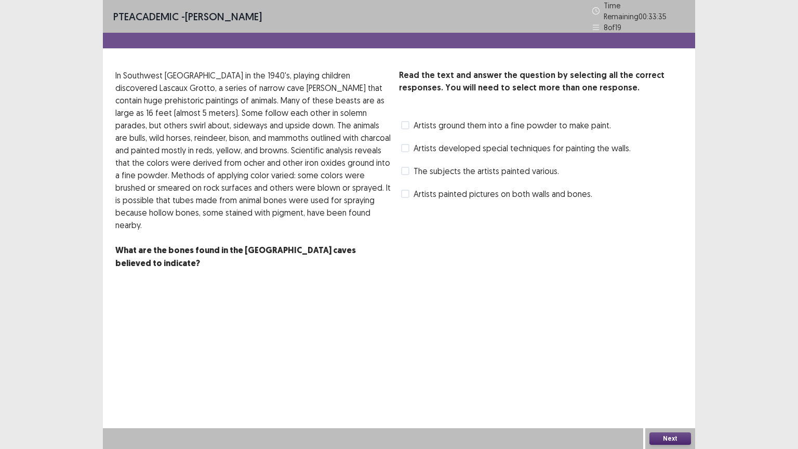
click at [406, 121] on span at bounding box center [405, 125] width 8 height 8
click at [662, 379] on button "Next" at bounding box center [670, 438] width 42 height 12
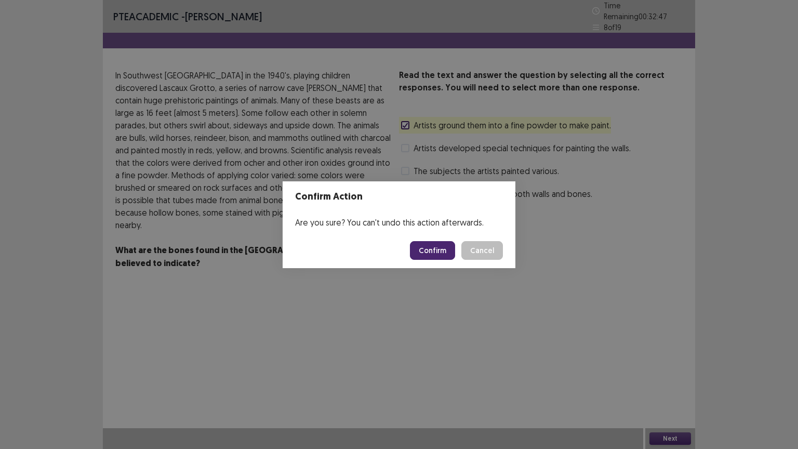
click at [432, 260] on footer "Confirm Cancel" at bounding box center [399, 250] width 233 height 35
click at [429, 252] on button "Confirm" at bounding box center [432, 250] width 45 height 19
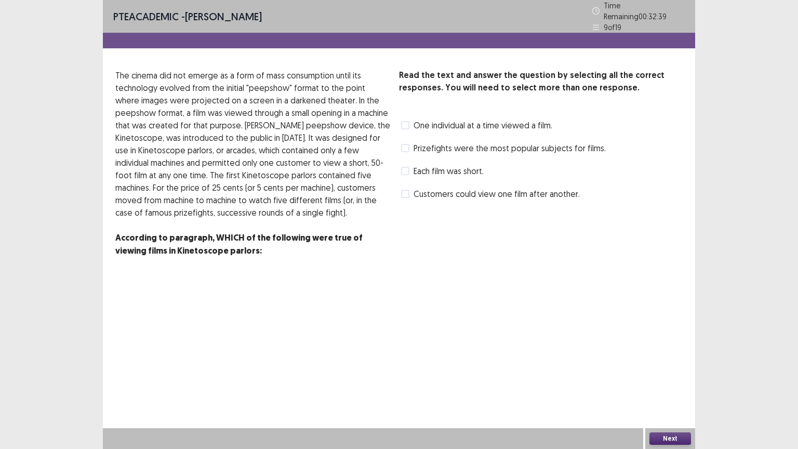
drag, startPoint x: 204, startPoint y: 233, endPoint x: 287, endPoint y: 233, distance: 83.1
click at [287, 233] on strong "According to paragraph, WHICH of the following were true of viewing films in Ki…" at bounding box center [238, 244] width 247 height 24
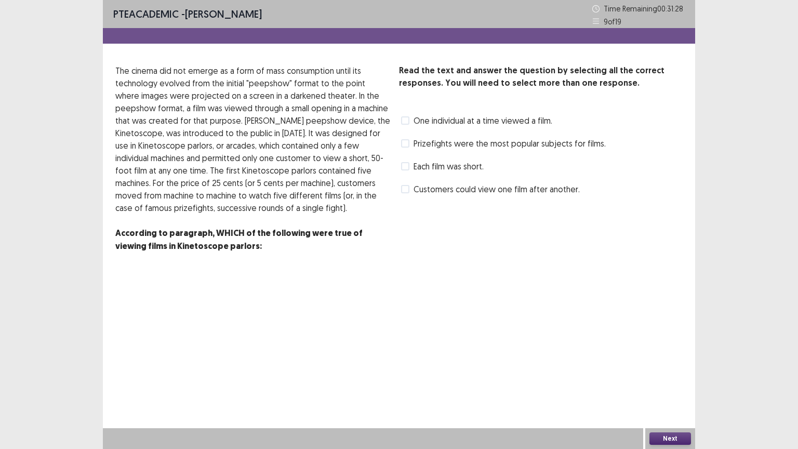
click at [405, 123] on span at bounding box center [405, 120] width 8 height 8
click at [410, 166] on label "Each film was short." at bounding box center [442, 166] width 83 height 12
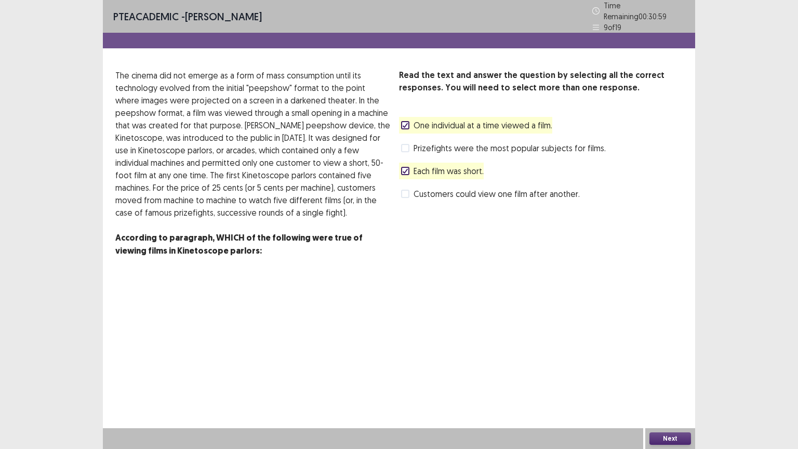
click at [662, 379] on button "Next" at bounding box center [670, 438] width 42 height 12
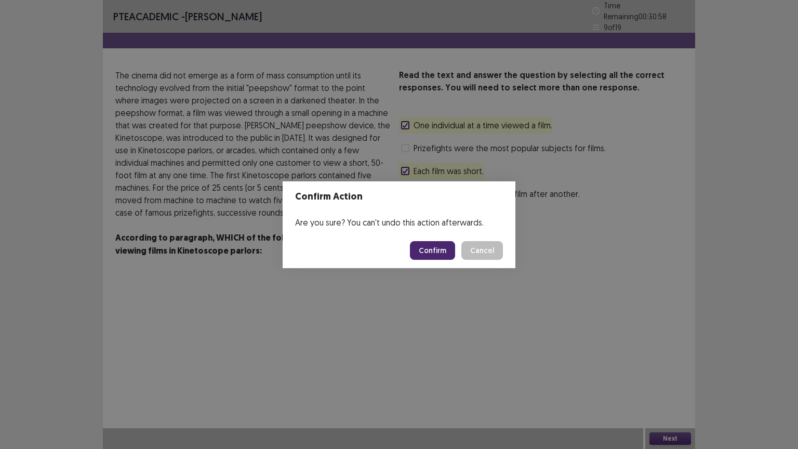
click at [423, 250] on button "Confirm" at bounding box center [432, 250] width 45 height 19
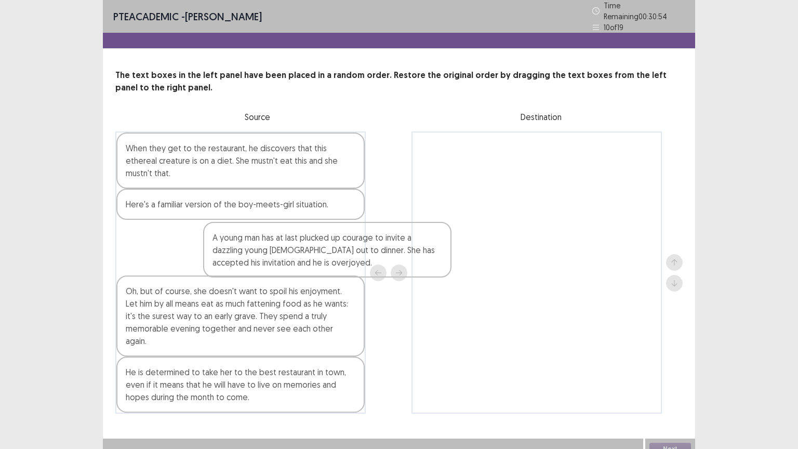
drag, startPoint x: 214, startPoint y: 304, endPoint x: 418, endPoint y: 215, distance: 222.8
click at [395, 231] on div "When they get to the restaurant, he discovers that this ethereal creature is on…" at bounding box center [398, 272] width 567 height 282
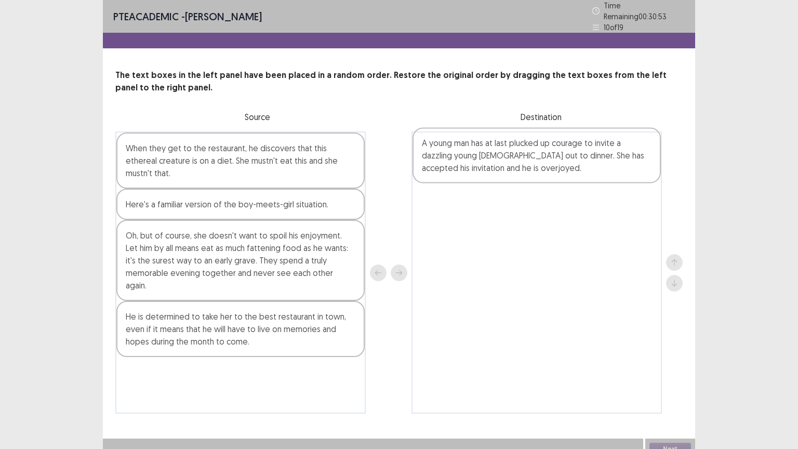
click at [457, 193] on div at bounding box center [536, 272] width 250 height 282
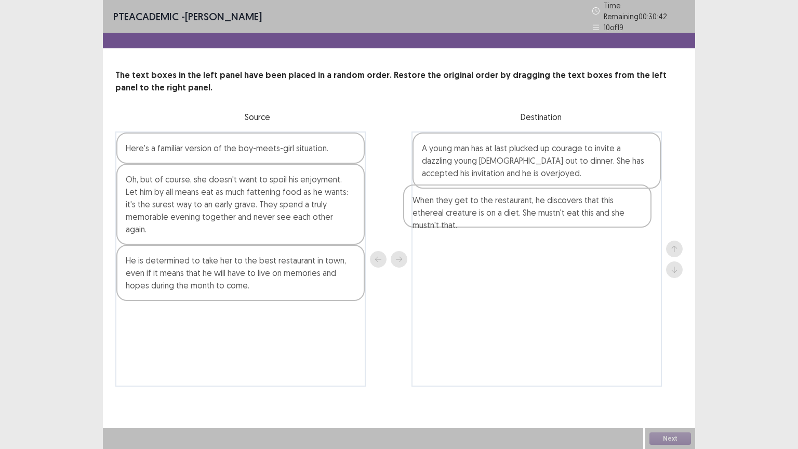
drag, startPoint x: 172, startPoint y: 158, endPoint x: 462, endPoint y: 214, distance: 294.7
click at [462, 214] on div "When they get to the restaurant, he discovers that this ethereal creature is on…" at bounding box center [398, 258] width 567 height 255
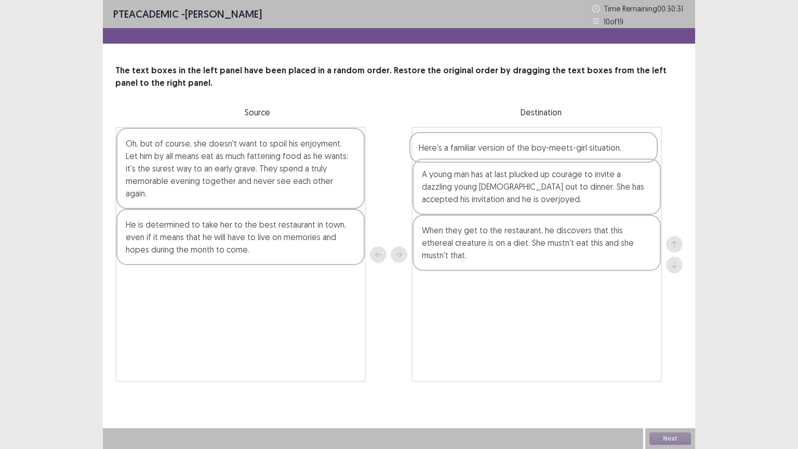
drag, startPoint x: 202, startPoint y: 150, endPoint x: 498, endPoint y: 154, distance: 295.5
click at [498, 154] on div "Here's a familiar version of the boy-meets-girl situation. Oh, but of course, s…" at bounding box center [398, 254] width 567 height 255
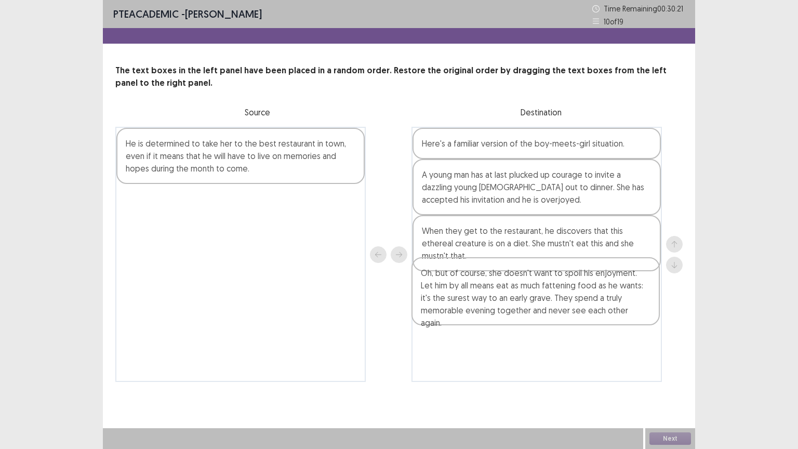
drag, startPoint x: 222, startPoint y: 163, endPoint x: 521, endPoint y: 294, distance: 326.5
click at [521, 294] on div "Oh, but of course, she doesn't want to spoil his enjoyment. Let him by all mean…" at bounding box center [398, 254] width 567 height 255
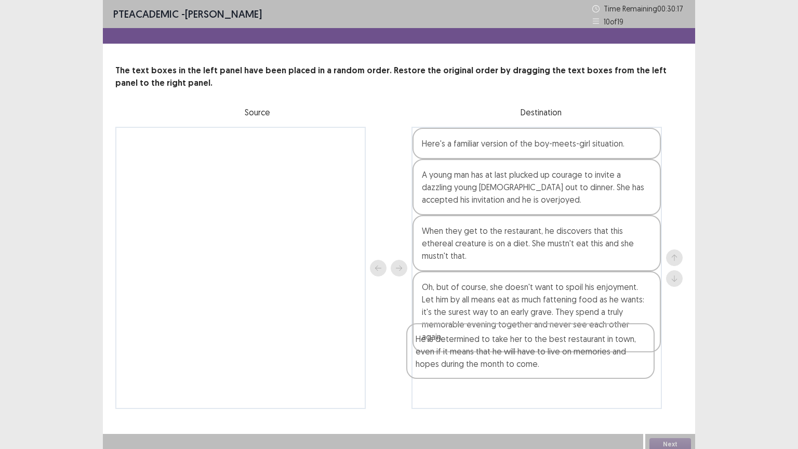
drag, startPoint x: 265, startPoint y: 166, endPoint x: 556, endPoint y: 366, distance: 352.6
click at [556, 366] on div "He is determined to take her to the best restaurant in town, even if it means t…" at bounding box center [398, 268] width 567 height 282
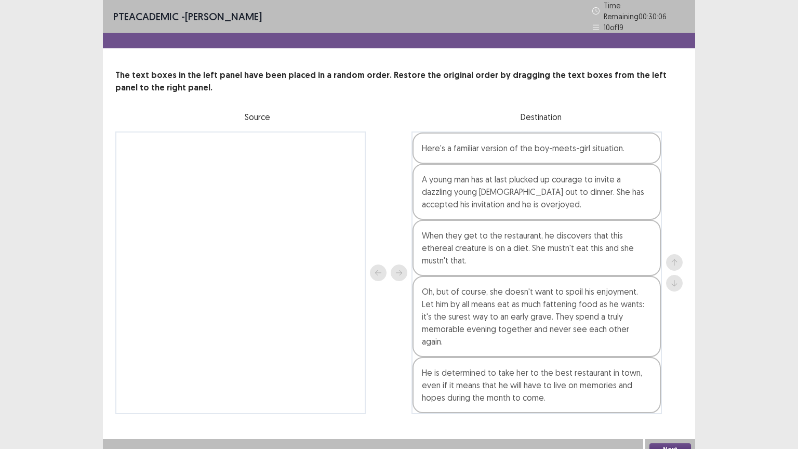
click at [676, 379] on button "Next" at bounding box center [670, 449] width 42 height 12
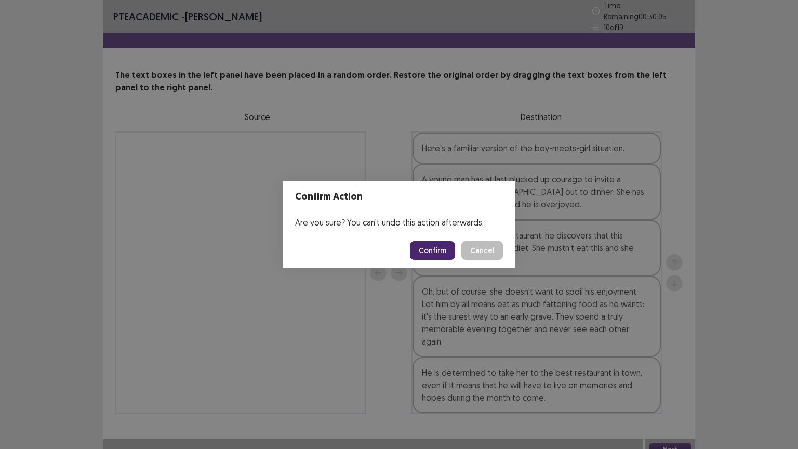
click at [435, 249] on button "Confirm" at bounding box center [432, 250] width 45 height 19
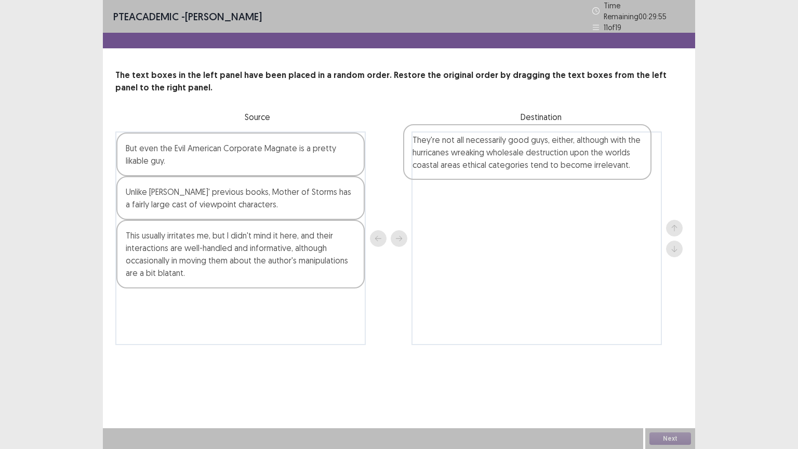
drag, startPoint x: 182, startPoint y: 170, endPoint x: 474, endPoint y: 166, distance: 291.4
click at [474, 166] on div "They're not all necessarily good guys, either, although with the hurricanes wre…" at bounding box center [398, 237] width 567 height 213
click at [209, 245] on div "This usually irritates me, but I didn't mind it here, and their interactions ar…" at bounding box center [240, 254] width 248 height 69
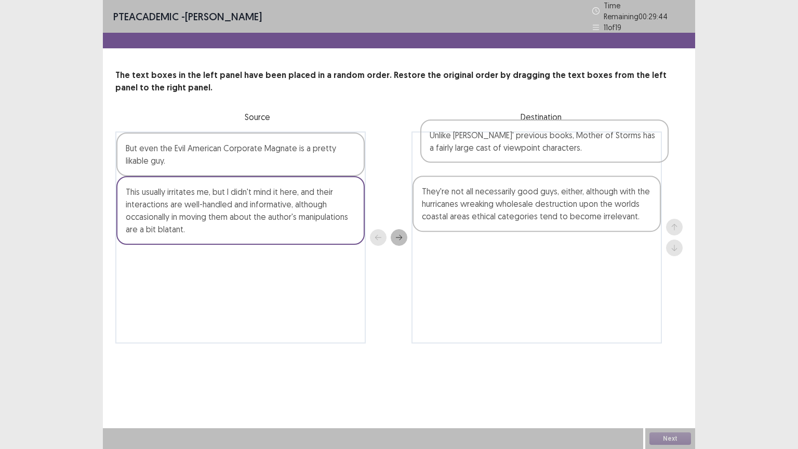
drag, startPoint x: 211, startPoint y: 204, endPoint x: 517, endPoint y: 152, distance: 310.9
click at [517, 152] on div "But even the Evil American Corporate Magnate is a pretty likable guy. Unlike [P…" at bounding box center [398, 237] width 567 height 212
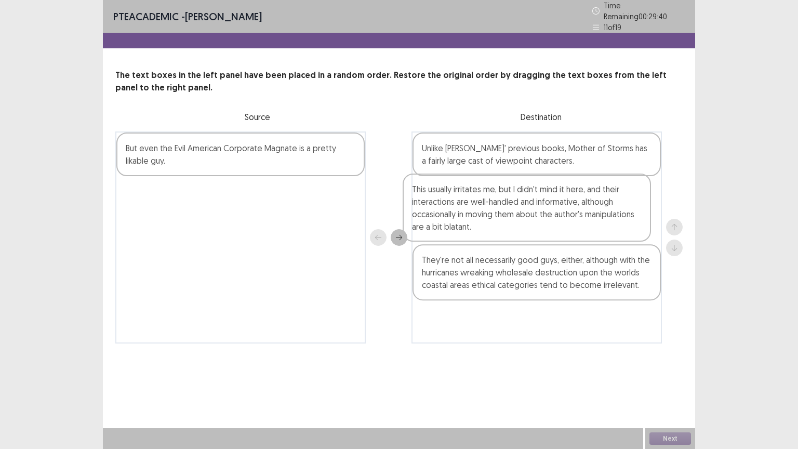
drag, startPoint x: 258, startPoint y: 222, endPoint x: 547, endPoint y: 224, distance: 289.3
click at [547, 224] on div "But even the Evil American Corporate Magnate is a pretty likable guy. This usua…" at bounding box center [398, 237] width 567 height 212
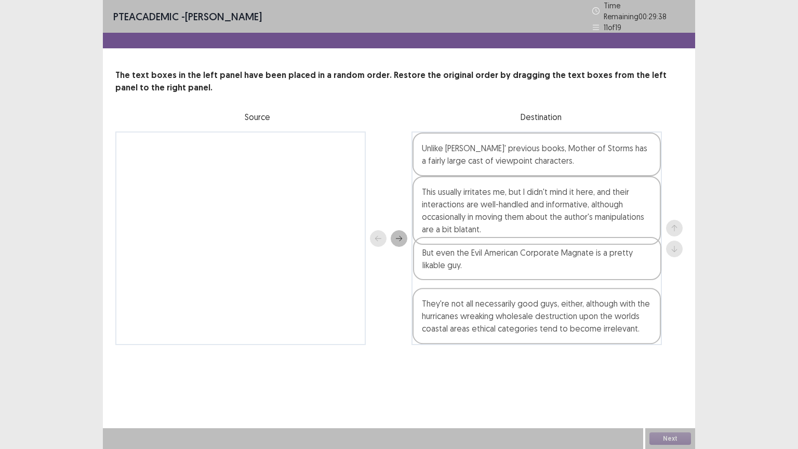
drag, startPoint x: 224, startPoint y: 144, endPoint x: 525, endPoint y: 256, distance: 320.6
click at [525, 256] on div "But even the Evil American Corporate Magnate is a pretty likable guy. Unlike [P…" at bounding box center [398, 237] width 567 height 213
click at [669, 379] on button "Next" at bounding box center [670, 438] width 42 height 12
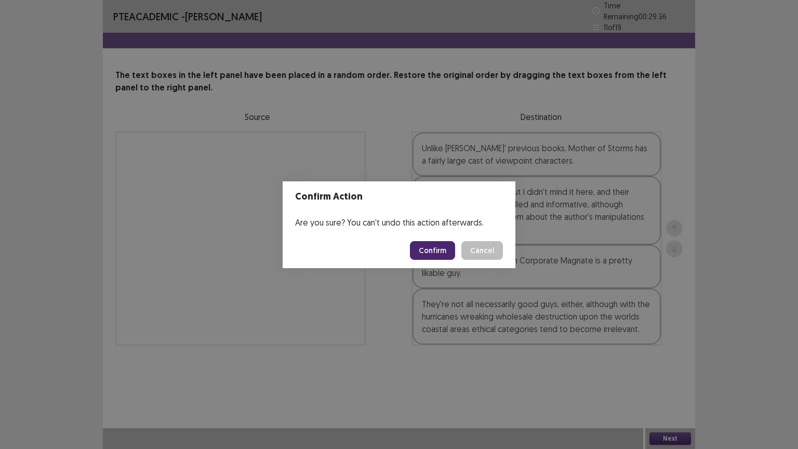
click at [450, 245] on button "Confirm" at bounding box center [432, 250] width 45 height 19
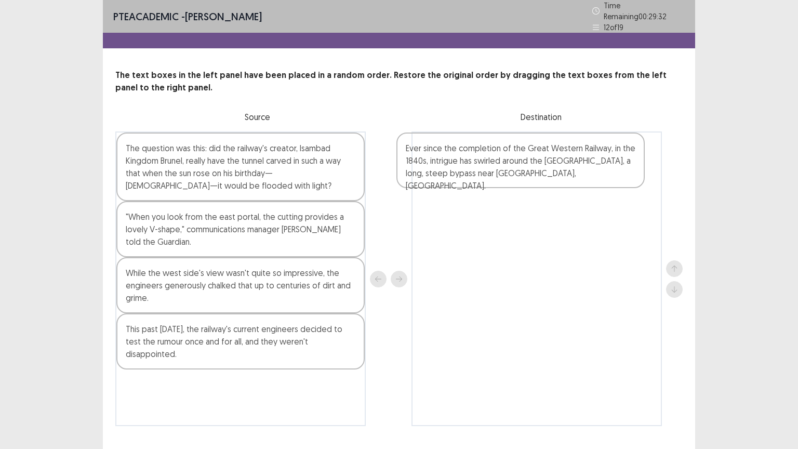
drag, startPoint x: 190, startPoint y: 161, endPoint x: 474, endPoint y: 166, distance: 284.1
click at [474, 166] on div "Ever since the completion of the Great Western Railway, in the 1840s, intrigue …" at bounding box center [398, 278] width 567 height 294
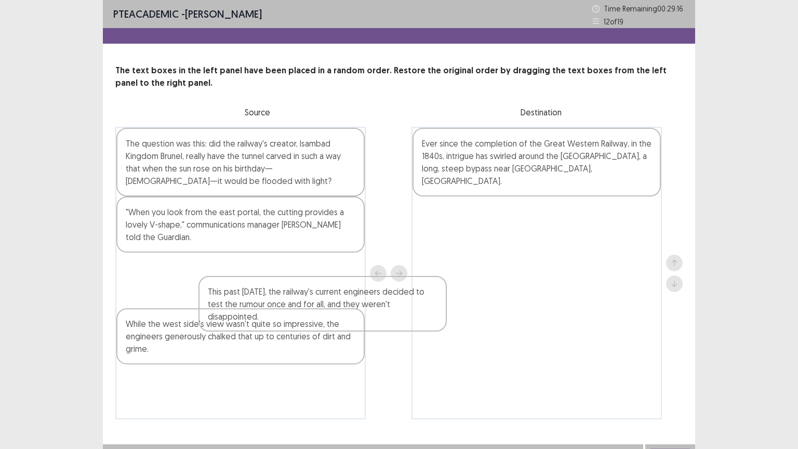
scroll to position [0, 0]
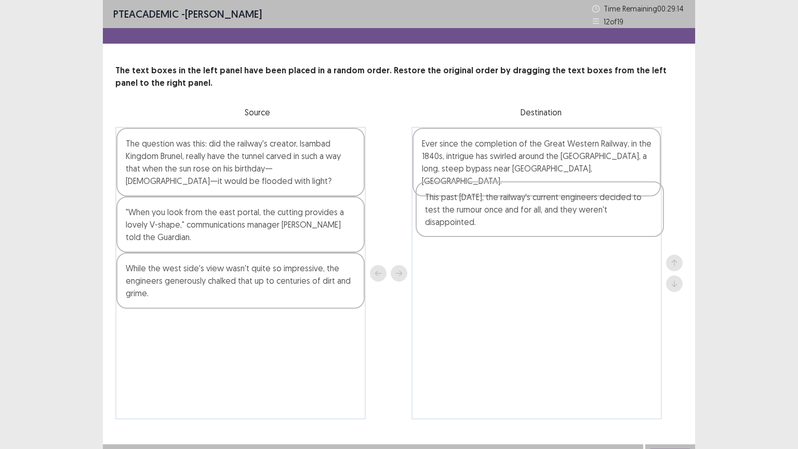
drag, startPoint x: 167, startPoint y: 338, endPoint x: 469, endPoint y: 212, distance: 327.3
click at [469, 212] on div "The question was this: did the railway's creator, lsambad Kingdom Brunel, reall…" at bounding box center [398, 273] width 567 height 292
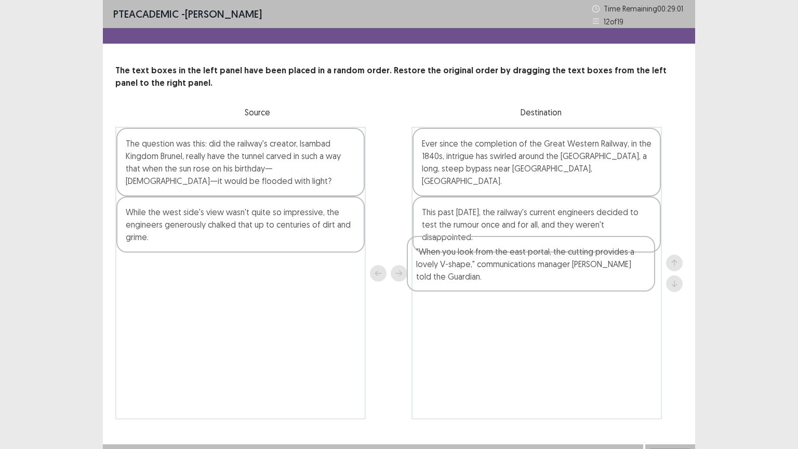
drag, startPoint x: 198, startPoint y: 230, endPoint x: 492, endPoint y: 270, distance: 296.7
click at [492, 270] on div "The question was this: did the railway's creator, lsambad Kingdom Brunel, reall…" at bounding box center [398, 273] width 567 height 292
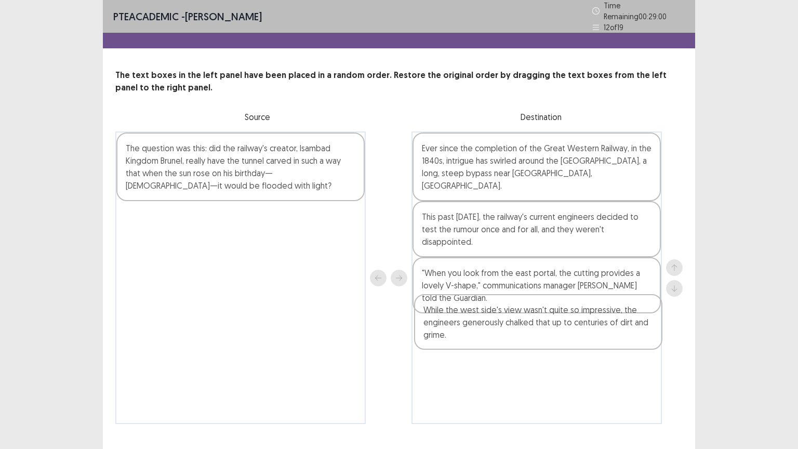
drag, startPoint x: 172, startPoint y: 233, endPoint x: 478, endPoint y: 334, distance: 321.9
click at [478, 334] on div "The question was this: did the railway's creator, lsambad Kingdom Brunel, reall…" at bounding box center [398, 277] width 567 height 292
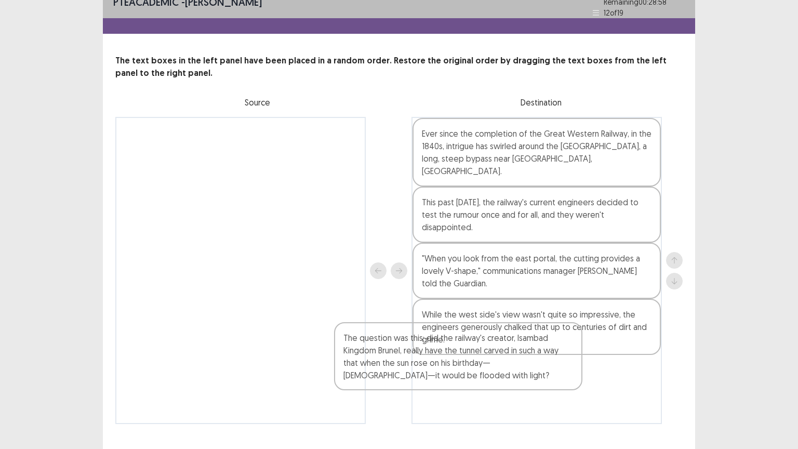
scroll to position [16, 0]
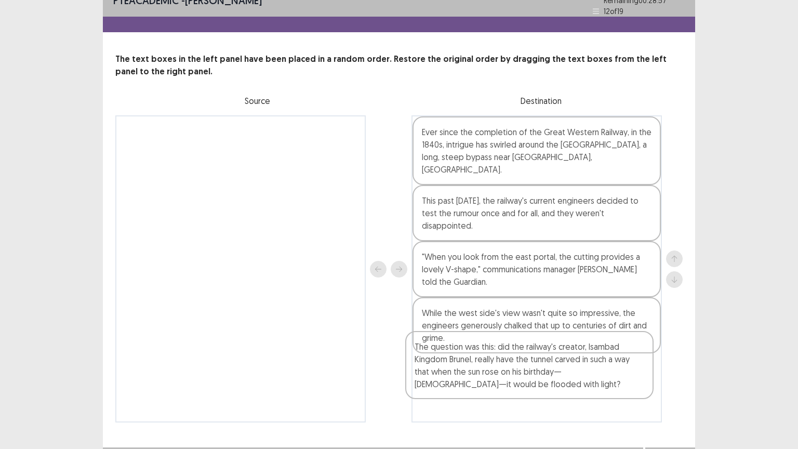
drag, startPoint x: 173, startPoint y: 132, endPoint x: 463, endPoint y: 339, distance: 356.0
click at [463, 339] on div "The question was this: did the railway's creator, lsambad Kingdom Brunel, reall…" at bounding box center [398, 268] width 567 height 307
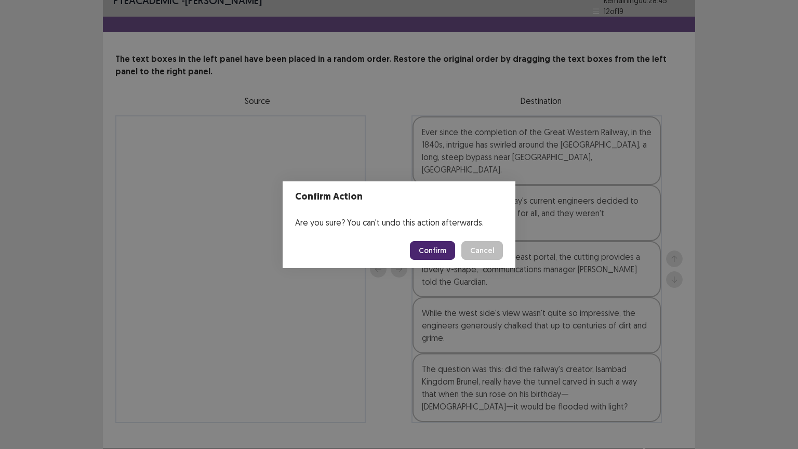
click at [440, 251] on button "Confirm" at bounding box center [432, 250] width 45 height 19
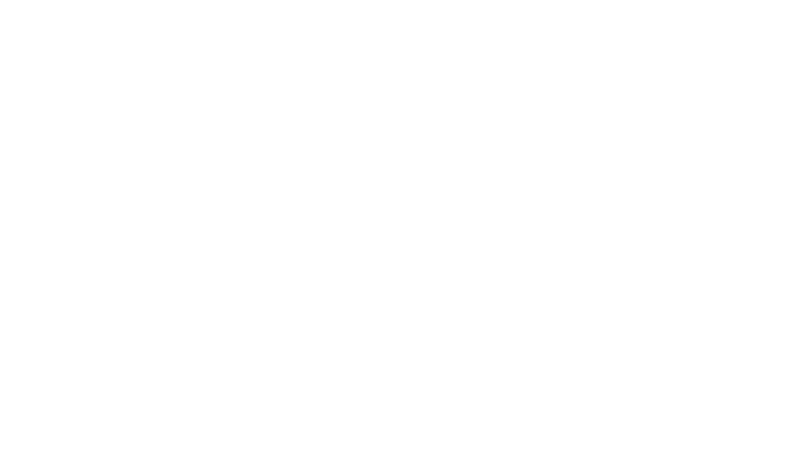
scroll to position [0, 0]
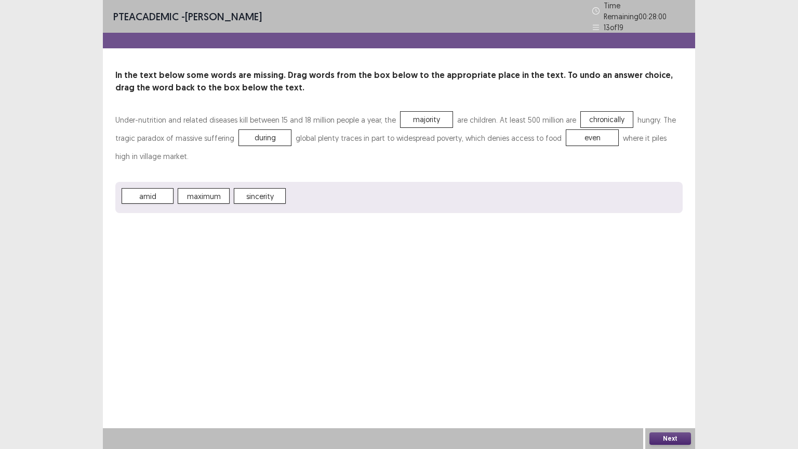
click at [670, 379] on button "Next" at bounding box center [670, 438] width 42 height 12
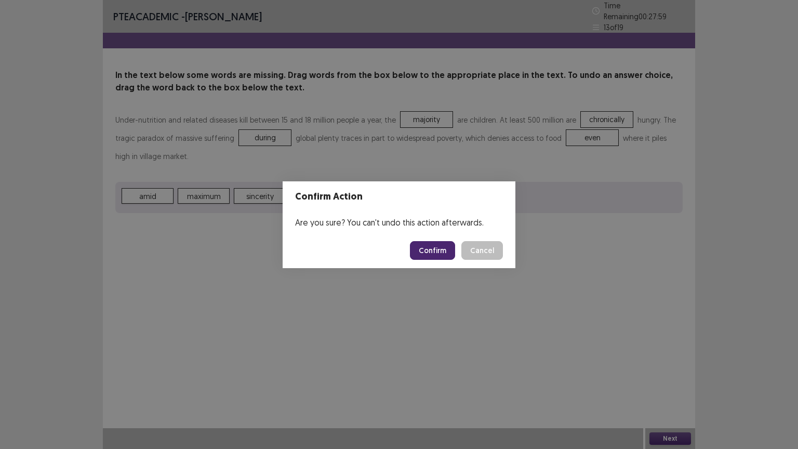
click at [440, 252] on button "Confirm" at bounding box center [432, 250] width 45 height 19
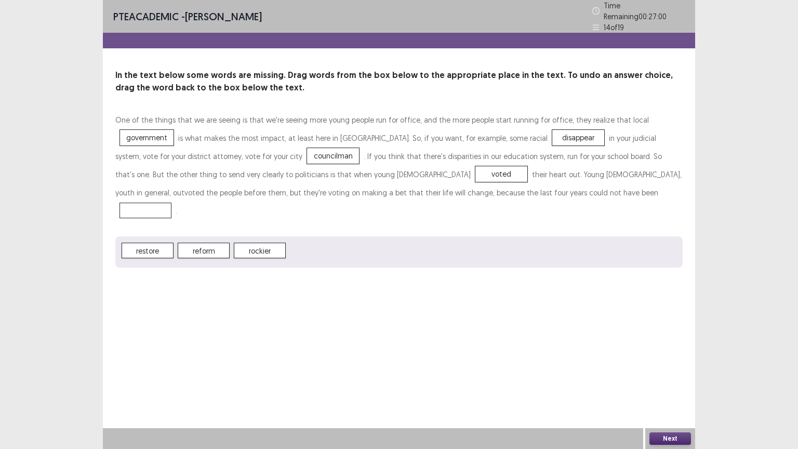
click at [142, 243] on span "restore" at bounding box center [148, 251] width 52 height 16
click at [668, 379] on button "Next" at bounding box center [670, 438] width 42 height 12
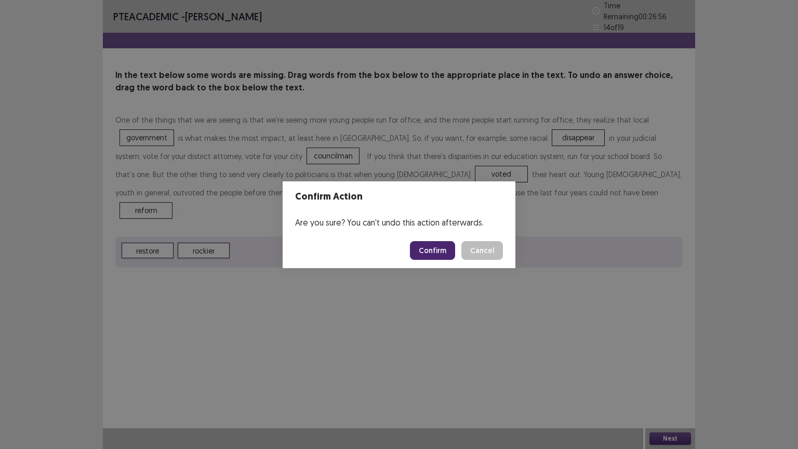
click at [433, 247] on button "Confirm" at bounding box center [432, 250] width 45 height 19
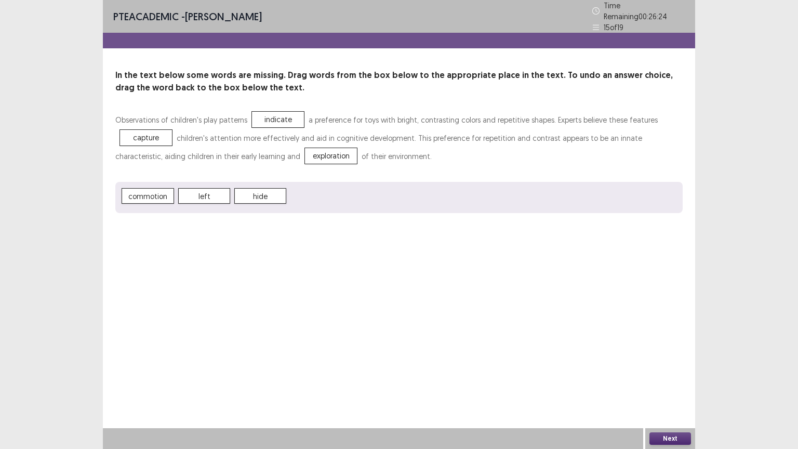
click at [664, 379] on button "Next" at bounding box center [670, 438] width 42 height 12
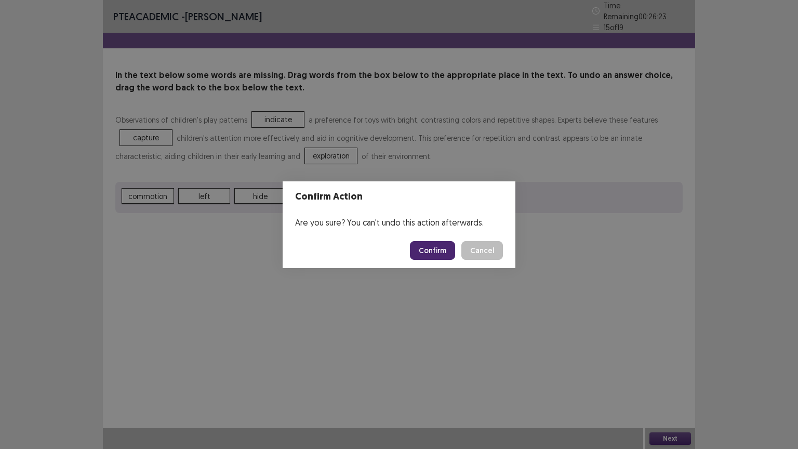
click at [432, 250] on button "Confirm" at bounding box center [432, 250] width 45 height 19
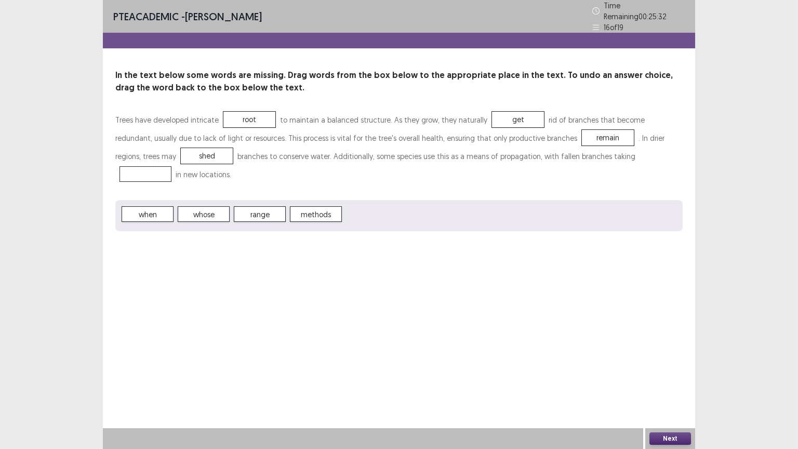
click at [264, 206] on span "range" at bounding box center [260, 214] width 52 height 16
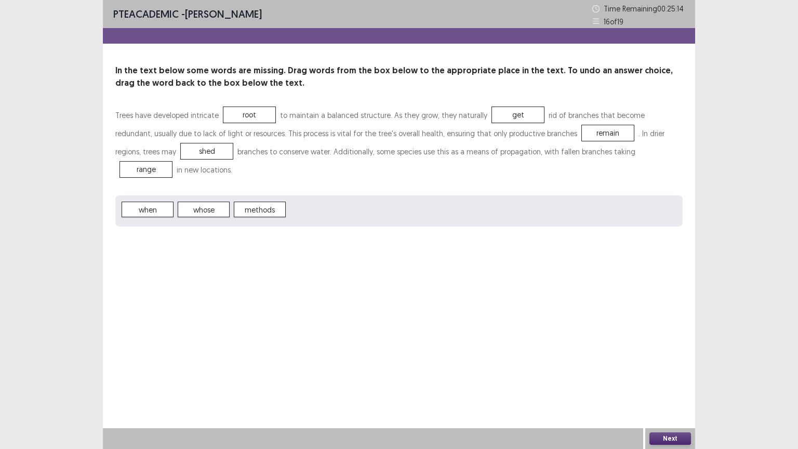
click at [659, 379] on div "Next" at bounding box center [670, 438] width 50 height 21
click at [656, 379] on button "Next" at bounding box center [670, 438] width 42 height 12
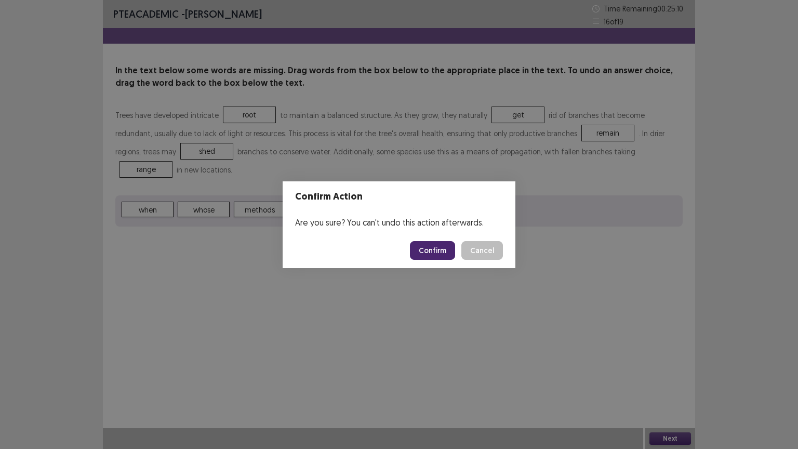
click at [435, 249] on button "Confirm" at bounding box center [432, 250] width 45 height 19
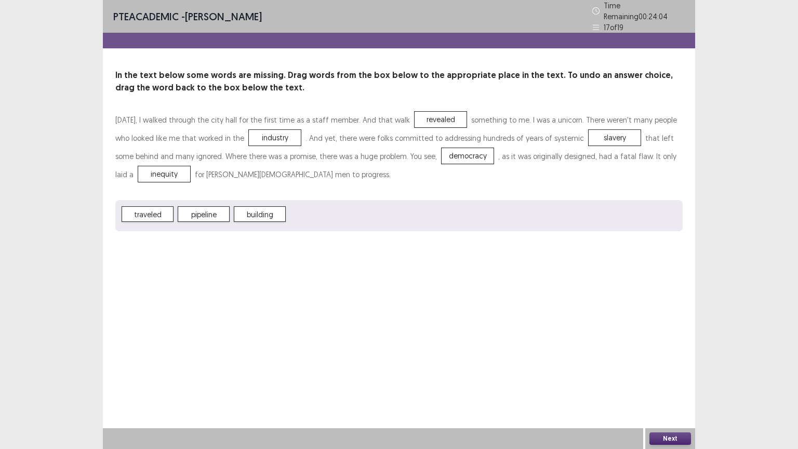
click at [667, 379] on button "Next" at bounding box center [670, 438] width 42 height 12
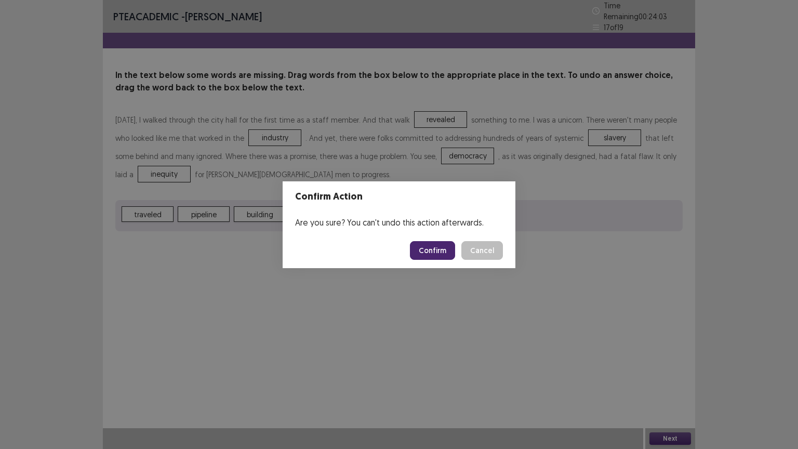
click at [442, 256] on button "Confirm" at bounding box center [432, 250] width 45 height 19
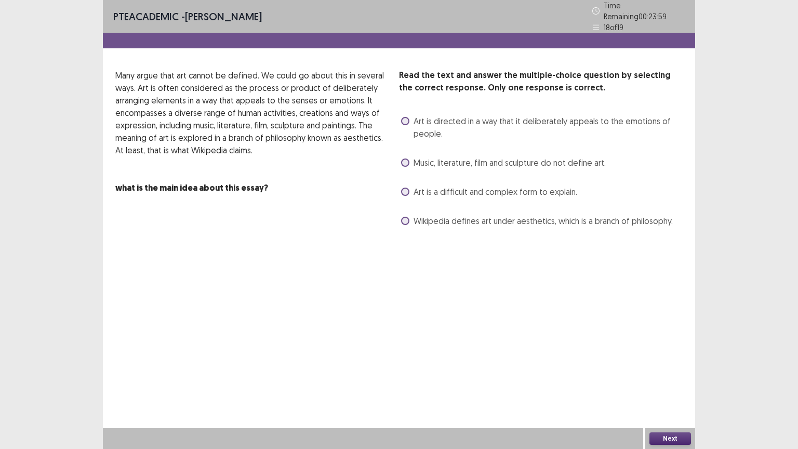
drag, startPoint x: 162, startPoint y: 182, endPoint x: 223, endPoint y: 189, distance: 61.1
click at [223, 189] on p "Many argue that art cannot be defined. We could go about this in several ways. …" at bounding box center [252, 149] width 275 height 160
drag, startPoint x: 126, startPoint y: 68, endPoint x: 218, endPoint y: 72, distance: 92.6
click at [218, 72] on p "Many argue that art cannot be defined. We could go about this in several ways. …" at bounding box center [252, 112] width 275 height 87
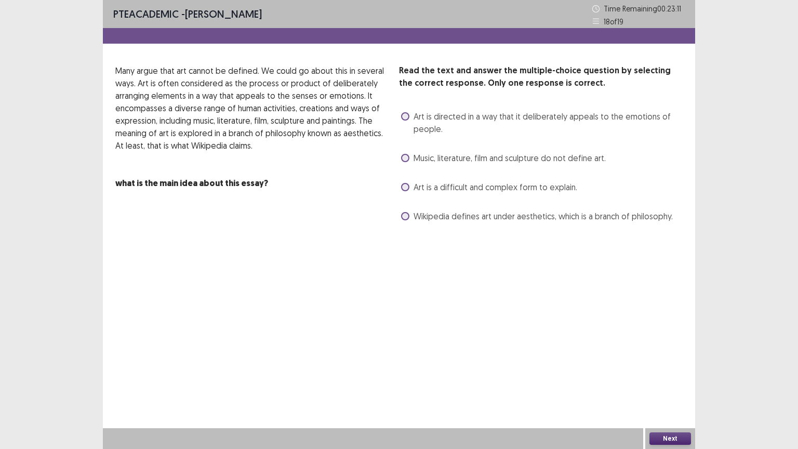
click at [409, 115] on label "Art is directed in a way that it deliberately appeals to the emotions of people." at bounding box center [541, 122] width 281 height 25
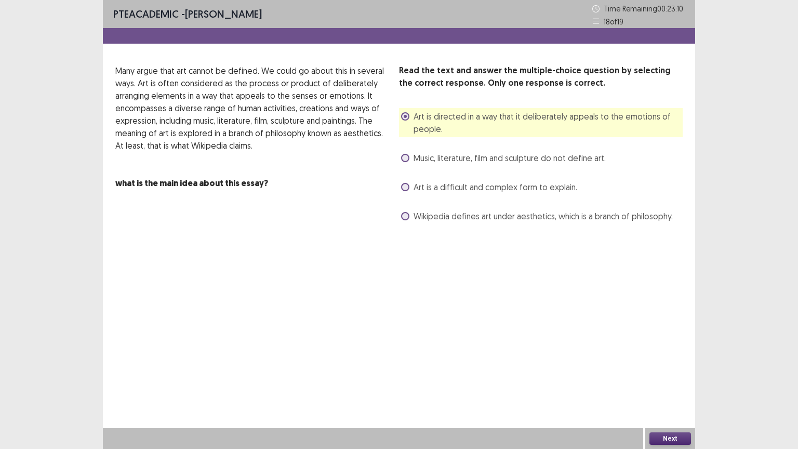
click at [663, 379] on button "Next" at bounding box center [670, 438] width 42 height 12
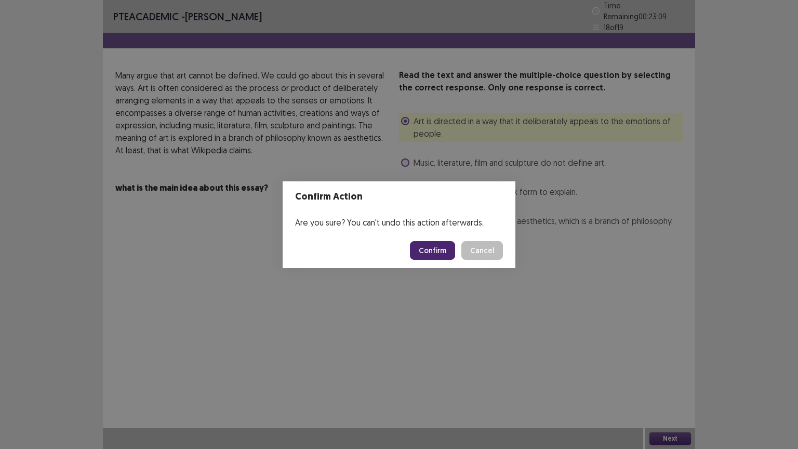
click at [431, 249] on button "Confirm" at bounding box center [432, 250] width 45 height 19
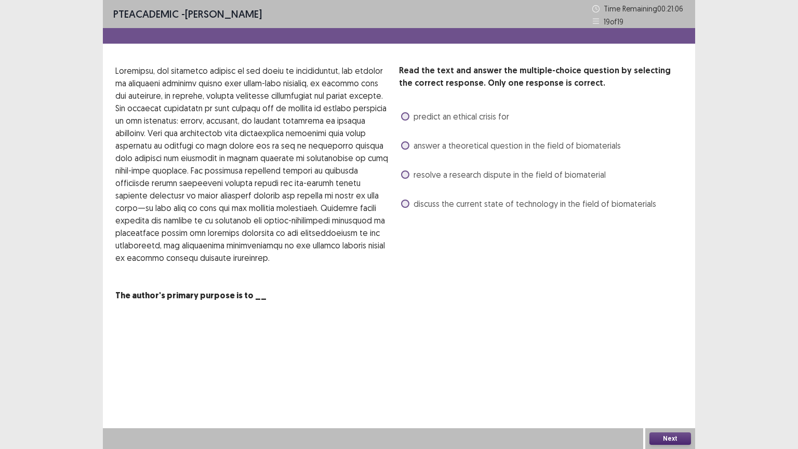
click at [405, 176] on span at bounding box center [405, 174] width 8 height 8
click at [677, 379] on button "Next" at bounding box center [670, 438] width 42 height 12
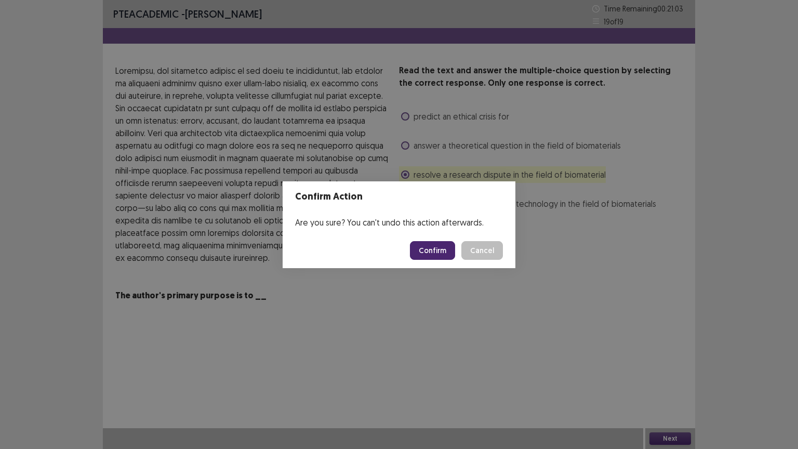
click at [430, 249] on button "Confirm" at bounding box center [432, 250] width 45 height 19
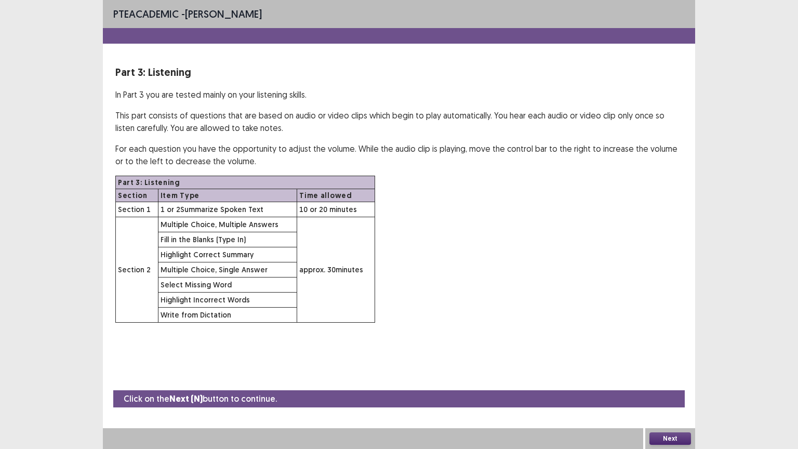
click at [660, 379] on button "Next" at bounding box center [670, 438] width 42 height 12
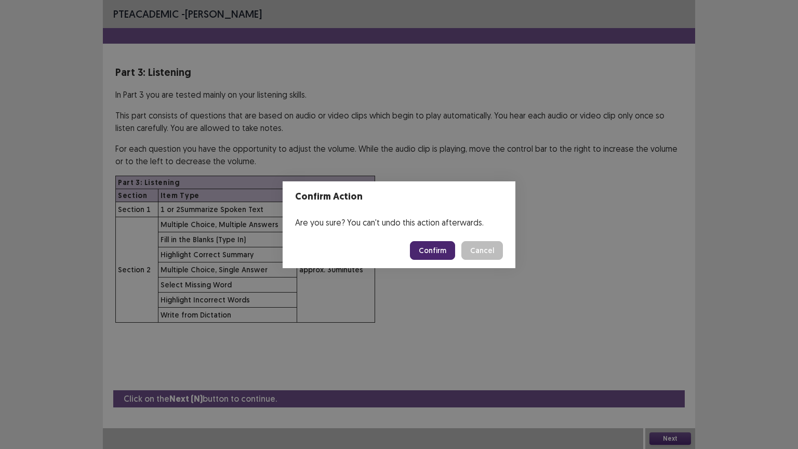
click at [418, 239] on footer "Confirm Cancel" at bounding box center [399, 250] width 233 height 35
click at [437, 247] on button "Confirm" at bounding box center [432, 250] width 45 height 19
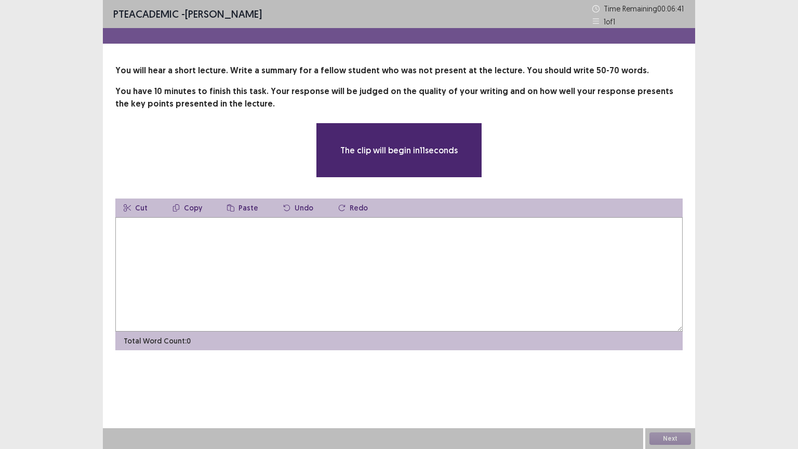
click at [351, 246] on textarea at bounding box center [398, 274] width 567 height 114
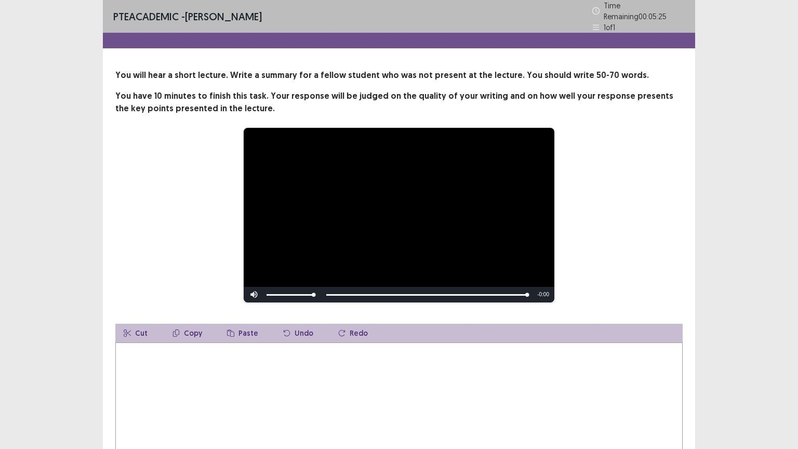
click at [153, 372] on textarea at bounding box center [398, 399] width 567 height 114
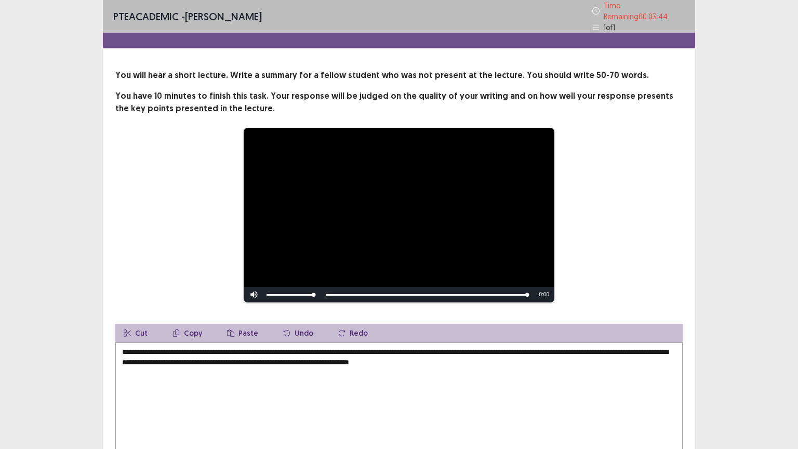
click at [202, 358] on textarea "**********" at bounding box center [398, 399] width 567 height 114
drag, startPoint x: 486, startPoint y: 357, endPoint x: 685, endPoint y: 352, distance: 199.0
click at [685, 352] on div "**********" at bounding box center [399, 272] width 592 height 406
click at [332, 359] on textarea "**********" at bounding box center [398, 399] width 567 height 114
paste textarea "**********"
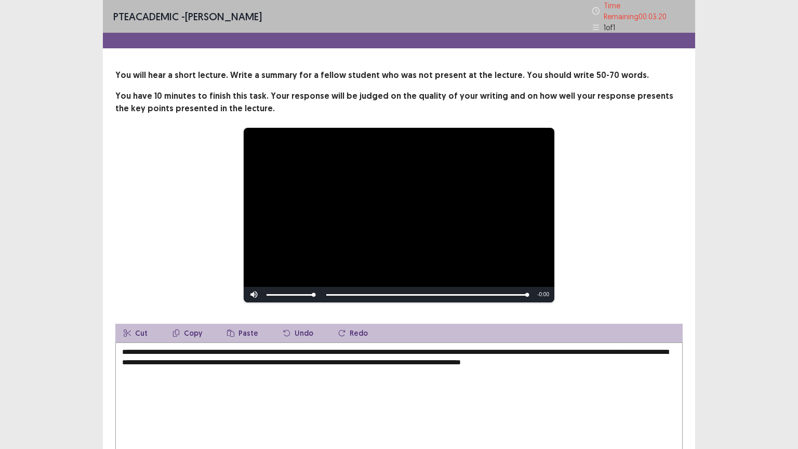
click at [332, 353] on textarea "**********" at bounding box center [398, 399] width 567 height 114
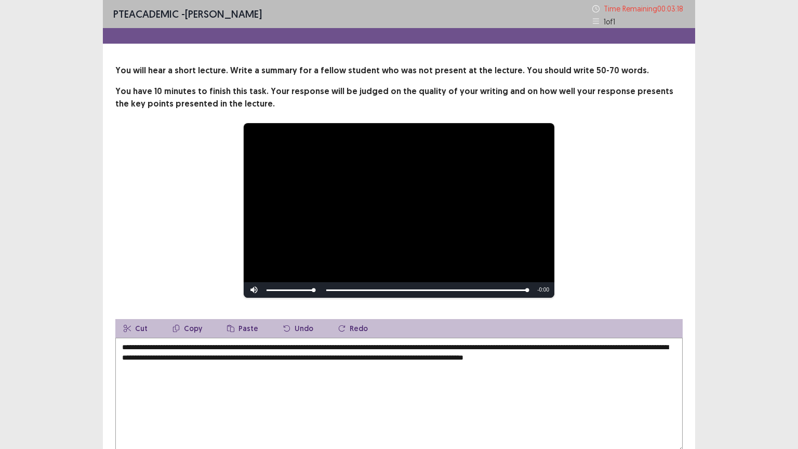
click at [490, 355] on textarea "**********" at bounding box center [398, 395] width 567 height 114
click at [644, 359] on textarea "**********" at bounding box center [398, 395] width 567 height 114
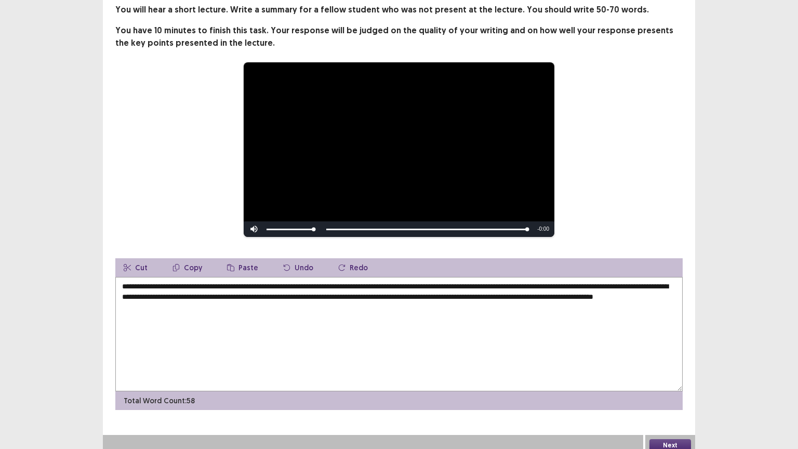
scroll to position [68, 0]
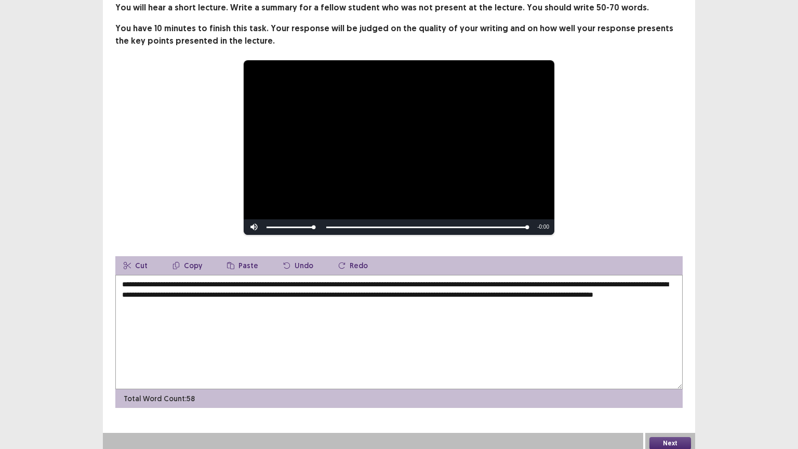
type textarea "**********"
click at [665, 379] on button "Next" at bounding box center [670, 443] width 42 height 12
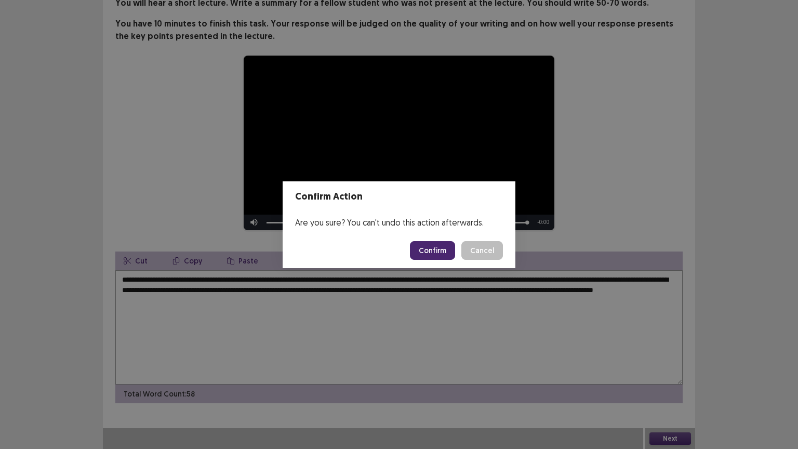
click at [432, 255] on button "Confirm" at bounding box center [432, 250] width 45 height 19
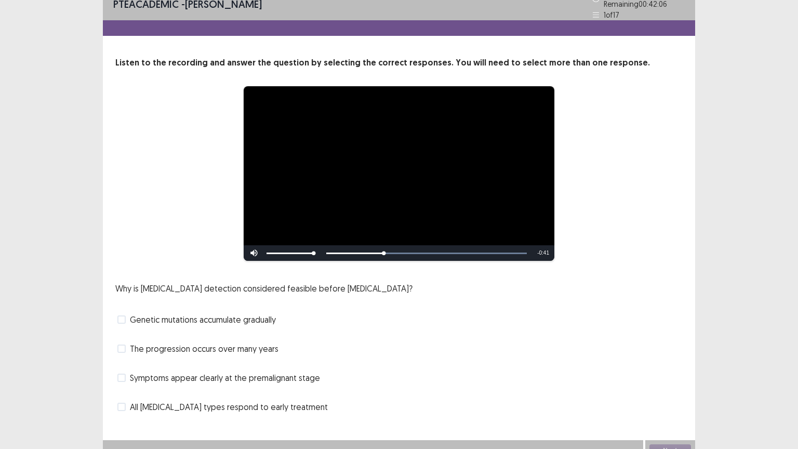
scroll to position [20, 0]
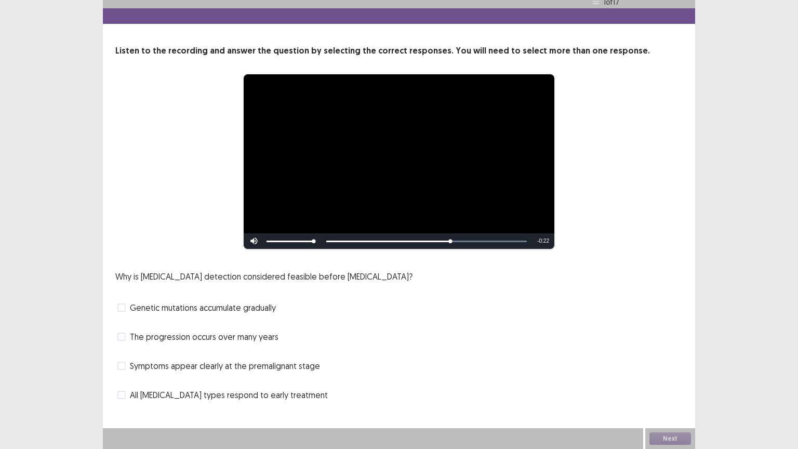
click at [123, 310] on span at bounding box center [121, 307] width 8 height 8
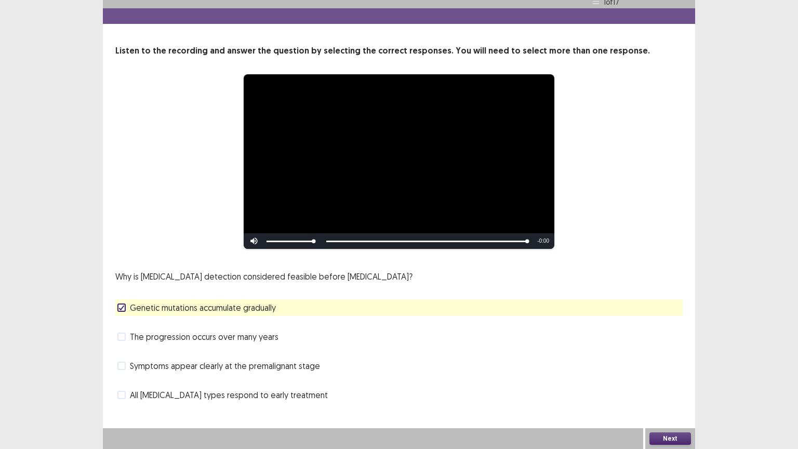
click at [124, 337] on span at bounding box center [121, 336] width 8 height 8
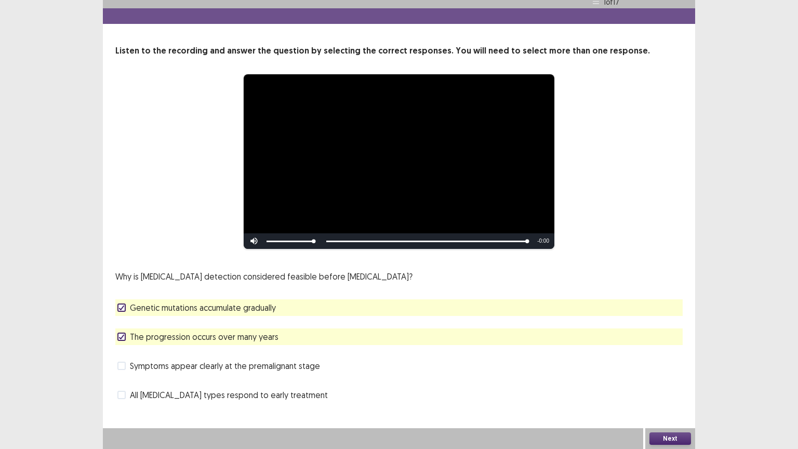
click at [661, 379] on button "Next" at bounding box center [670, 438] width 42 height 12
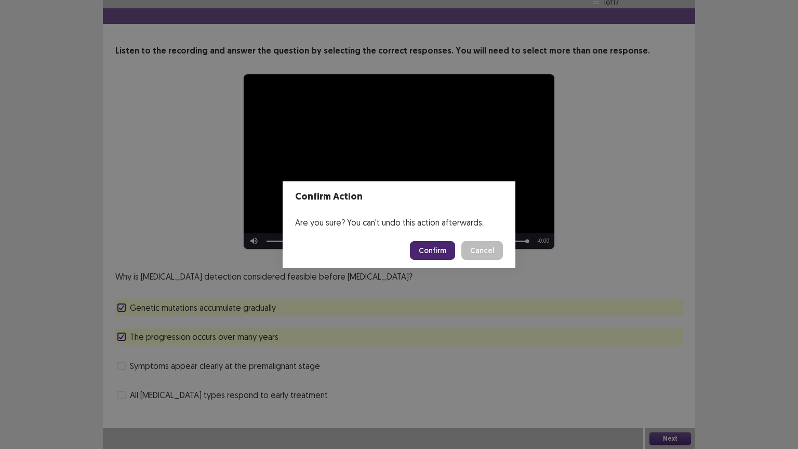
click at [434, 243] on button "Confirm" at bounding box center [432, 250] width 45 height 19
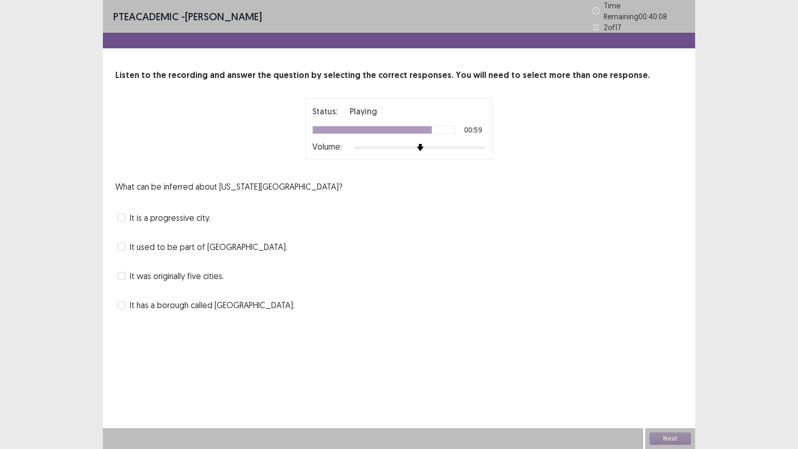
click at [126, 272] on label "It was originally five cities." at bounding box center [170, 276] width 106 height 12
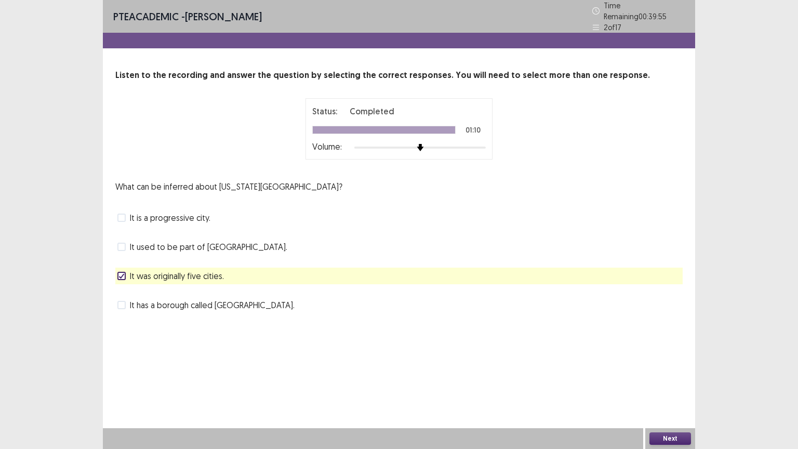
click at [124, 243] on span at bounding box center [121, 247] width 8 height 8
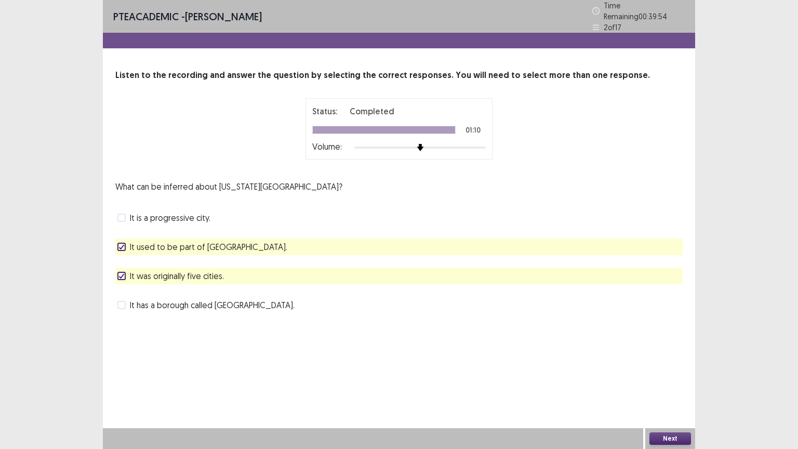
click at [667, 379] on button "Next" at bounding box center [670, 438] width 42 height 12
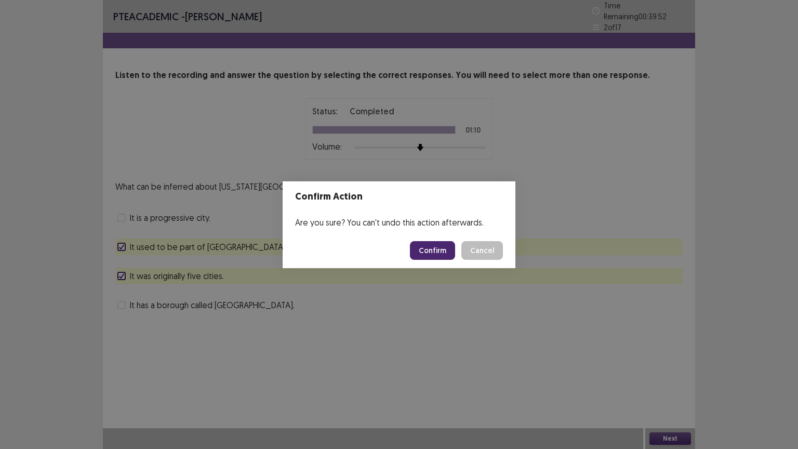
click at [442, 249] on button "Confirm" at bounding box center [432, 250] width 45 height 19
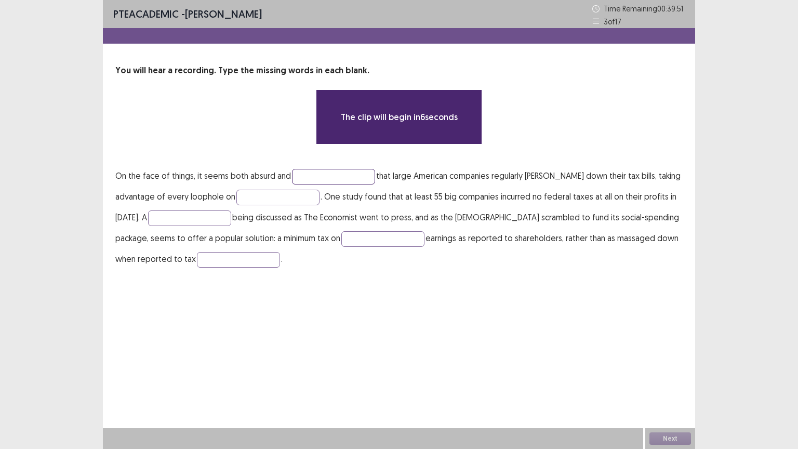
click at [306, 172] on input "text" at bounding box center [333, 177] width 83 height 16
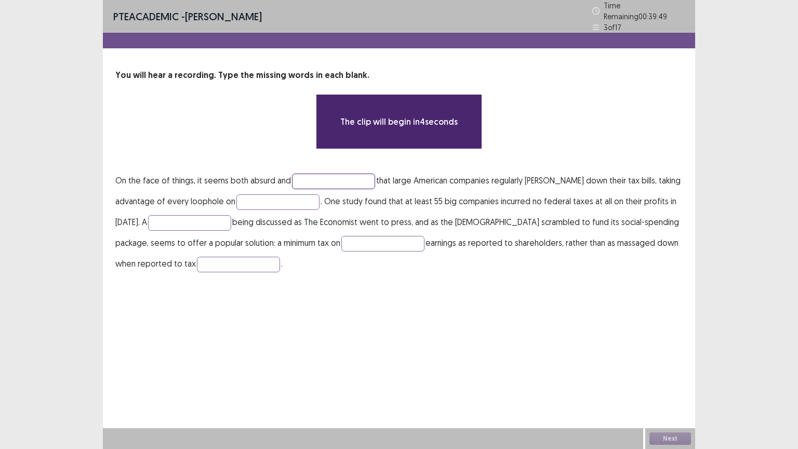
click at [328, 177] on input "text" at bounding box center [333, 181] width 83 height 16
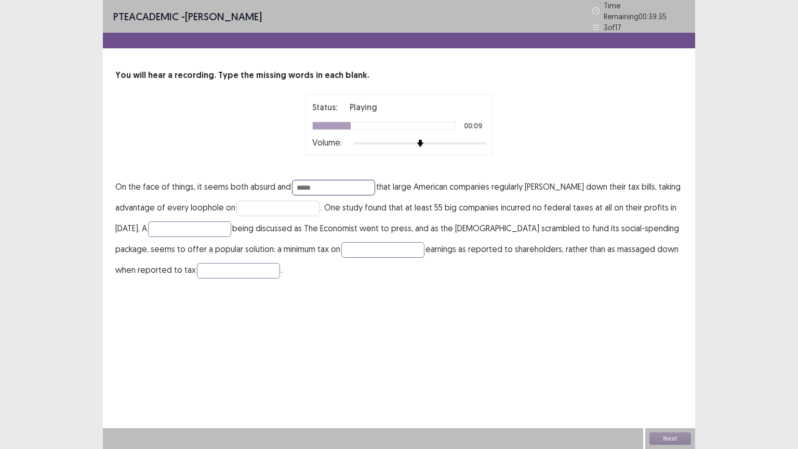
type input "*****"
click at [280, 202] on input "text" at bounding box center [277, 208] width 83 height 16
type input "*****"
click at [157, 222] on input "text" at bounding box center [189, 229] width 83 height 16
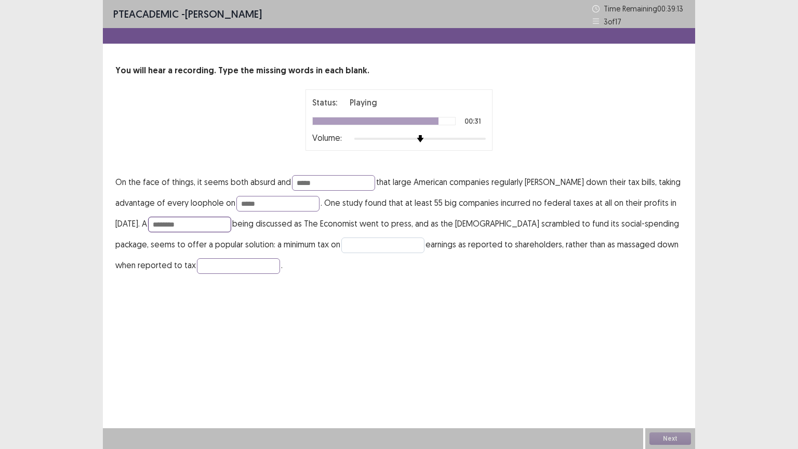
type input "********"
click at [390, 243] on input "text" at bounding box center [382, 245] width 83 height 16
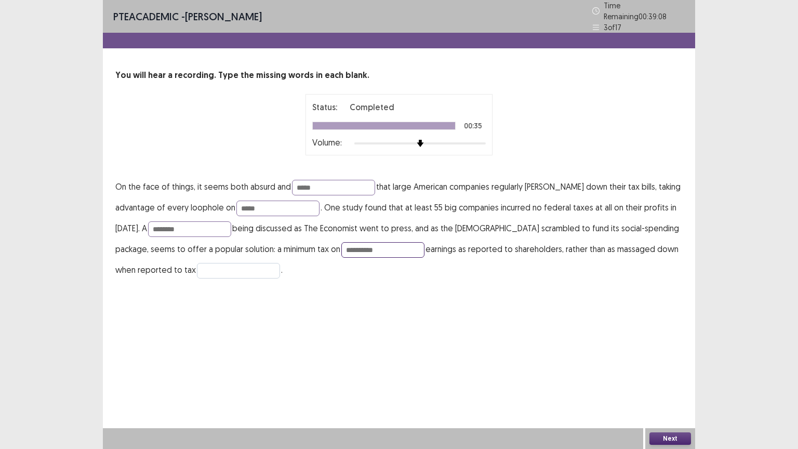
type input "**********"
click at [218, 266] on input "text" at bounding box center [238, 271] width 83 height 16
type input "**********"
click at [357, 242] on input "**********" at bounding box center [382, 250] width 83 height 16
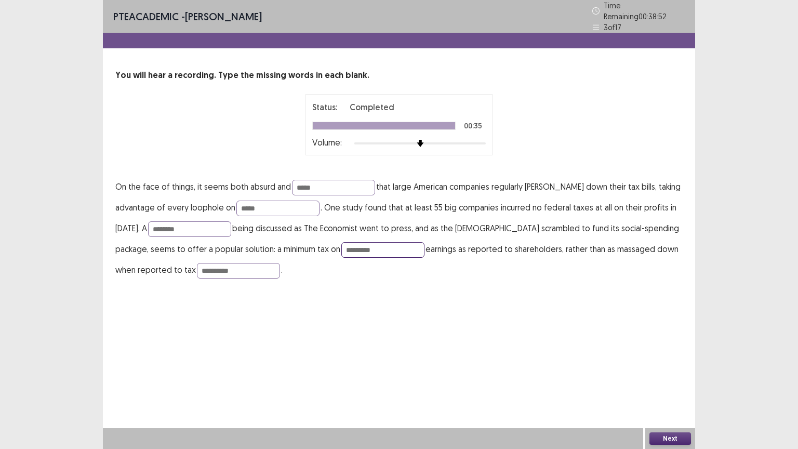
type input "*********"
click at [674, 379] on button "Next" at bounding box center [670, 438] width 42 height 12
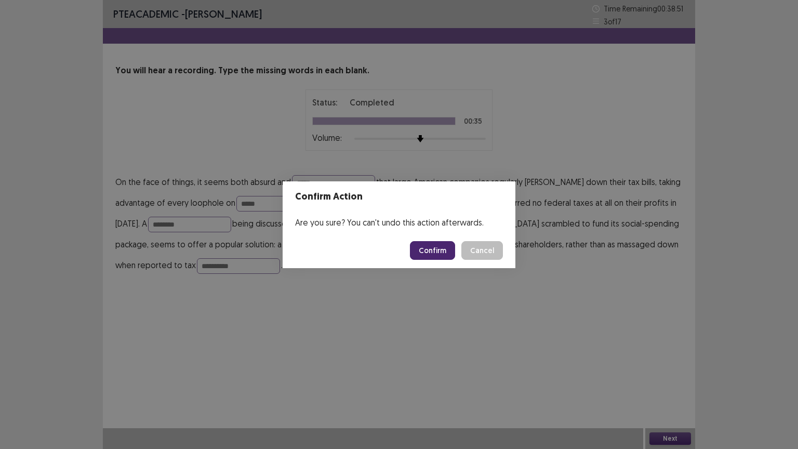
click at [426, 252] on button "Confirm" at bounding box center [432, 250] width 45 height 19
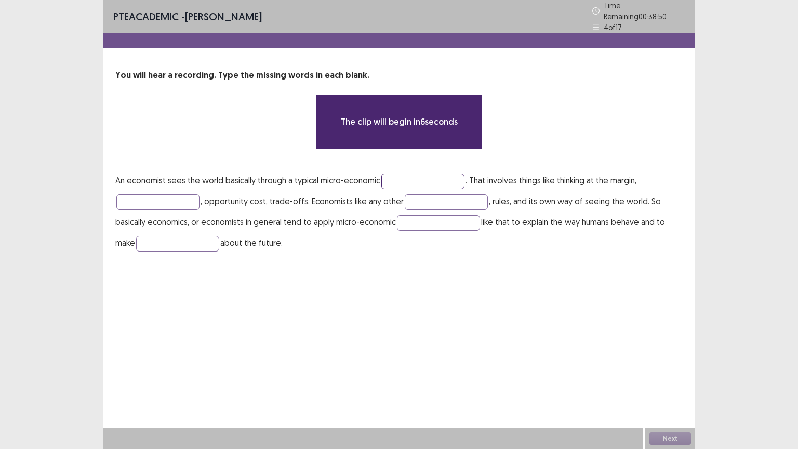
click at [440, 176] on input "text" at bounding box center [422, 181] width 83 height 16
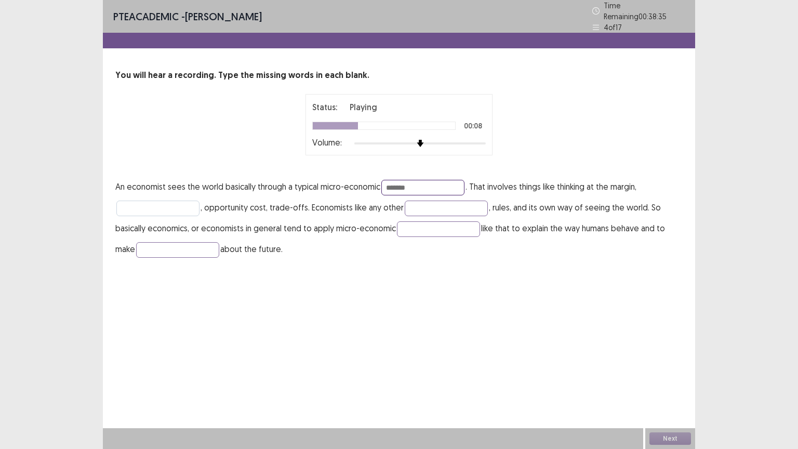
type input "*******"
click at [164, 203] on input "text" at bounding box center [157, 208] width 83 height 16
type input "**********"
click at [442, 209] on input "text" at bounding box center [446, 208] width 83 height 16
type input "**********"
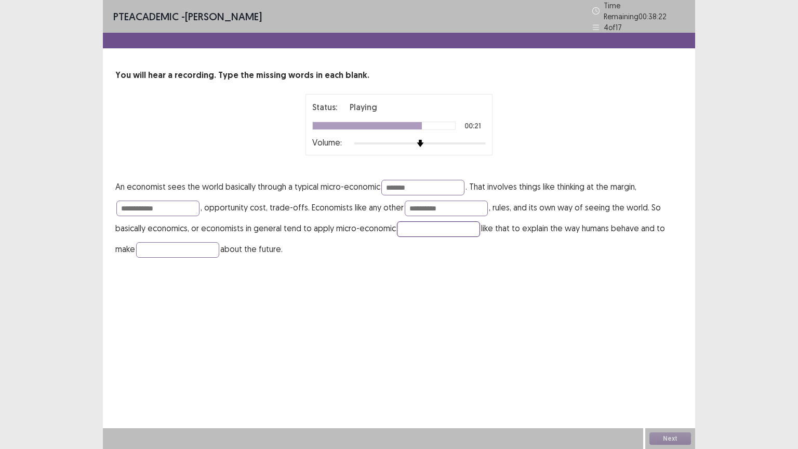
click at [422, 223] on input "text" at bounding box center [438, 229] width 83 height 16
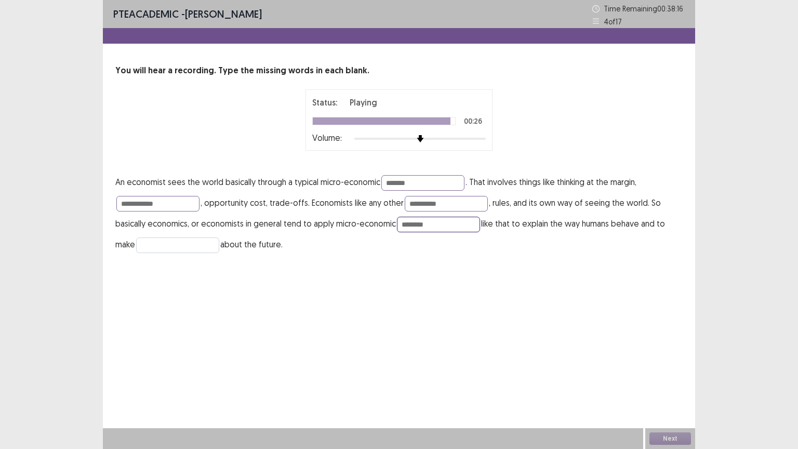
type input "********"
click at [164, 241] on input "text" at bounding box center [177, 245] width 83 height 16
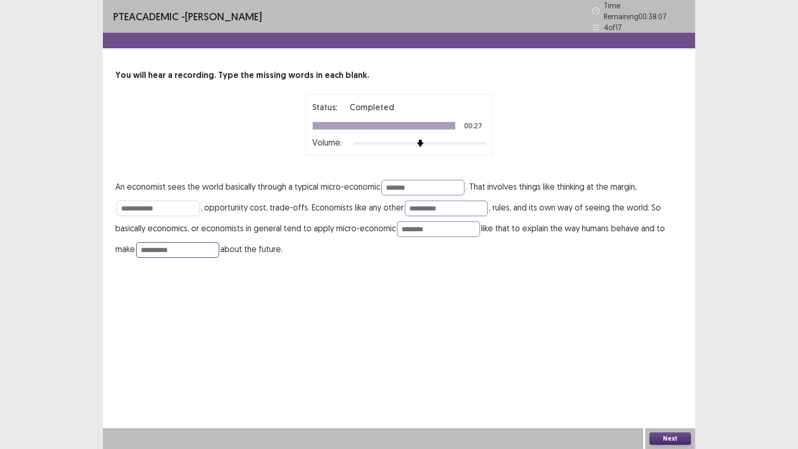
type input "**********"
drag, startPoint x: 164, startPoint y: 202, endPoint x: 133, endPoint y: 200, distance: 31.2
click at [133, 200] on input "**********" at bounding box center [157, 208] width 83 height 16
type input "**********"
click at [669, 379] on button "Next" at bounding box center [670, 438] width 42 height 12
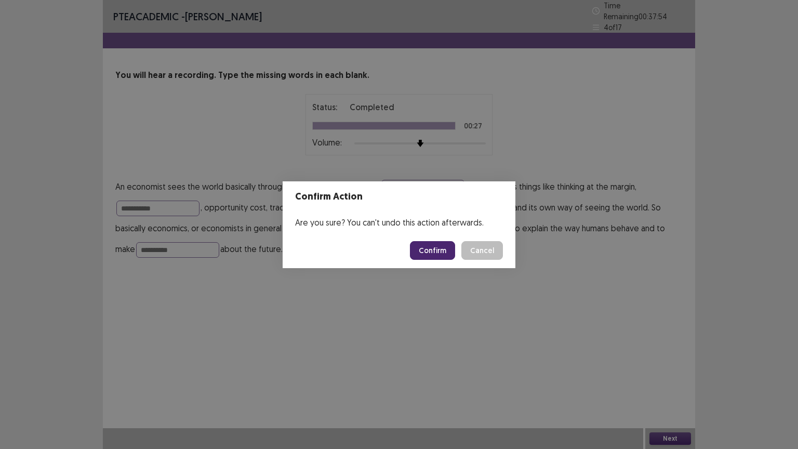
click at [448, 246] on button "Confirm" at bounding box center [432, 250] width 45 height 19
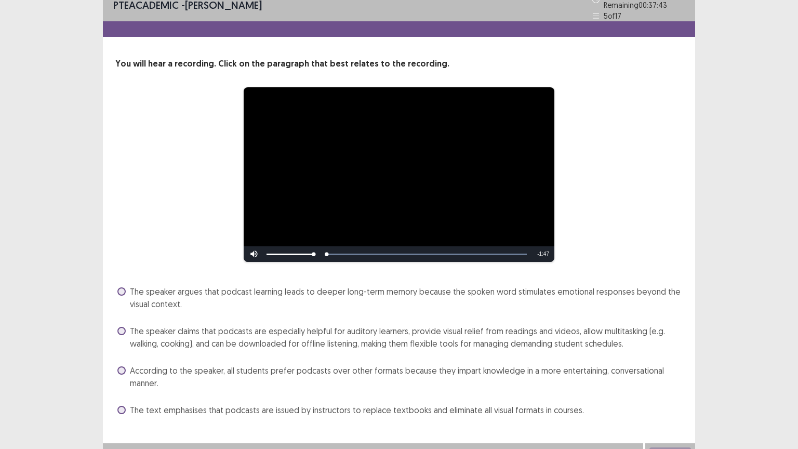
scroll to position [22, 0]
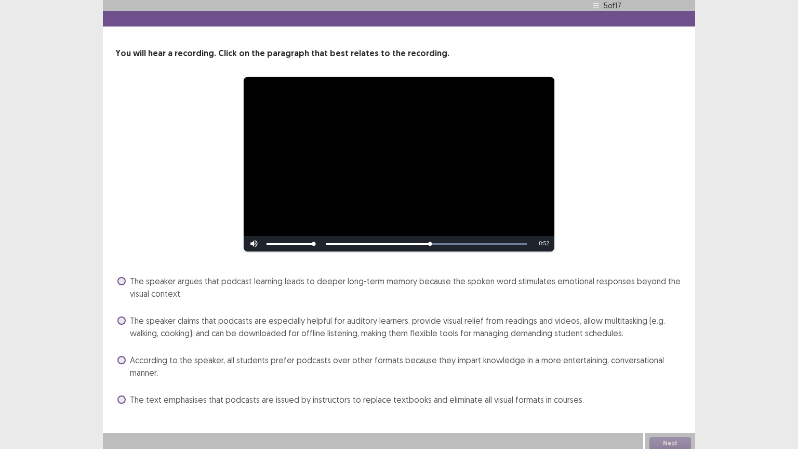
click at [118, 277] on span at bounding box center [121, 281] width 8 height 8
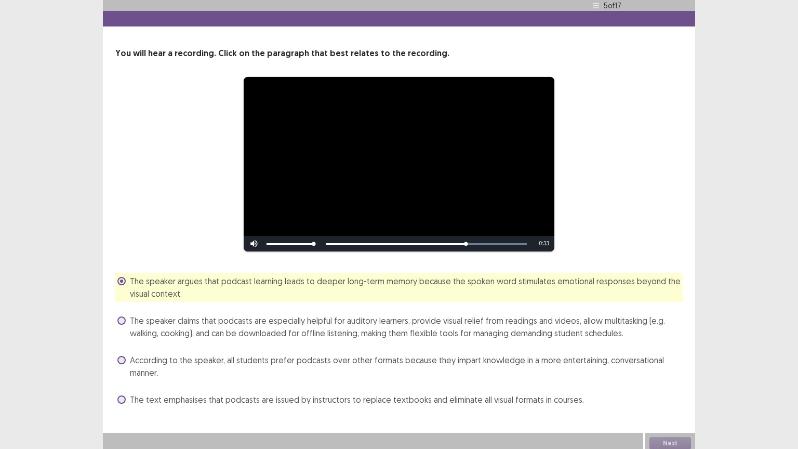
click at [207, 321] on span "The speaker claims that podcasts are especially helpful for auditory learners, …" at bounding box center [406, 326] width 553 height 25
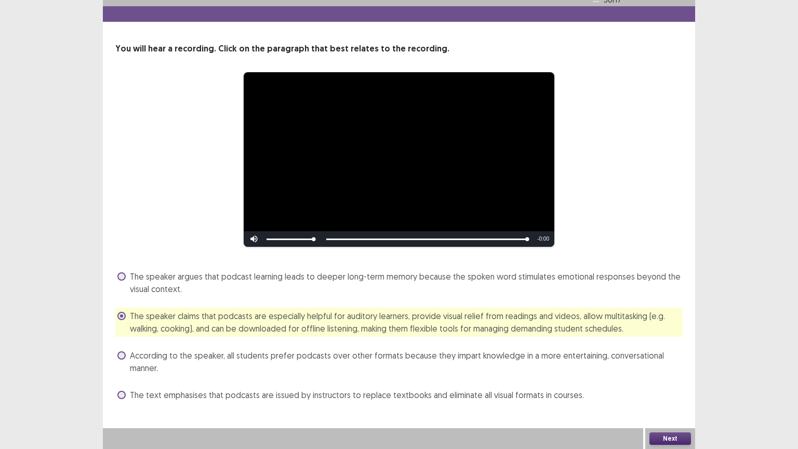
click at [680, 379] on button "Next" at bounding box center [670, 438] width 42 height 12
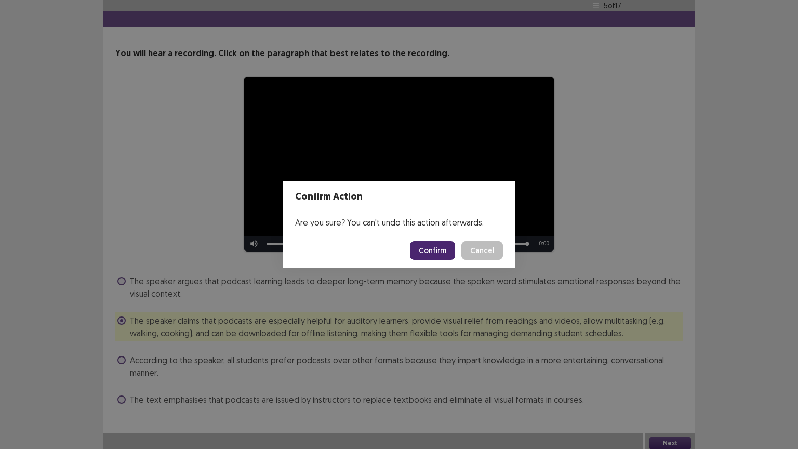
click at [442, 251] on button "Confirm" at bounding box center [432, 250] width 45 height 19
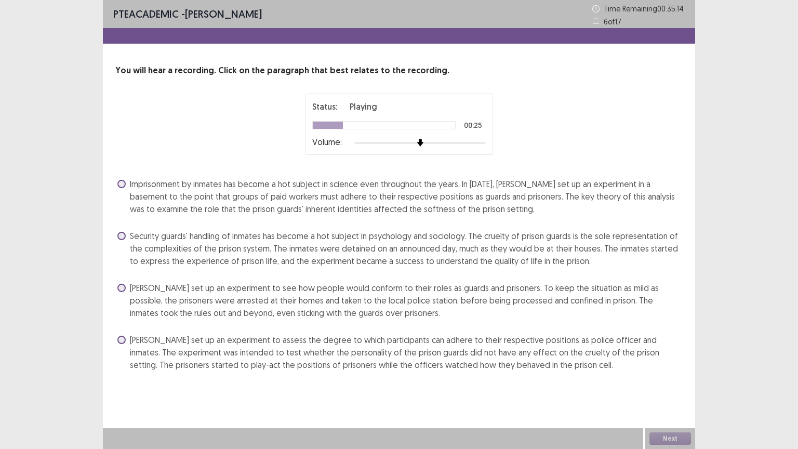
click at [196, 285] on span "[PERSON_NAME] set up an experiment to see how people would conform to their rol…" at bounding box center [406, 299] width 553 height 37
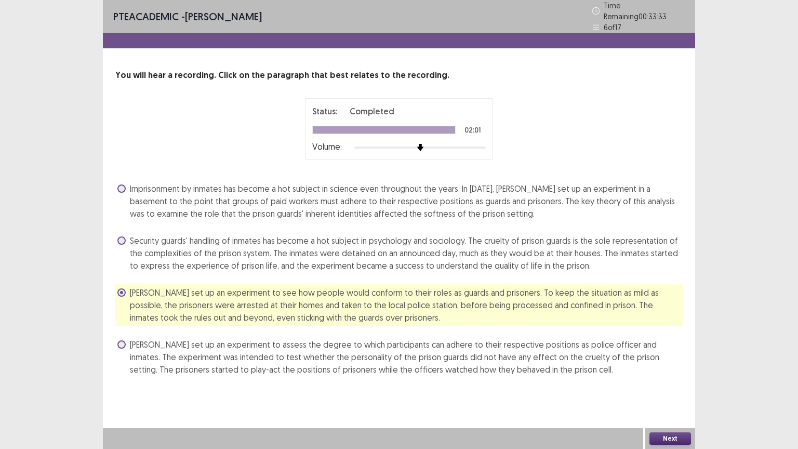
click at [673, 379] on button "Next" at bounding box center [670, 438] width 42 height 12
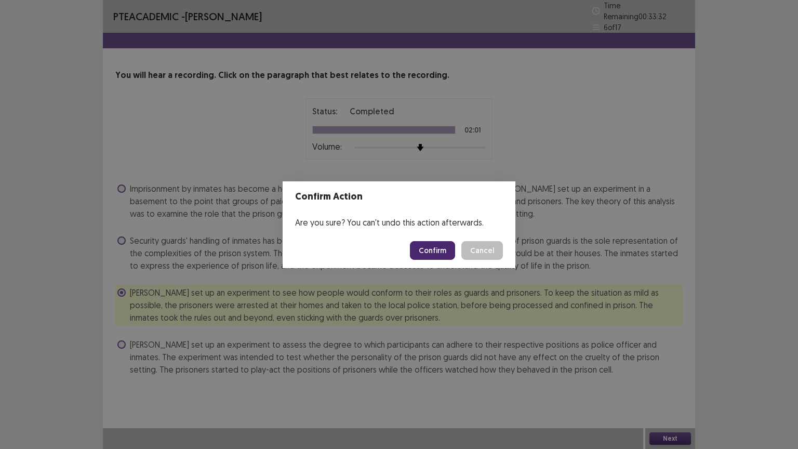
click at [436, 248] on button "Confirm" at bounding box center [432, 250] width 45 height 19
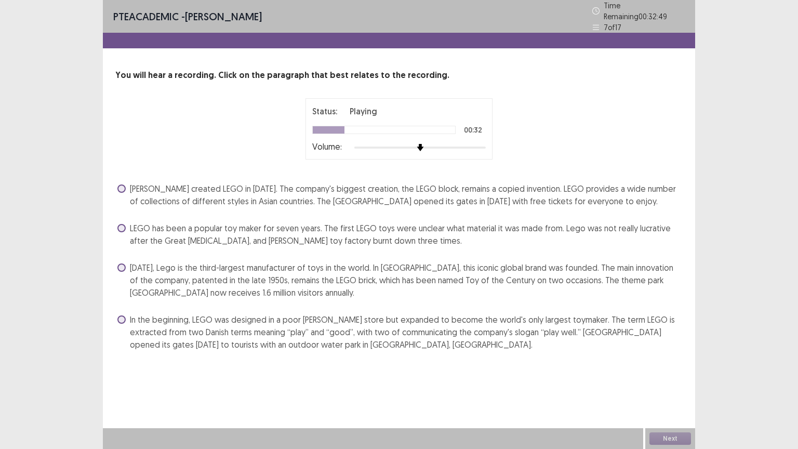
click at [260, 319] on span "In the beginning, LEGO was designed in a poor [PERSON_NAME] store but expanded …" at bounding box center [406, 331] width 553 height 37
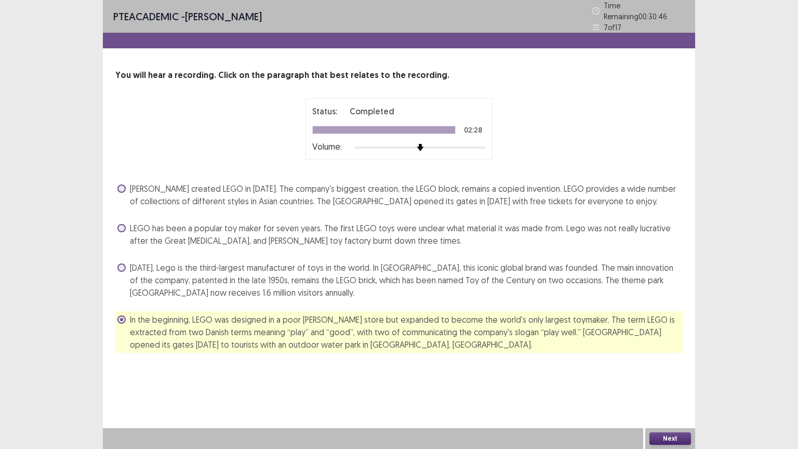
click at [236, 274] on span "[DATE], Lego is the third-largest manufacturer of toys in the world. In [GEOGRA…" at bounding box center [406, 279] width 553 height 37
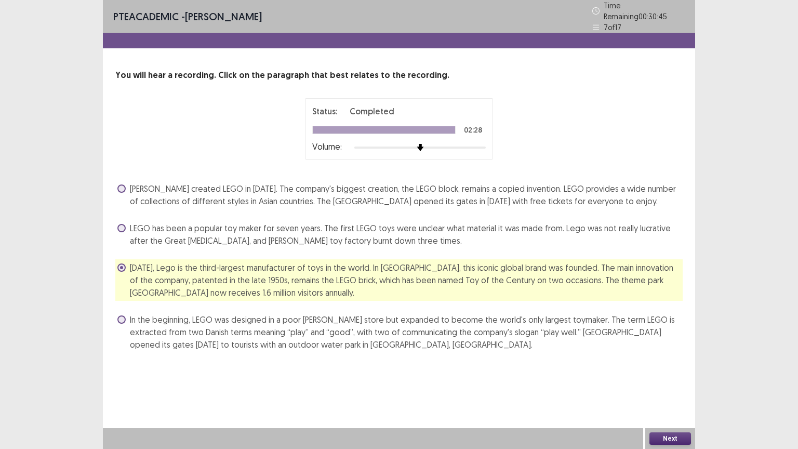
click at [667, 379] on div "Next" at bounding box center [670, 438] width 50 height 21
click at [668, 379] on button "Next" at bounding box center [670, 438] width 42 height 12
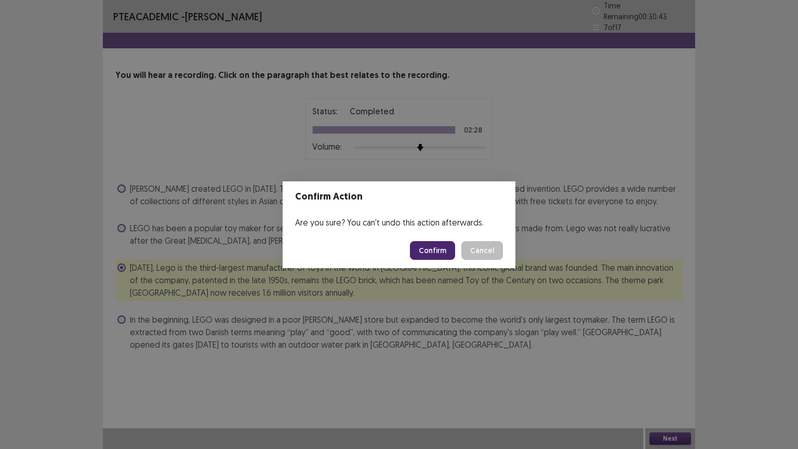
click at [432, 254] on button "Confirm" at bounding box center [432, 250] width 45 height 19
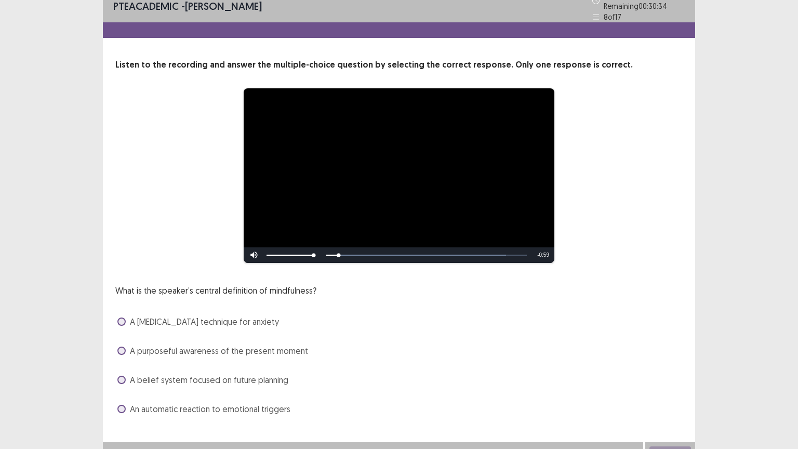
scroll to position [20, 0]
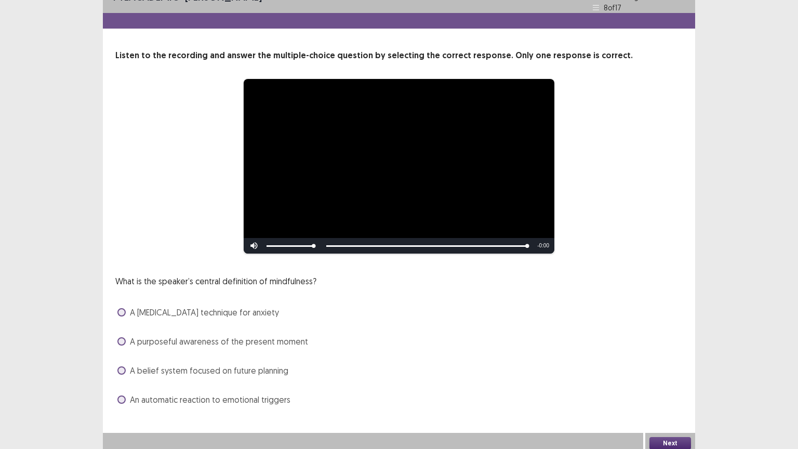
click at [160, 337] on span "A purposeful awareness of the present moment" at bounding box center [219, 341] width 178 height 12
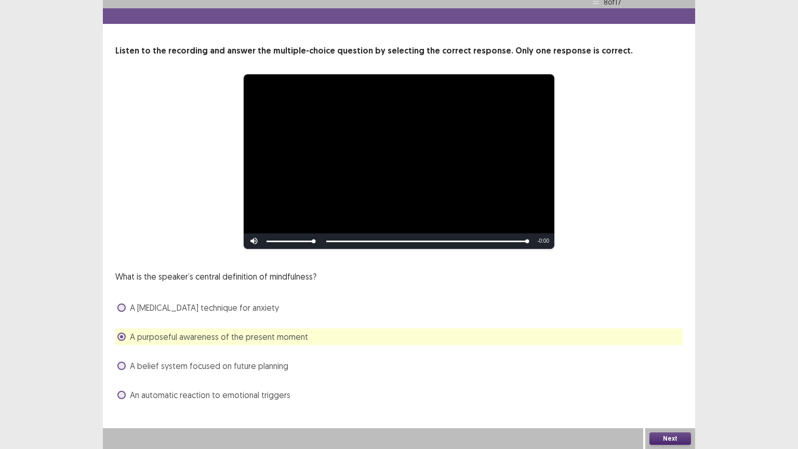
click at [669, 379] on button "Next" at bounding box center [670, 438] width 42 height 12
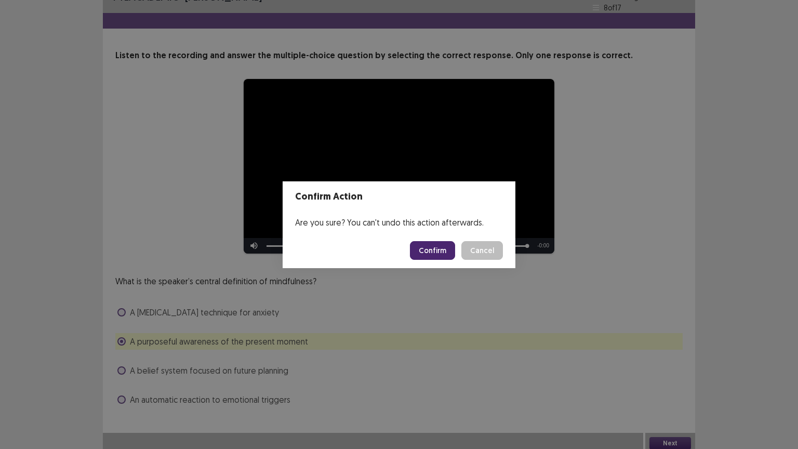
click at [438, 248] on button "Confirm" at bounding box center [432, 250] width 45 height 19
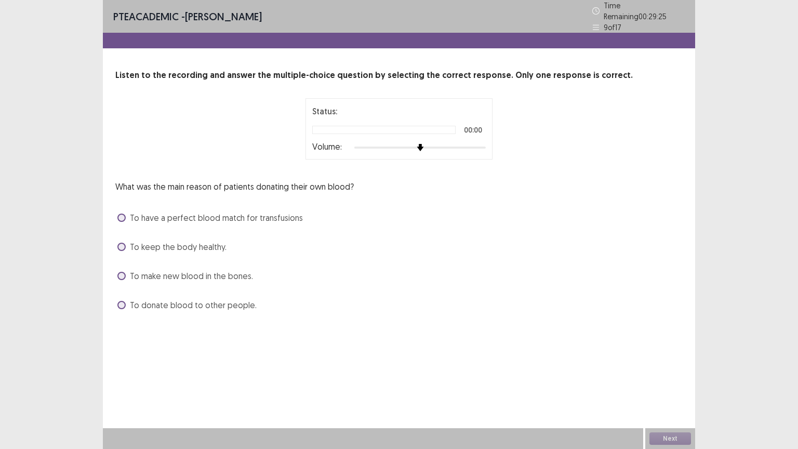
click at [119, 243] on span at bounding box center [121, 247] width 8 height 8
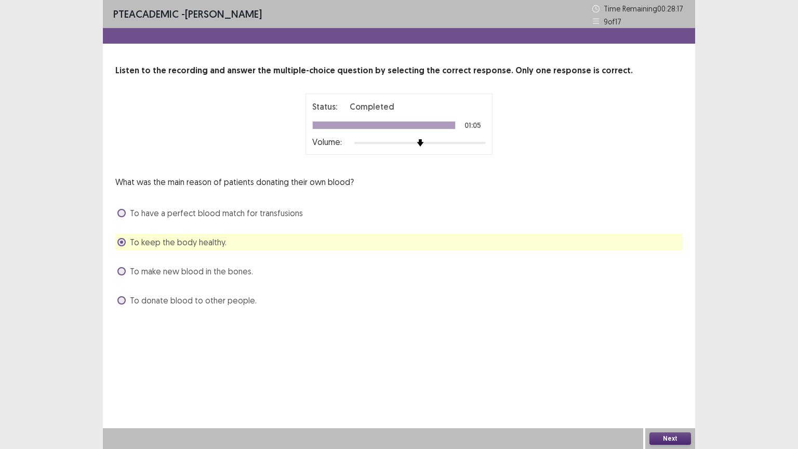
click at [668, 379] on button "Next" at bounding box center [670, 438] width 42 height 12
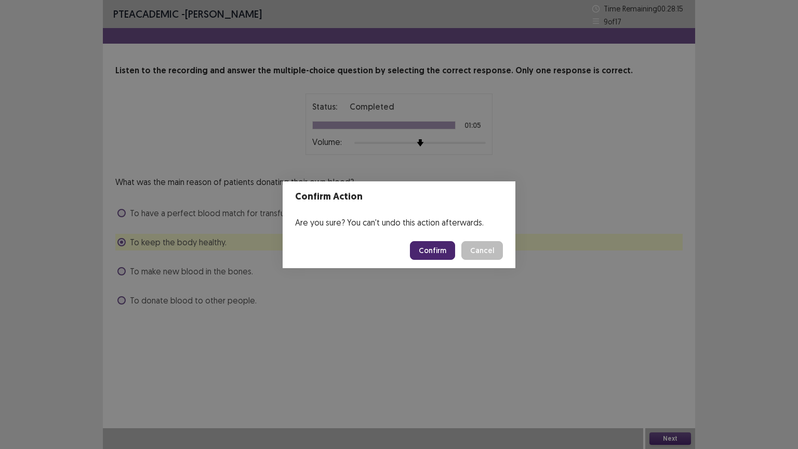
click at [442, 248] on button "Confirm" at bounding box center [432, 250] width 45 height 19
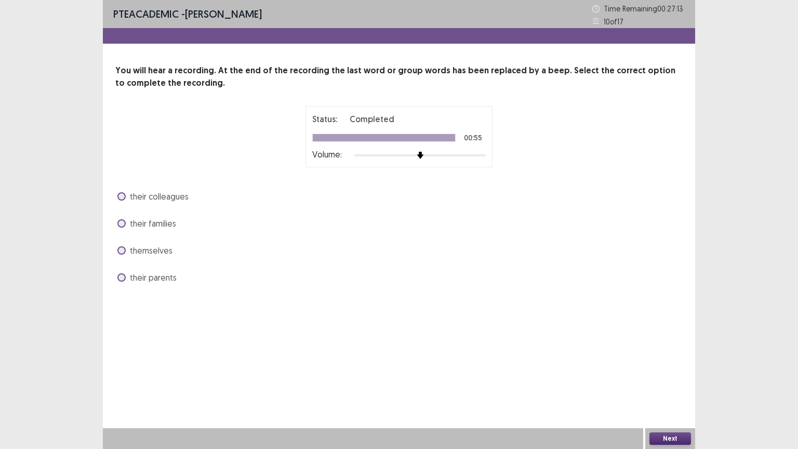
click at [127, 248] on label "themselves" at bounding box center [144, 250] width 55 height 12
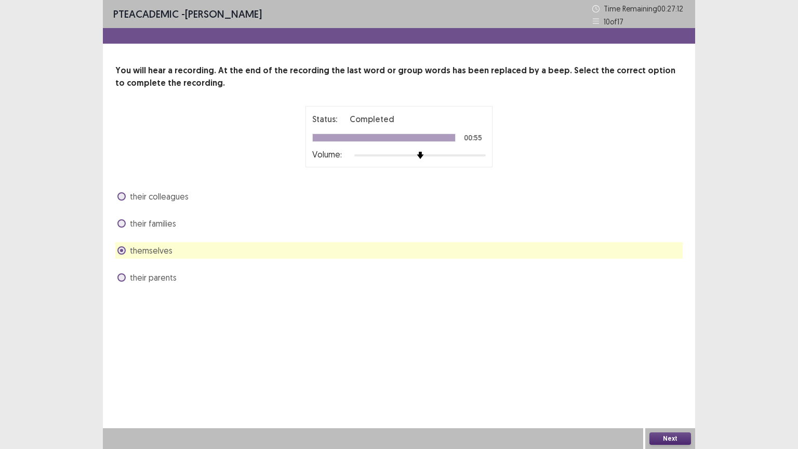
click at [678, 379] on button "Next" at bounding box center [670, 438] width 42 height 12
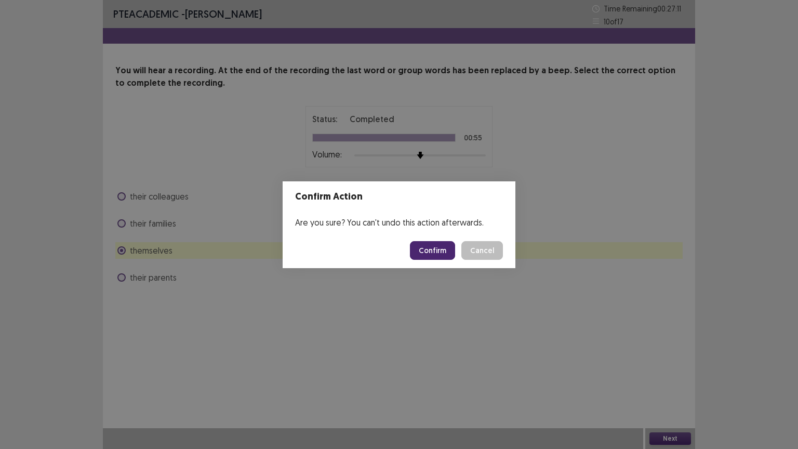
click at [440, 244] on button "Confirm" at bounding box center [432, 250] width 45 height 19
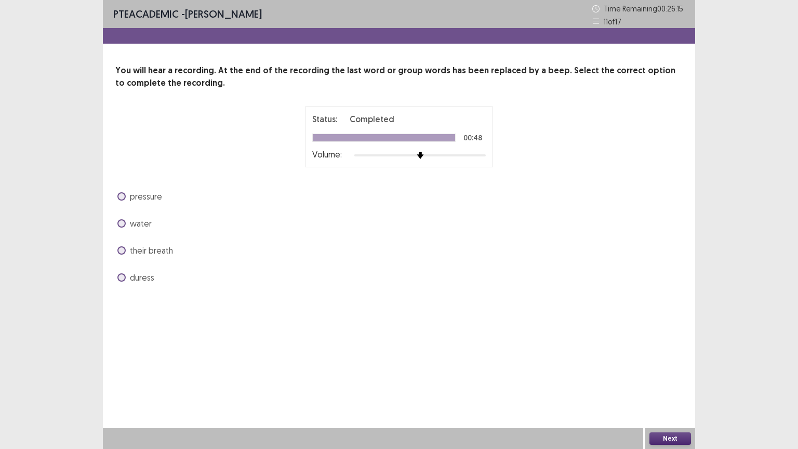
click at [123, 224] on span at bounding box center [121, 223] width 8 height 8
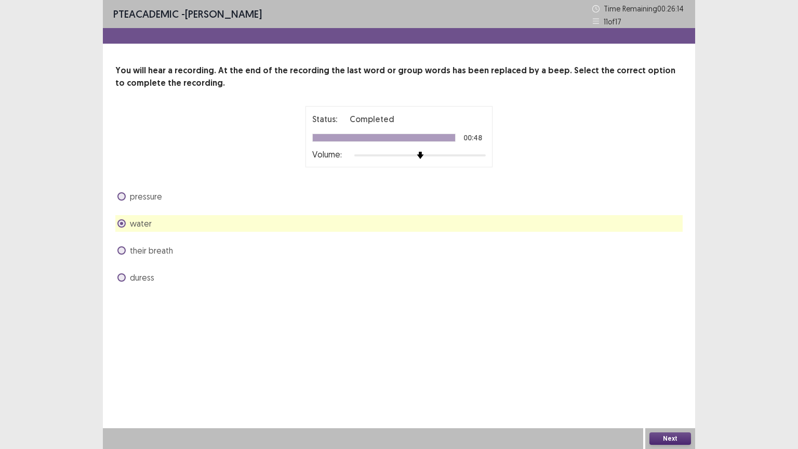
click at [651, 379] on button "Next" at bounding box center [670, 438] width 42 height 12
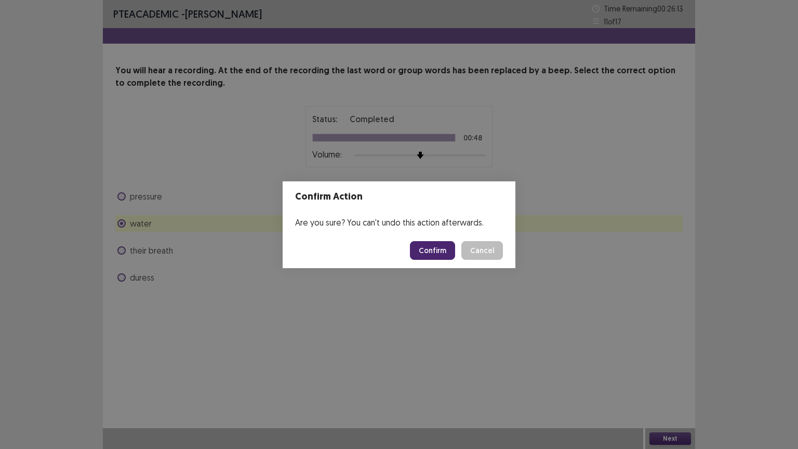
click at [426, 243] on button "Confirm" at bounding box center [432, 250] width 45 height 19
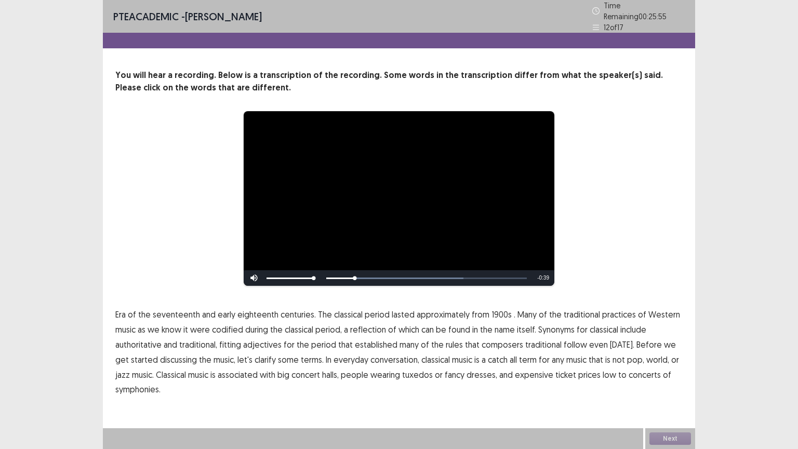
click at [494, 311] on span "1900s" at bounding box center [501, 314] width 20 height 12
click at [533, 340] on span "traditional" at bounding box center [543, 344] width 36 height 12
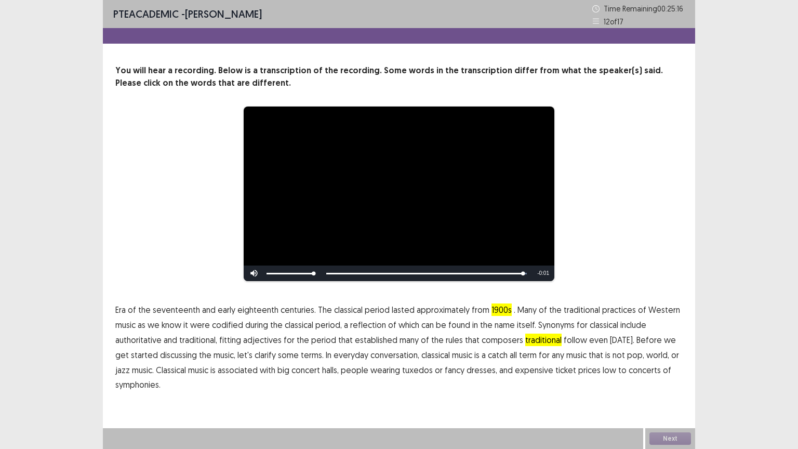
click at [602, 372] on span "low" at bounding box center [609, 370] width 14 height 12
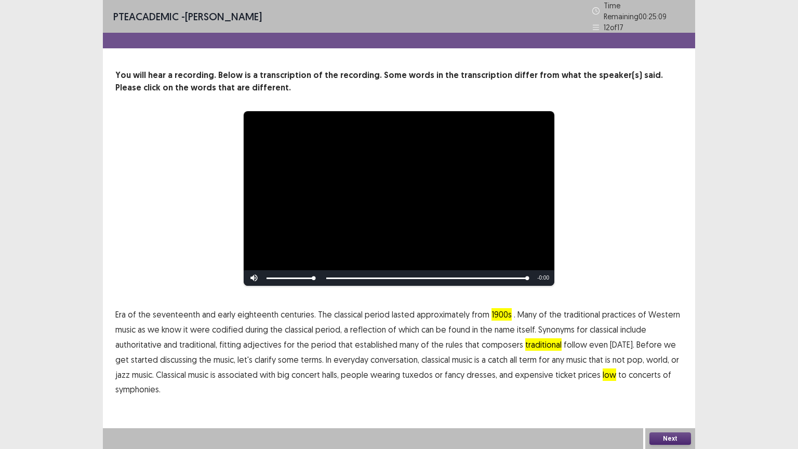
click at [140, 379] on span "symphonies." at bounding box center [137, 389] width 45 height 12
click at [656, 379] on button "Next" at bounding box center [670, 438] width 42 height 12
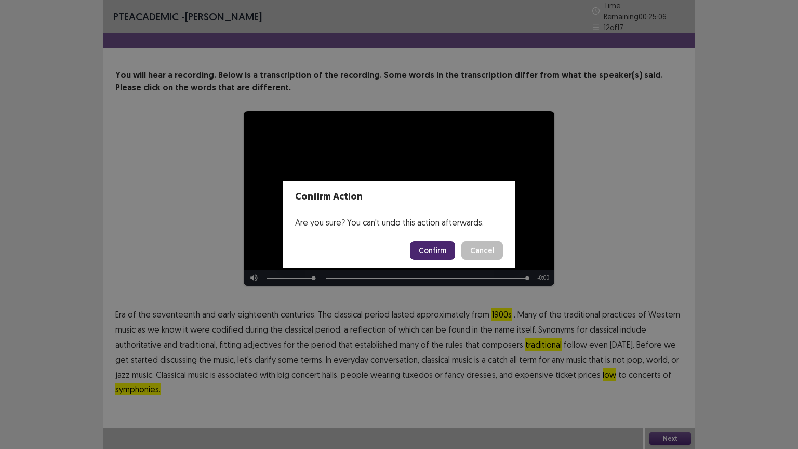
click at [442, 249] on button "Confirm" at bounding box center [432, 250] width 45 height 19
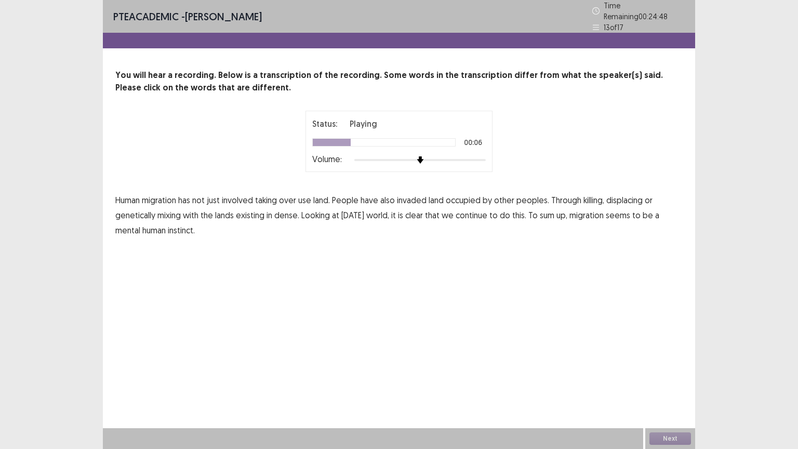
click at [279, 195] on p "Human migration has not just involved taking over use land. People have also in…" at bounding box center [398, 215] width 567 height 45
click at [287, 195] on span "over" at bounding box center [287, 200] width 17 height 12
click at [291, 212] on span "dense." at bounding box center [286, 215] width 25 height 12
click at [124, 225] on span "mental" at bounding box center [127, 230] width 25 height 12
click at [677, 379] on button "Next" at bounding box center [670, 438] width 42 height 12
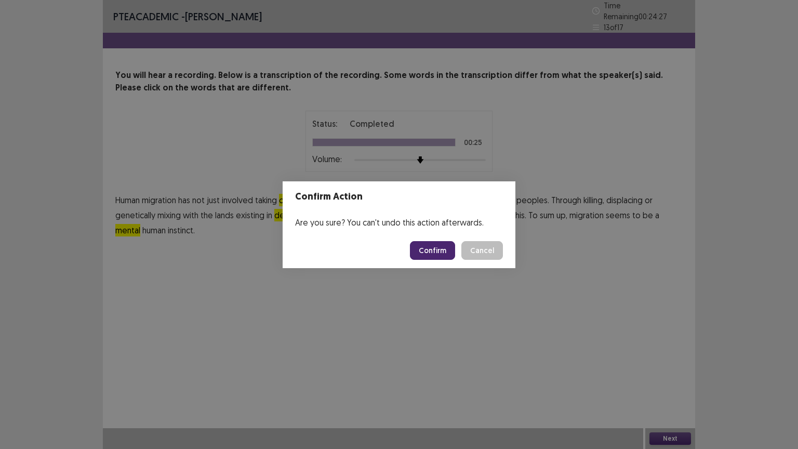
click at [431, 248] on button "Confirm" at bounding box center [432, 250] width 45 height 19
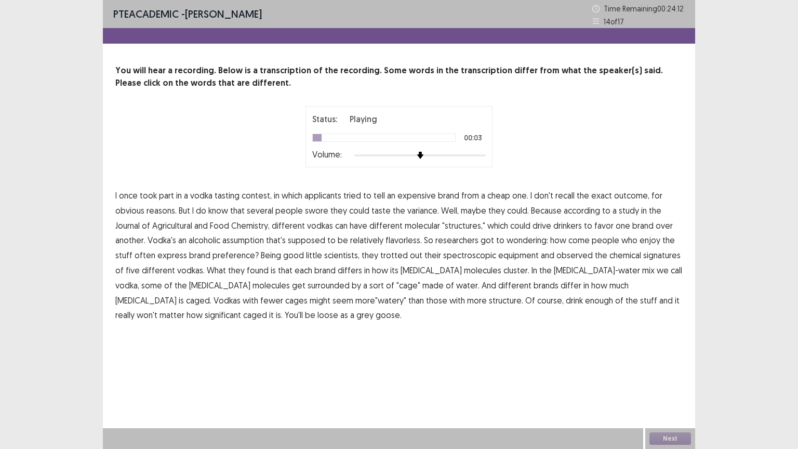
click at [322, 196] on span "applicants" at bounding box center [322, 195] width 37 height 12
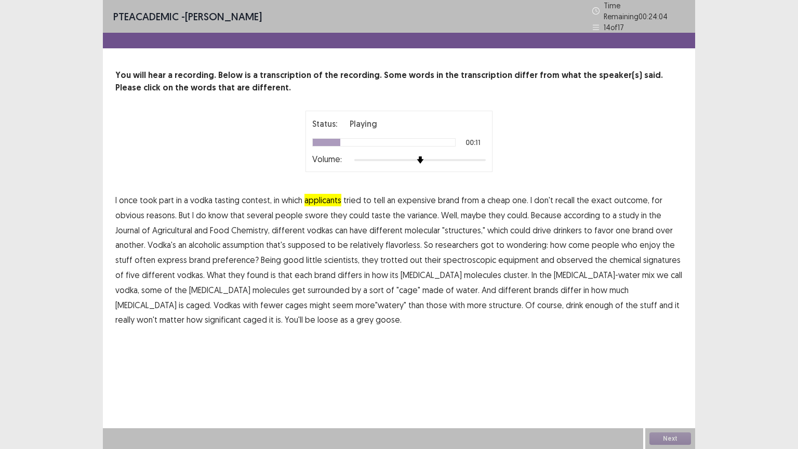
click at [418, 211] on span "variance." at bounding box center [423, 215] width 32 height 12
click at [247, 240] on span "assumption" at bounding box center [243, 244] width 42 height 12
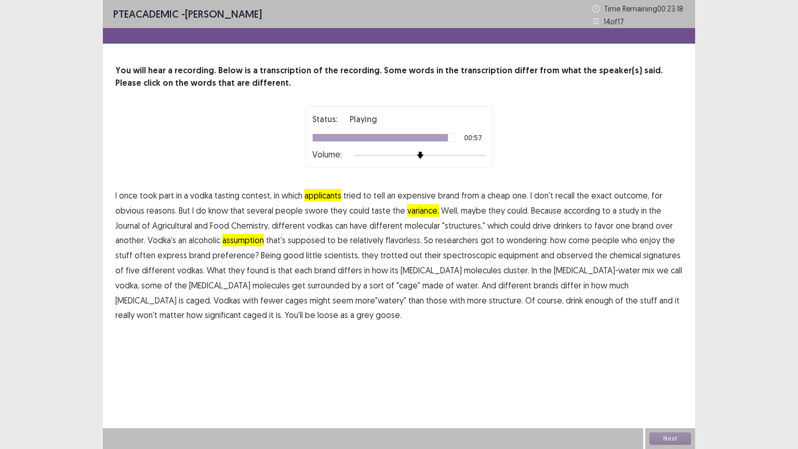
click at [241, 308] on span "significant" at bounding box center [223, 314] width 36 height 12
click at [666, 379] on button "Next" at bounding box center [670, 438] width 42 height 12
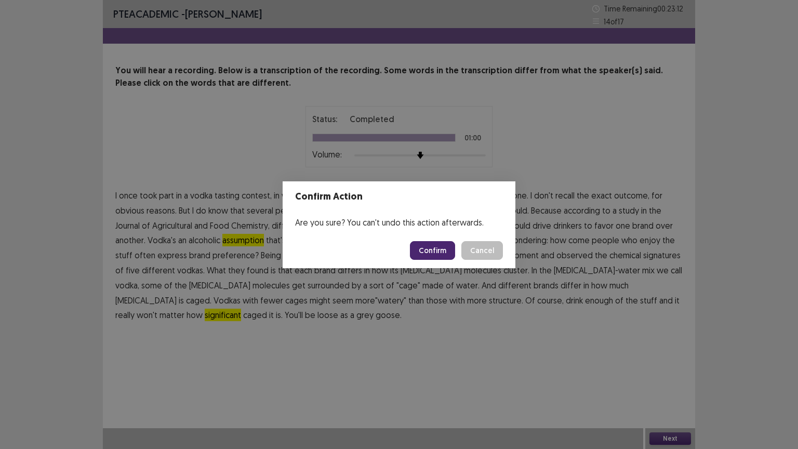
click at [438, 248] on button "Confirm" at bounding box center [432, 250] width 45 height 19
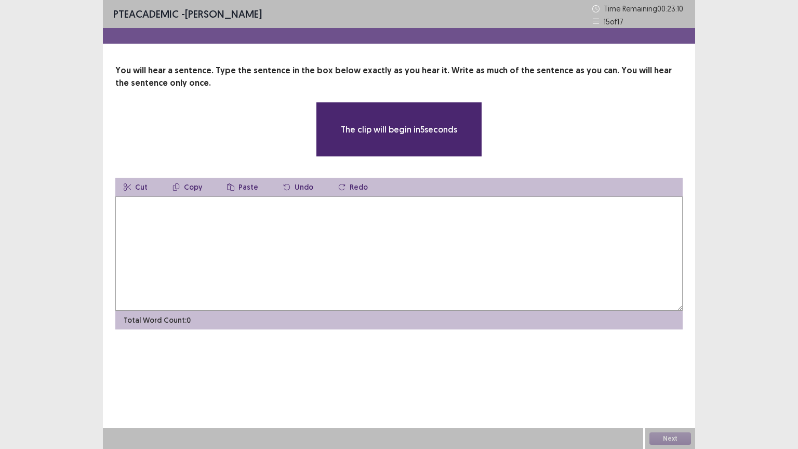
click at [253, 231] on textarea at bounding box center [398, 253] width 567 height 114
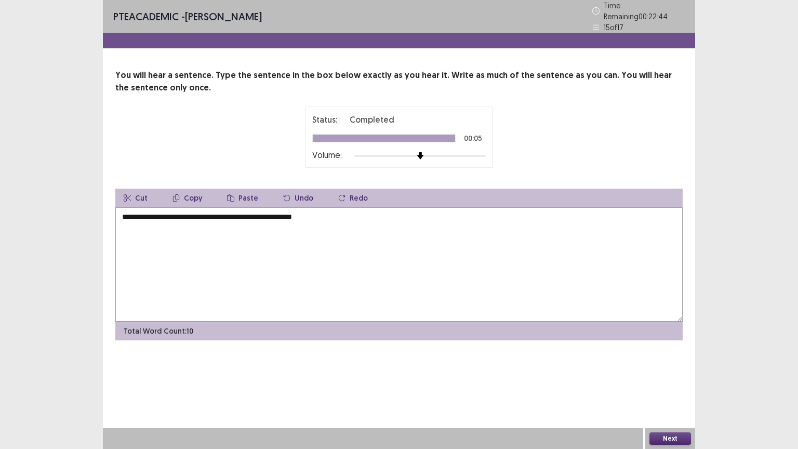
click at [156, 210] on textarea "**********" at bounding box center [398, 264] width 567 height 114
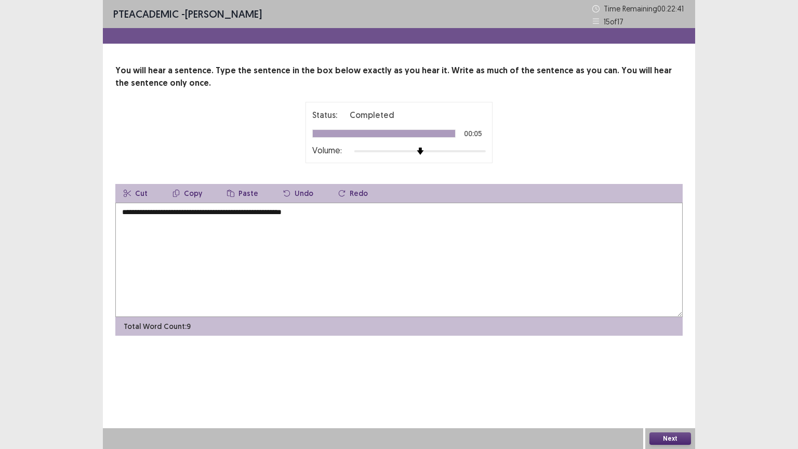
click at [246, 230] on textarea "**********" at bounding box center [398, 260] width 567 height 114
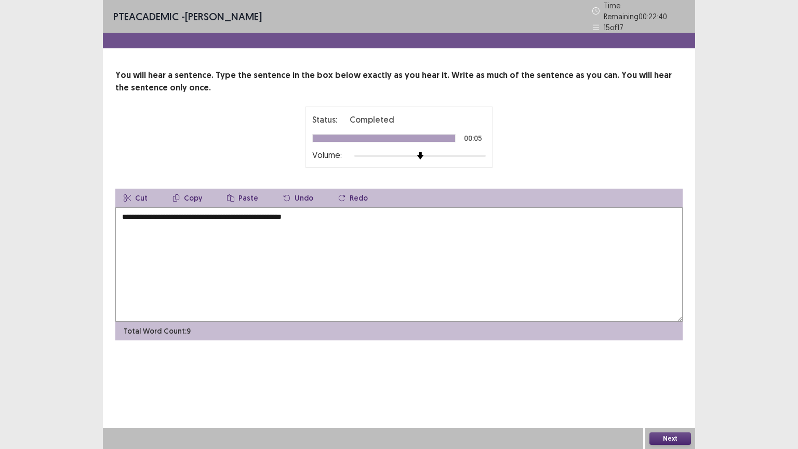
click at [354, 218] on textarea "**********" at bounding box center [398, 264] width 567 height 114
type textarea "**********"
click at [669, 379] on button "Next" at bounding box center [670, 438] width 42 height 12
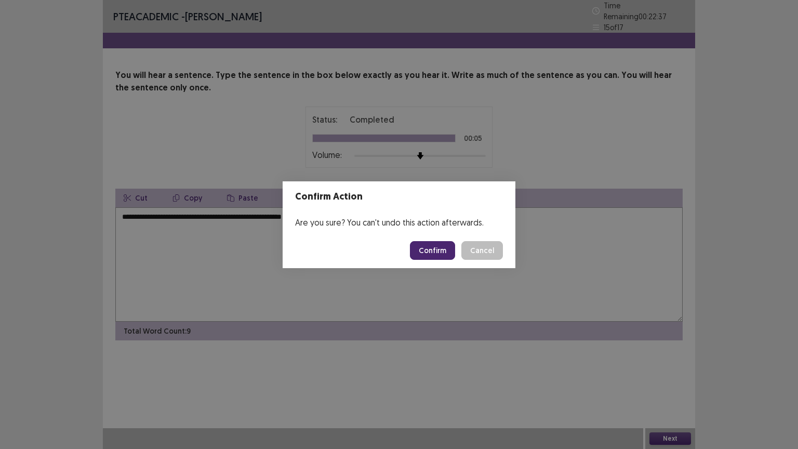
click at [431, 248] on button "Confirm" at bounding box center [432, 250] width 45 height 19
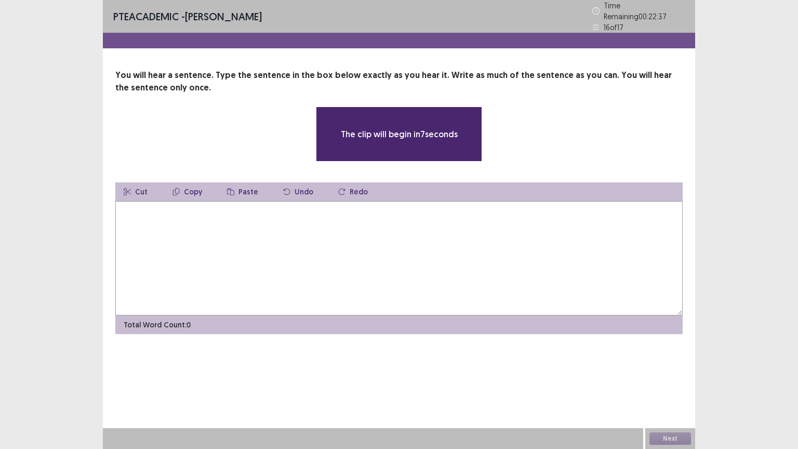
click at [313, 259] on textarea at bounding box center [398, 258] width 567 height 114
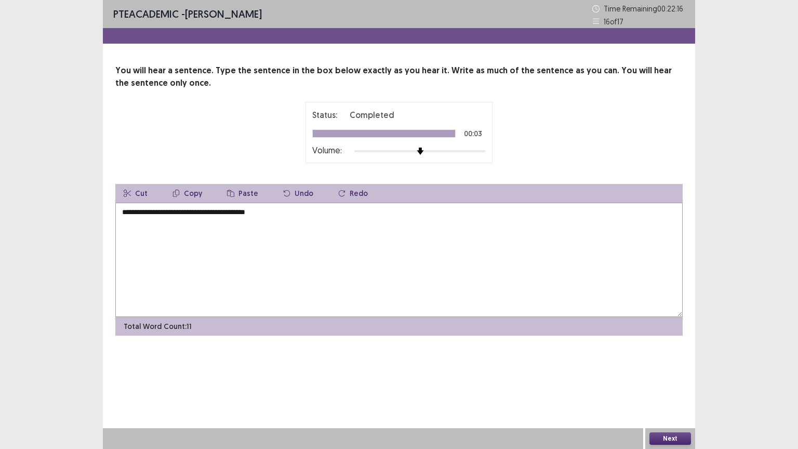
type textarea "**********"
click at [665, 379] on button "Next" at bounding box center [670, 438] width 42 height 12
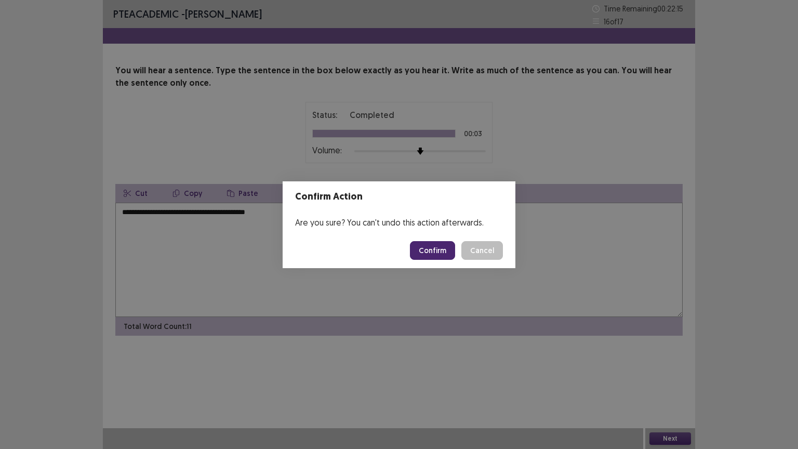
click at [434, 245] on button "Confirm" at bounding box center [432, 250] width 45 height 19
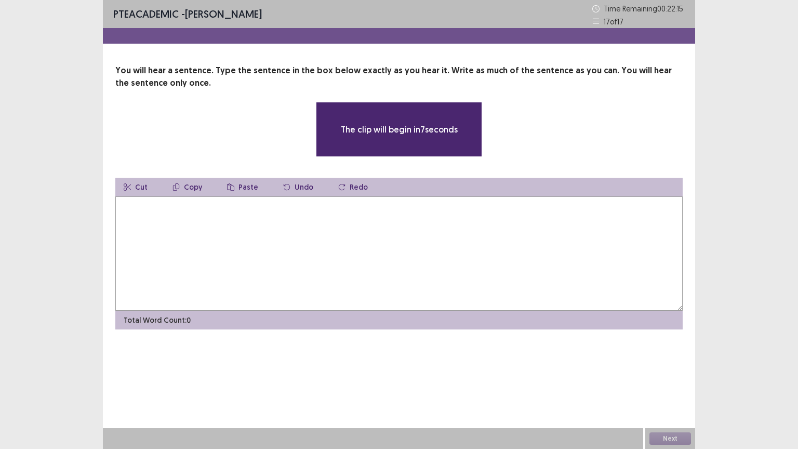
click at [209, 228] on textarea at bounding box center [398, 253] width 567 height 114
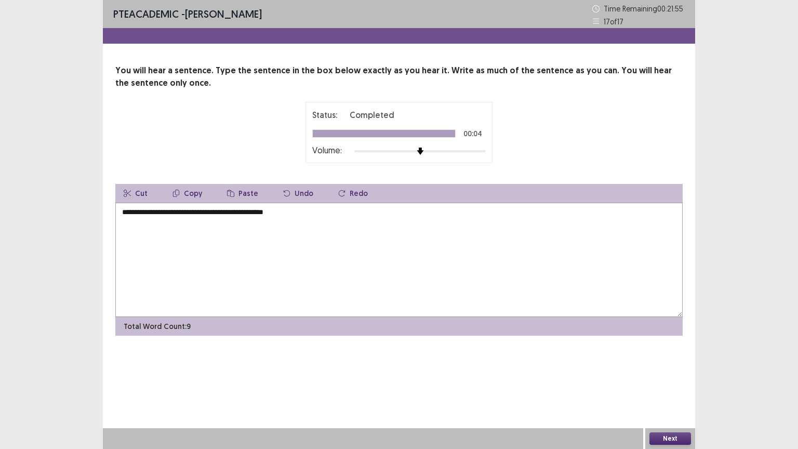
type textarea "**********"
click at [665, 379] on button "Next" at bounding box center [670, 438] width 42 height 12
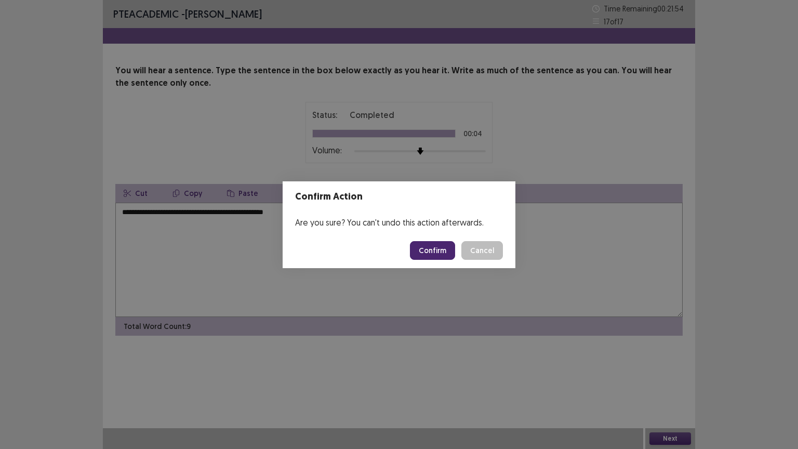
click at [428, 245] on button "Confirm" at bounding box center [432, 250] width 45 height 19
